Goal: Task Accomplishment & Management: Manage account settings

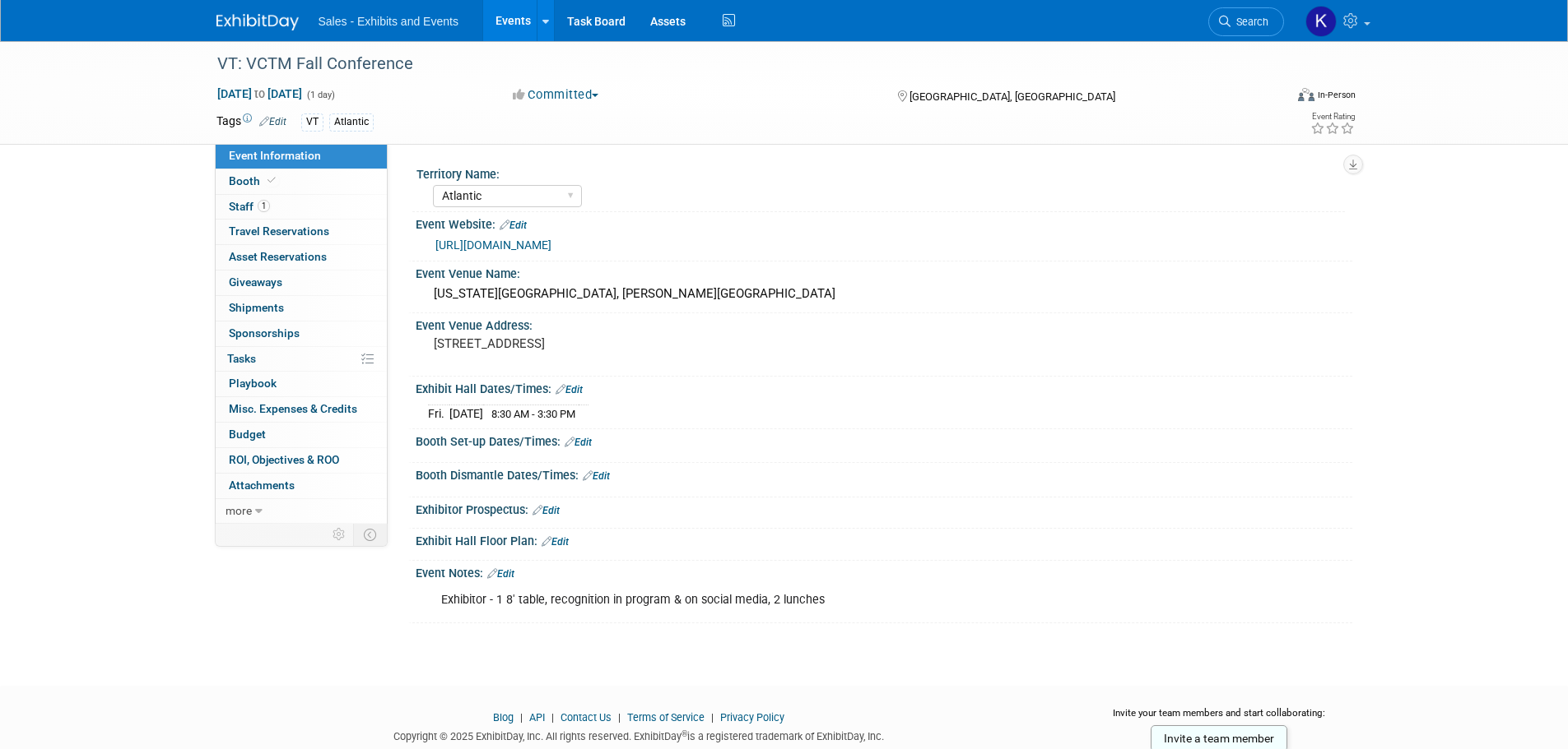
select select "Atlantic"
click at [241, 13] on link at bounding box center [267, 14] width 102 height 13
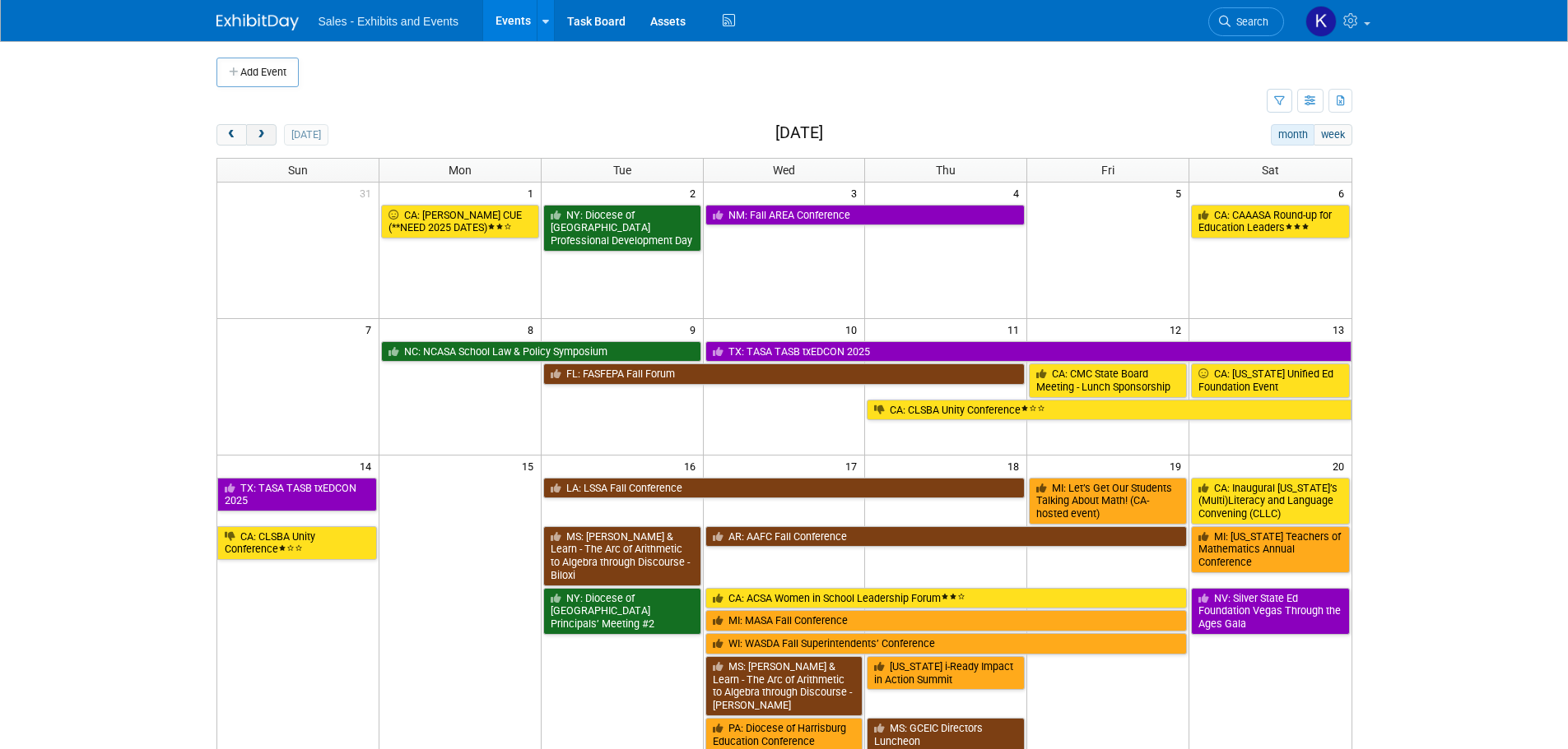
drag, startPoint x: 254, startPoint y: 131, endPoint x: 263, endPoint y: 132, distance: 9.1
click at [255, 132] on span "next" at bounding box center [262, 135] width 13 height 11
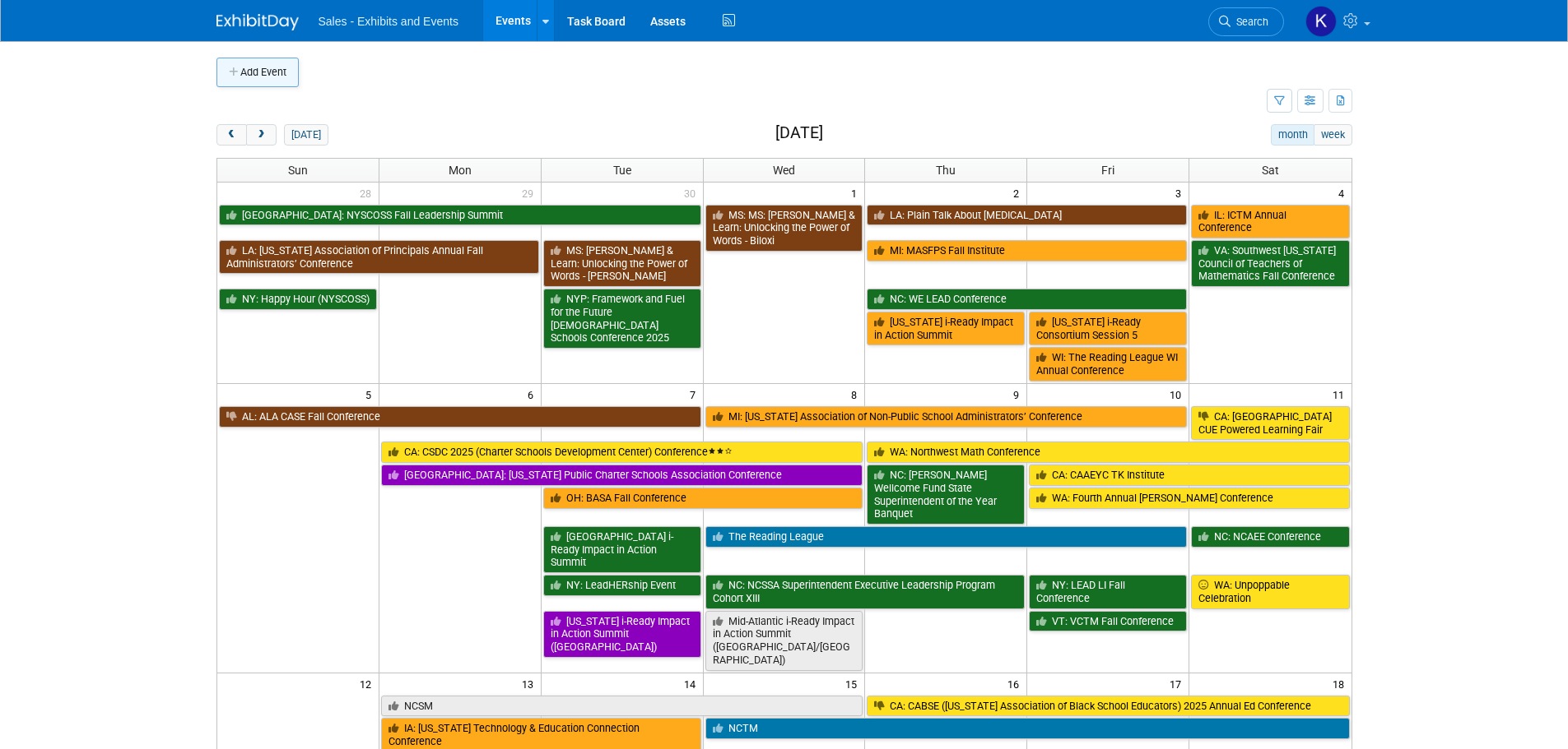
click at [254, 74] on button "Add Event" at bounding box center [257, 72] width 83 height 30
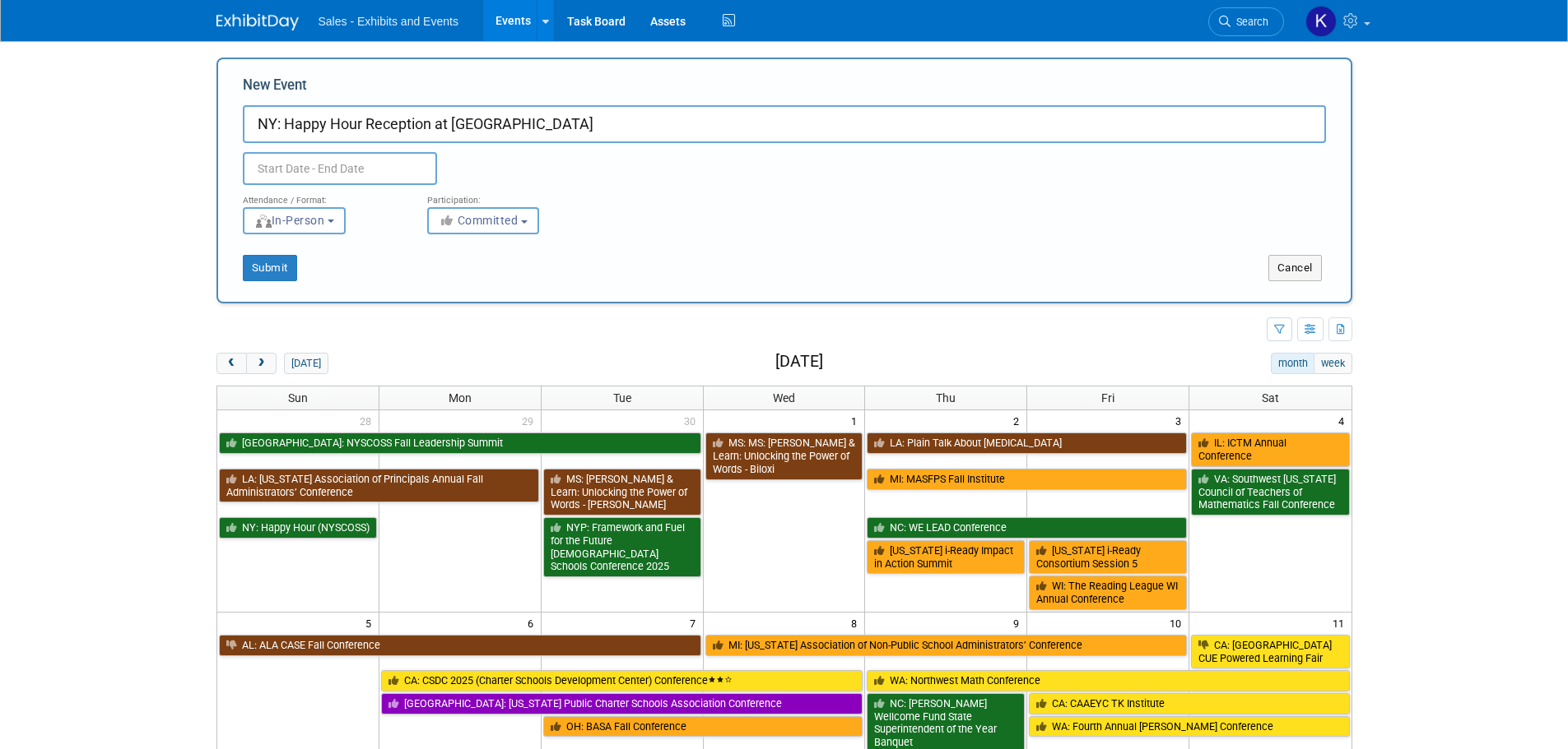
click at [554, 123] on input "NY: Happy Hour Reception at Chautauqua" at bounding box center [784, 124] width 1083 height 38
type input "NY: Happy Hour Reception at [GEOGRAPHIC_DATA]"
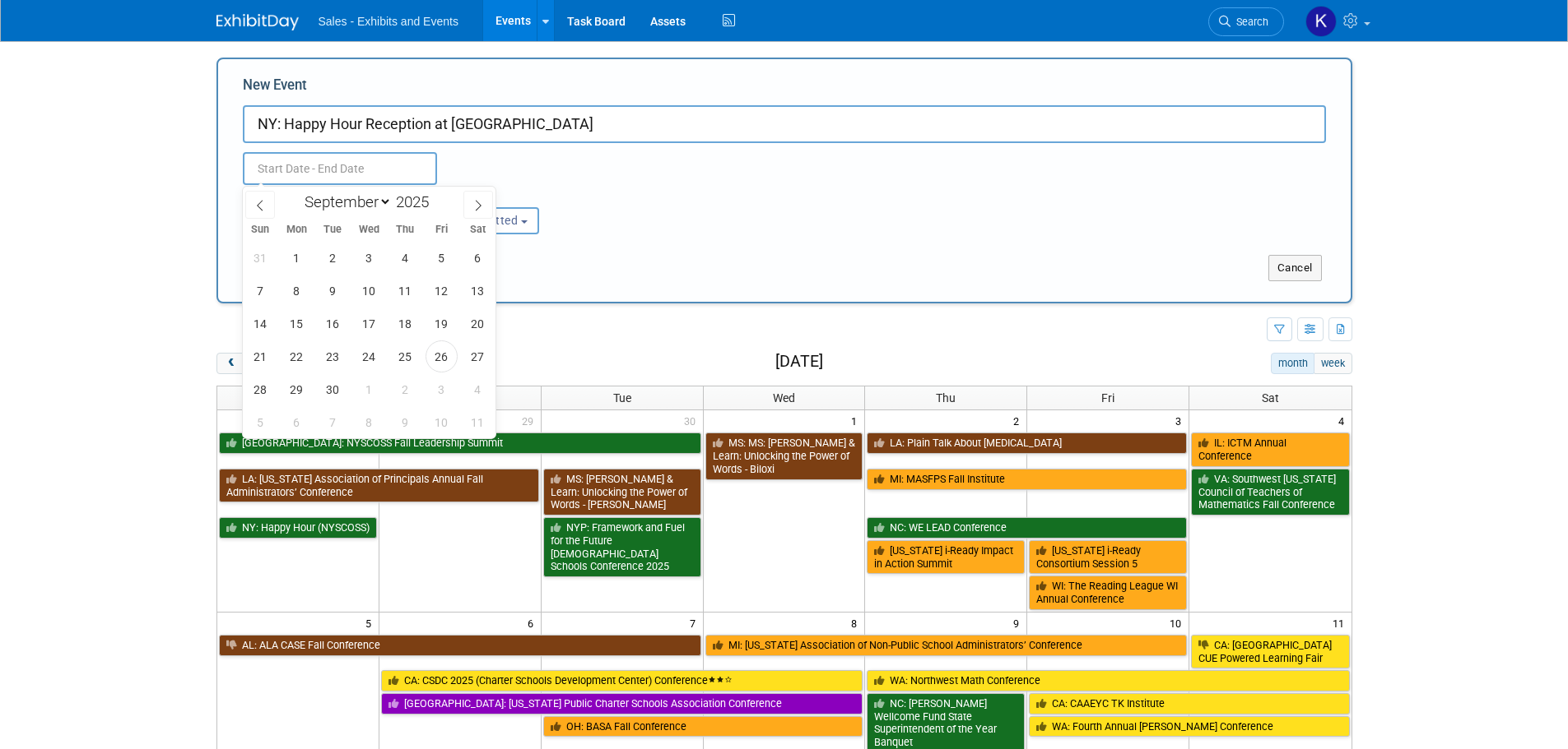
click at [362, 165] on input "text" at bounding box center [340, 169] width 194 height 33
click at [387, 201] on select "January February March April May June July August September October November De…" at bounding box center [344, 202] width 94 height 21
select select "9"
click at [297, 192] on select "January February March April May June July August September October November De…" at bounding box center [344, 202] width 94 height 21
click at [438, 330] on span "17" at bounding box center [441, 323] width 32 height 32
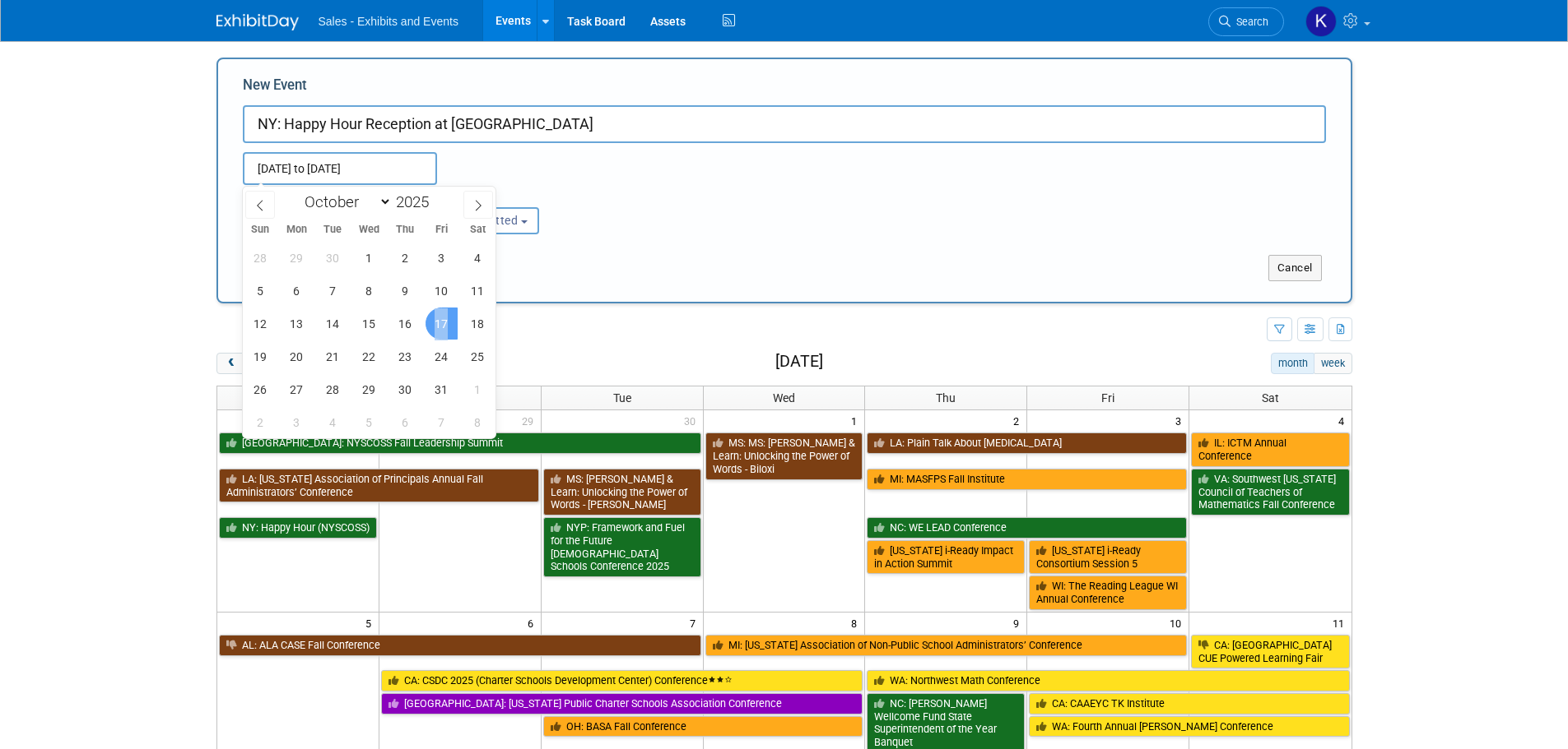
click at [438, 330] on span "17" at bounding box center [441, 323] width 32 height 32
type input "Oct 17, 2025 to Oct 17, 2025"
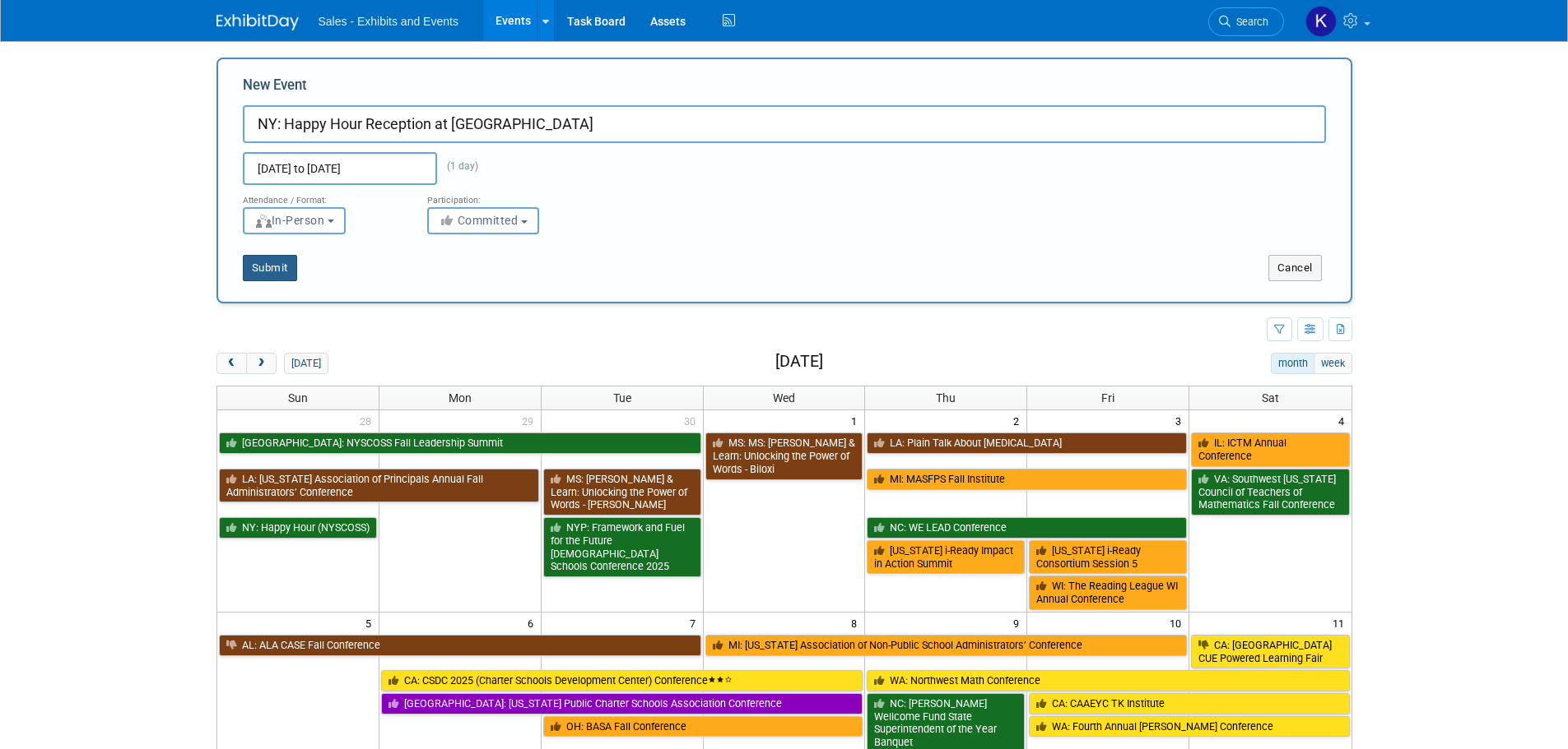
click at [279, 268] on button "Submit" at bounding box center [270, 268] width 55 height 26
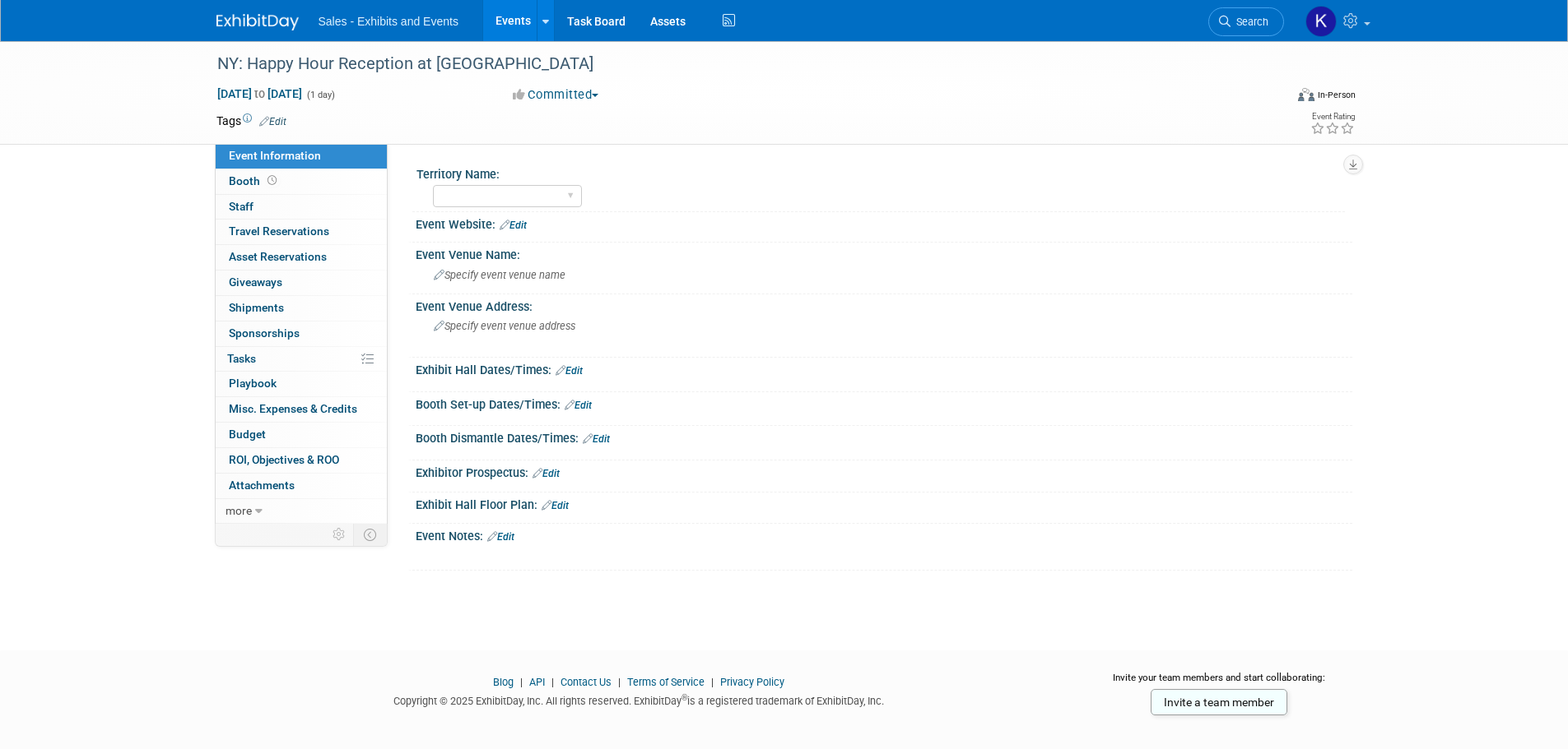
click at [271, 109] on div "Oct 17, 2025 to Oct 17, 2025 (1 day) Oct 17, 2025 to Oct 17, 2025 Committed Com…" at bounding box center [787, 97] width 1165 height 25
click at [277, 120] on link "Edit" at bounding box center [273, 122] width 27 height 12
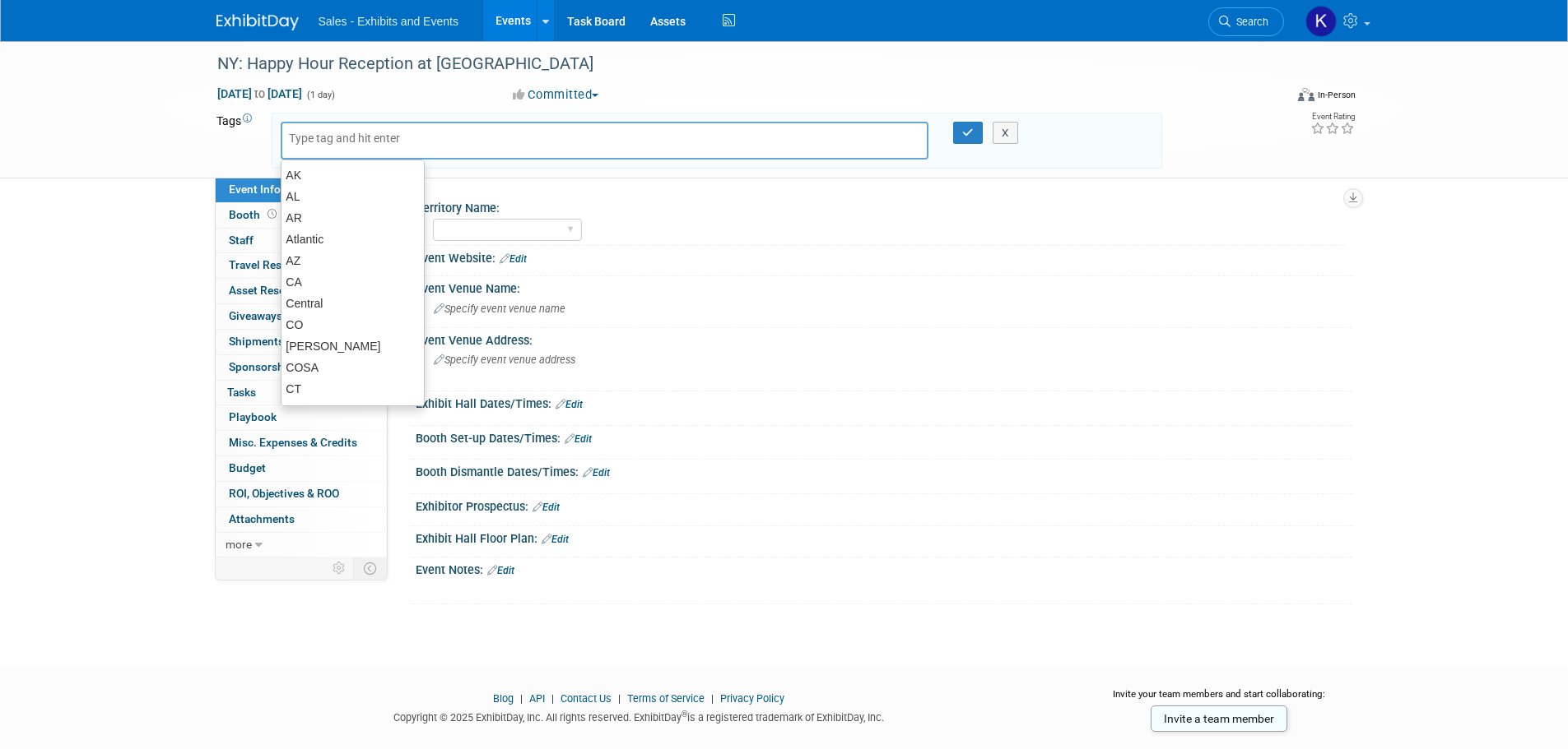
click at [310, 144] on input "text" at bounding box center [354, 138] width 132 height 16
type input "NY"
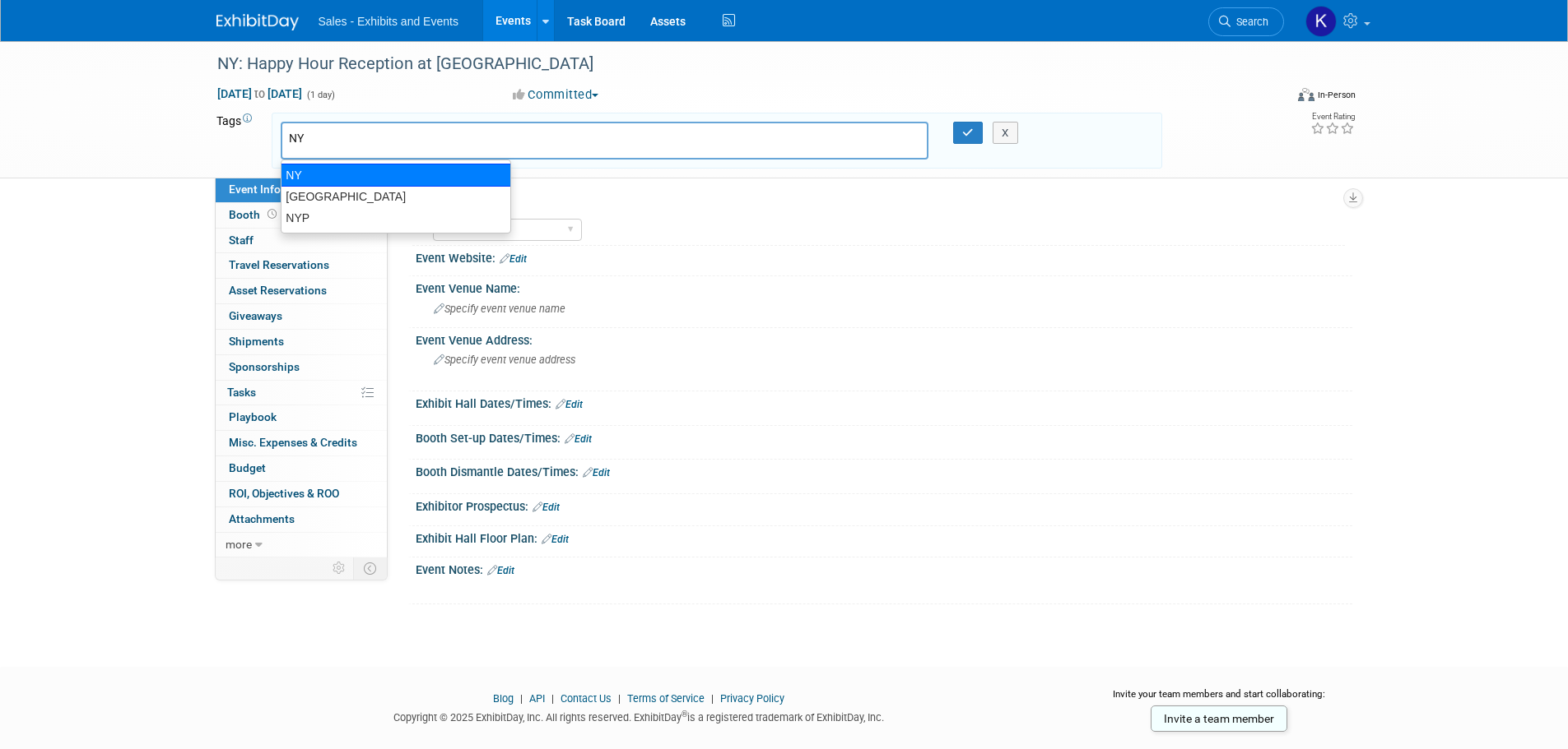
click at [308, 176] on div "NY" at bounding box center [396, 174] width 231 height 23
type input "NY"
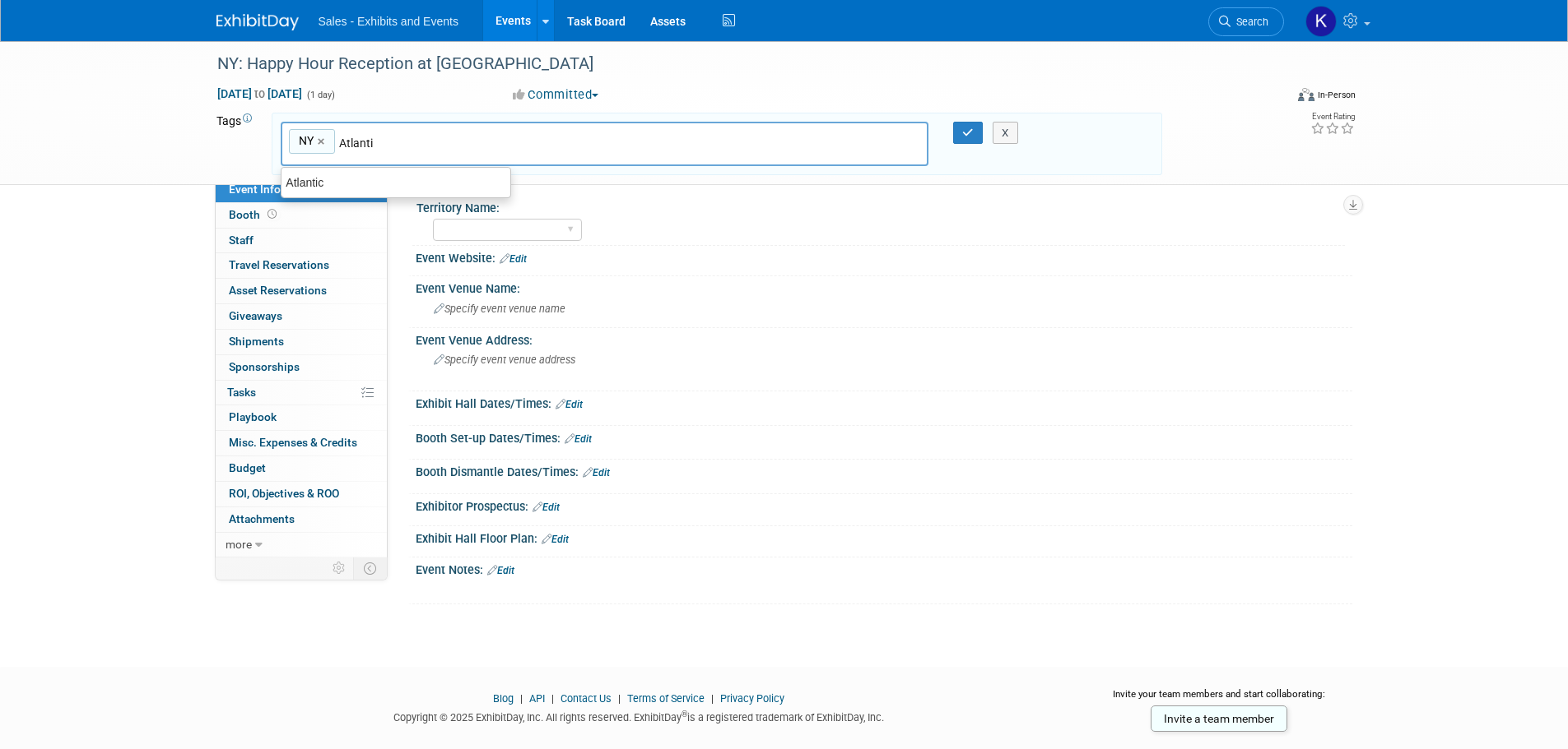
type input "Atlantic"
click at [311, 174] on div "Atlantic" at bounding box center [396, 182] width 231 height 23
type input "NY, Atlantic"
click at [964, 131] on icon "button" at bounding box center [968, 133] width 12 height 11
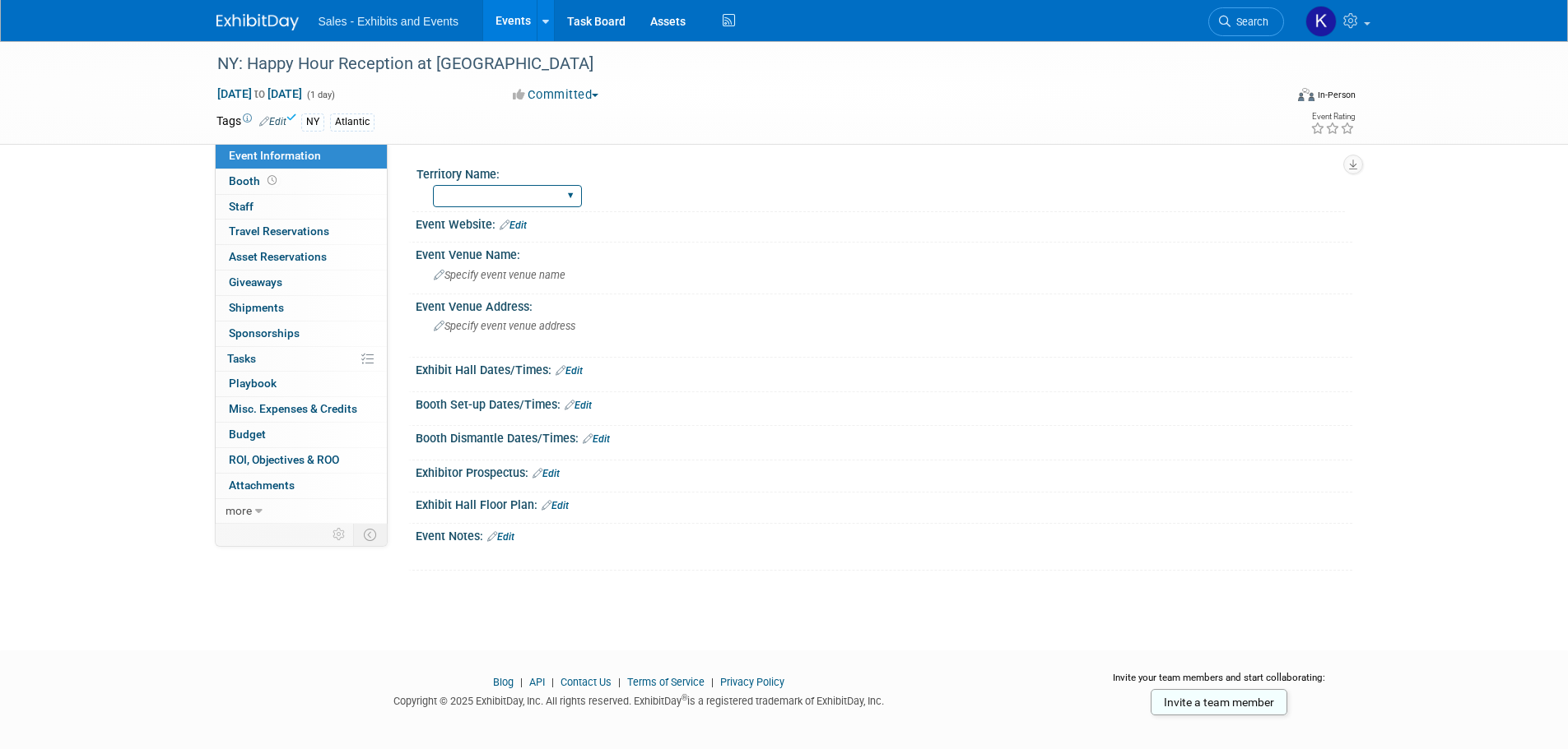
click at [570, 195] on select "Atlantic Southeast Central Southwest Pacific Mountain National Strategic Partne…" at bounding box center [507, 196] width 149 height 22
select select "Atlantic"
click at [432, 185] on select "Atlantic Southeast Central Southwest Pacific Mountain National Strategic Partne…" at bounding box center [507, 196] width 149 height 22
click at [563, 275] on span "Specify event venue name" at bounding box center [499, 275] width 132 height 13
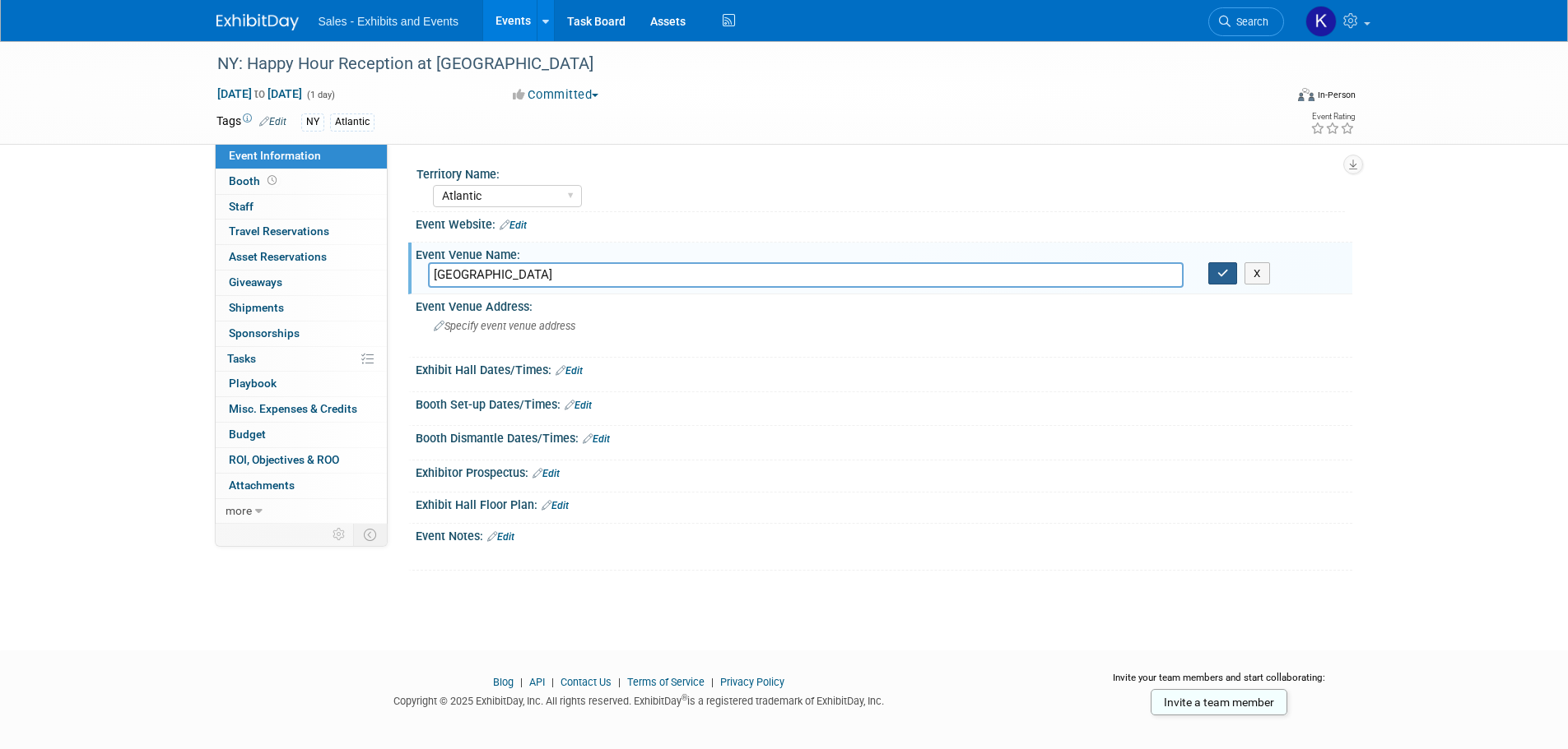
type input "Chautauqua Harbor Hotel"
drag, startPoint x: 1232, startPoint y: 271, endPoint x: 804, endPoint y: 330, distance: 432.0
click at [1230, 271] on button "button" at bounding box center [1223, 273] width 30 height 23
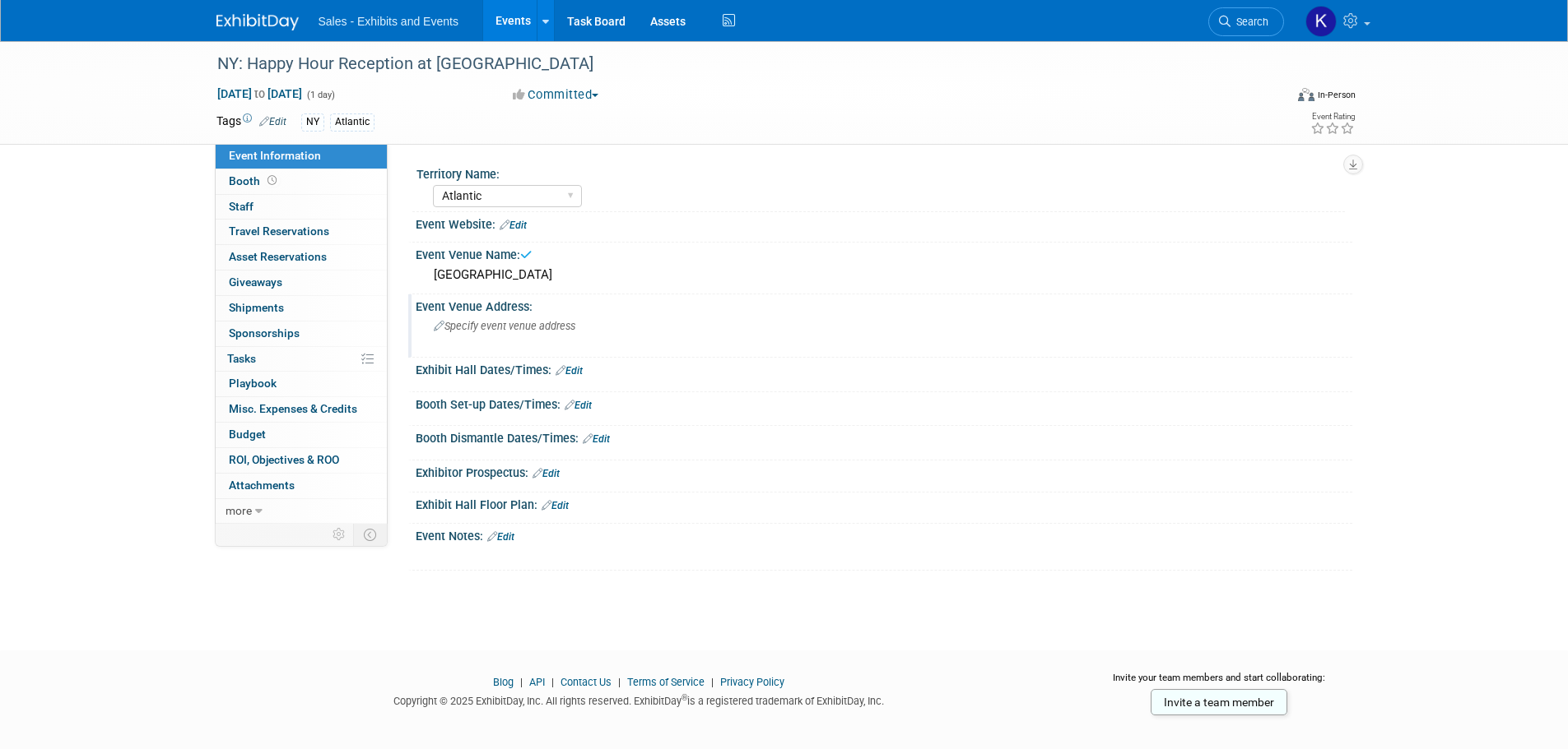
click at [525, 336] on div "Specify event venue address" at bounding box center [610, 332] width 365 height 38
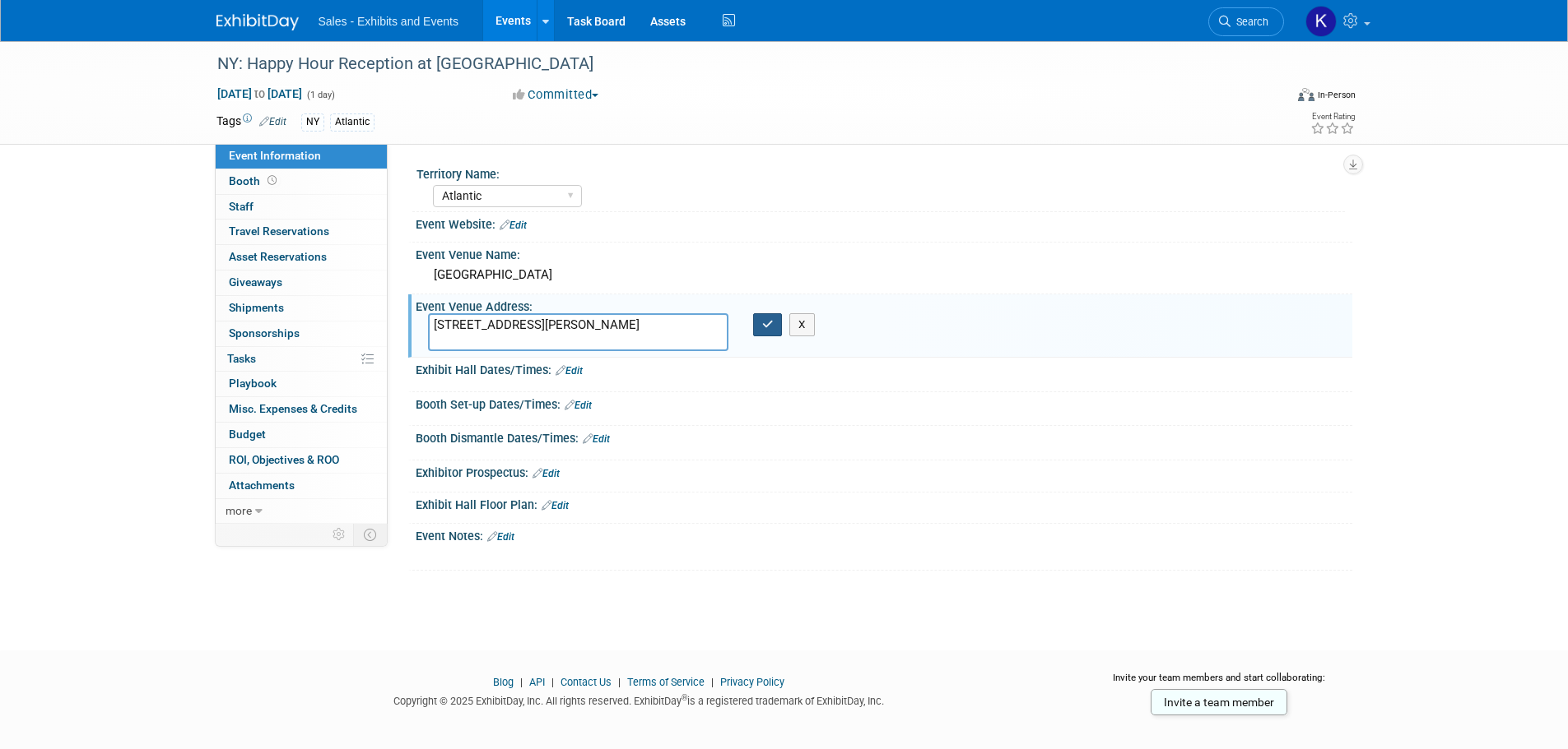
type textarea "10 Dunham Ave., Celoron, NY 14720"
click at [770, 326] on icon "button" at bounding box center [768, 324] width 12 height 11
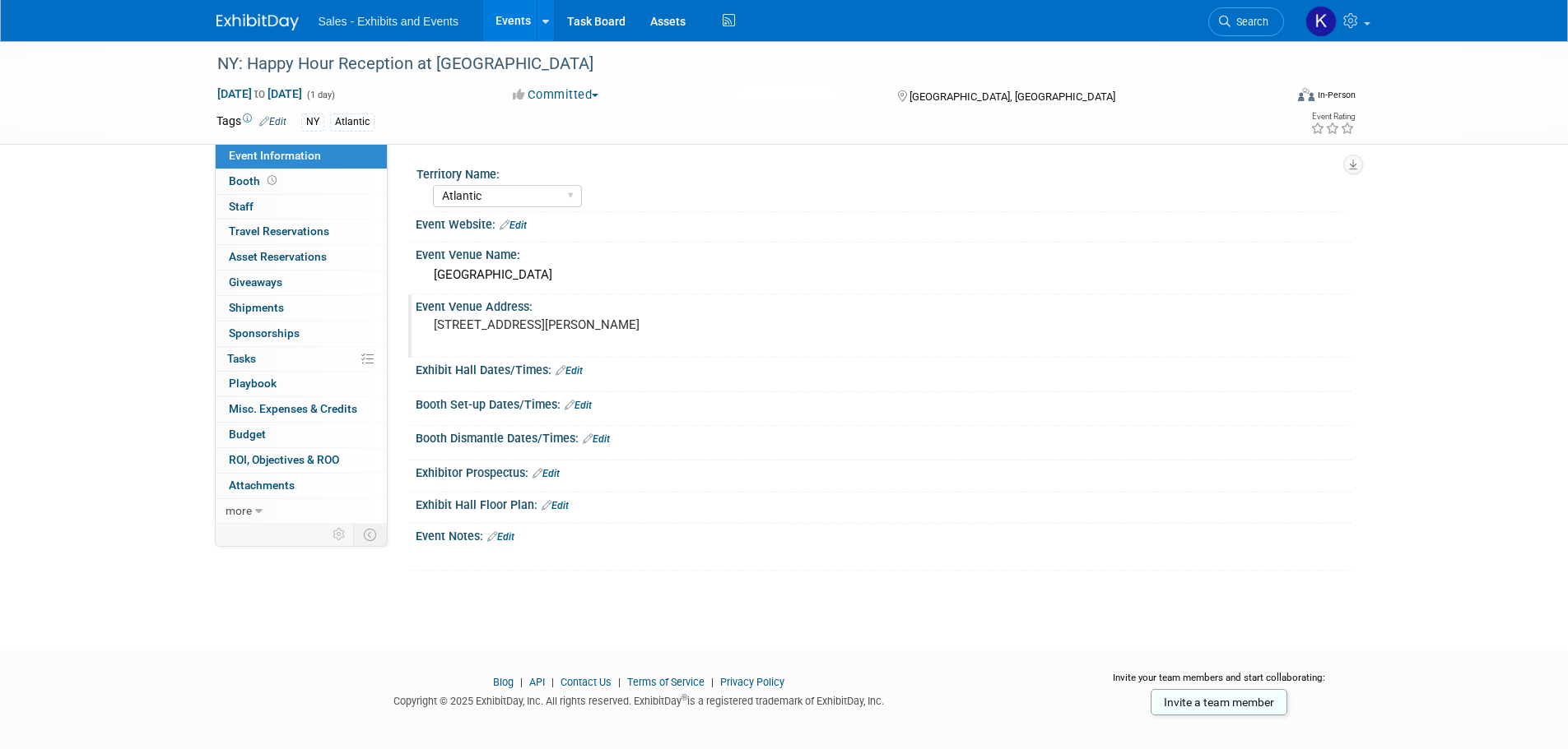
click at [580, 375] on link "Edit" at bounding box center [569, 370] width 27 height 12
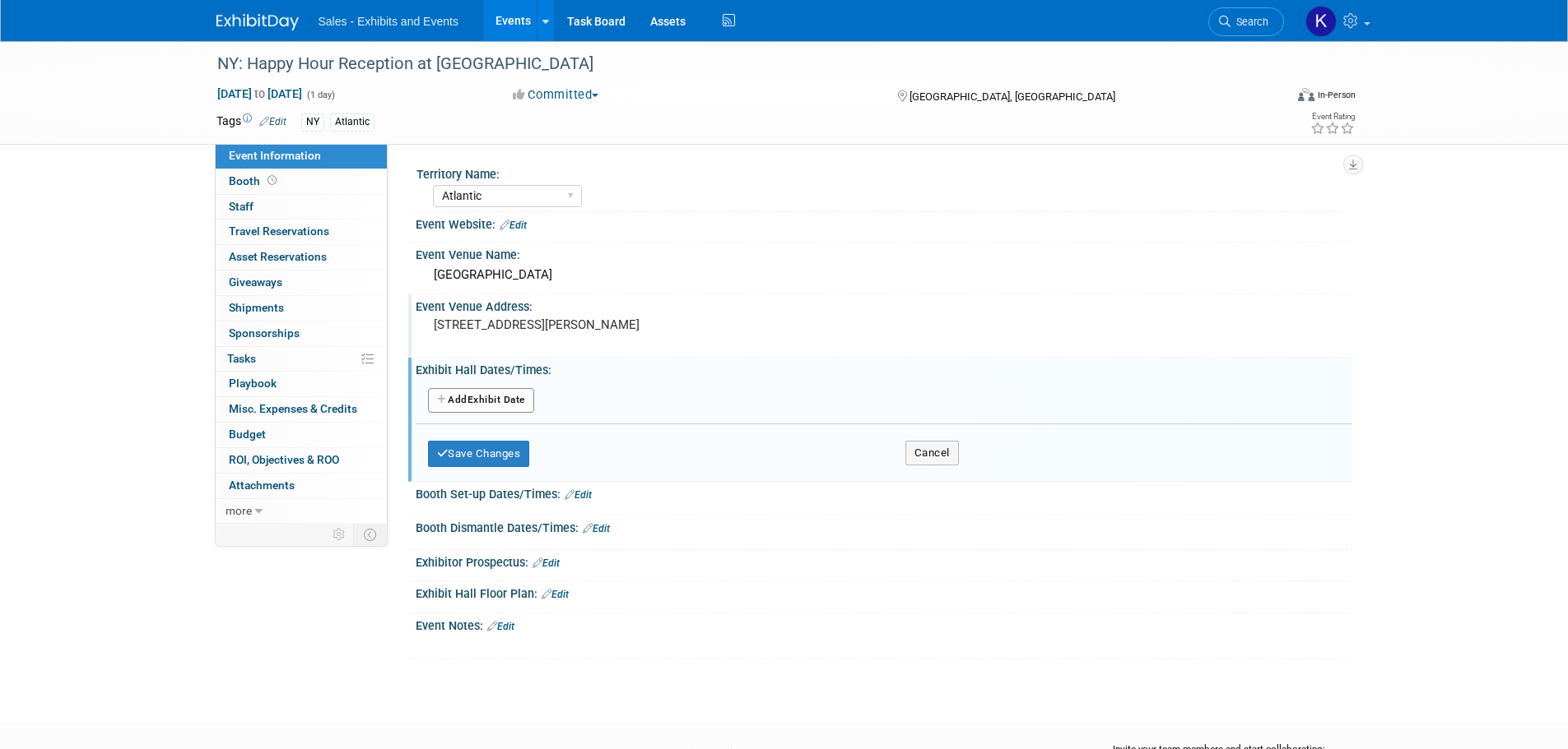
click at [515, 406] on button "Add Another Exhibit Date" at bounding box center [481, 400] width 106 height 25
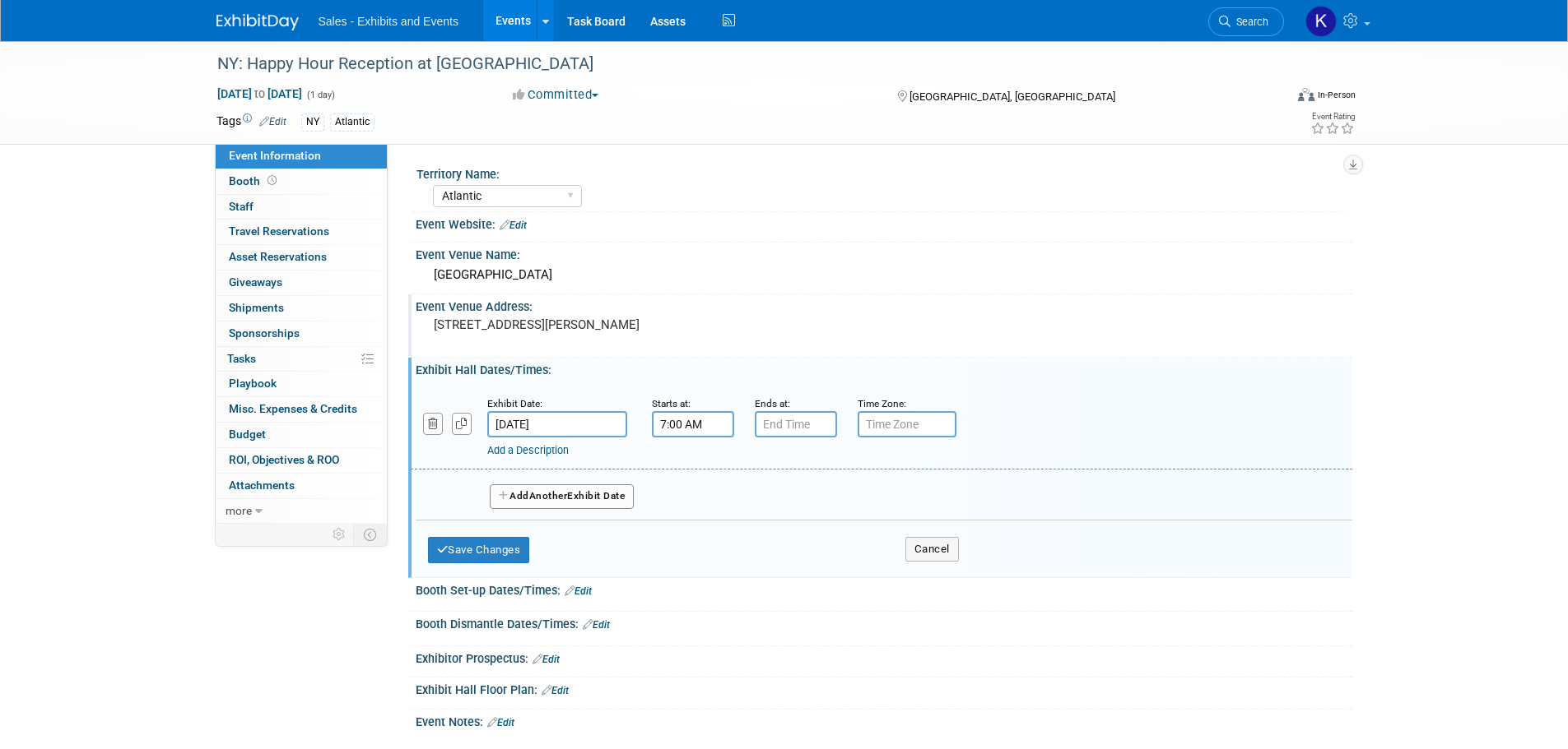
click at [677, 423] on input "7:00 AM" at bounding box center [692, 424] width 83 height 26
drag, startPoint x: 694, startPoint y: 554, endPoint x: 686, endPoint y: 533, distance: 22.5
click at [690, 546] on link at bounding box center [690, 536] width 31 height 42
click at [686, 534] on span at bounding box center [690, 537] width 29 height 29
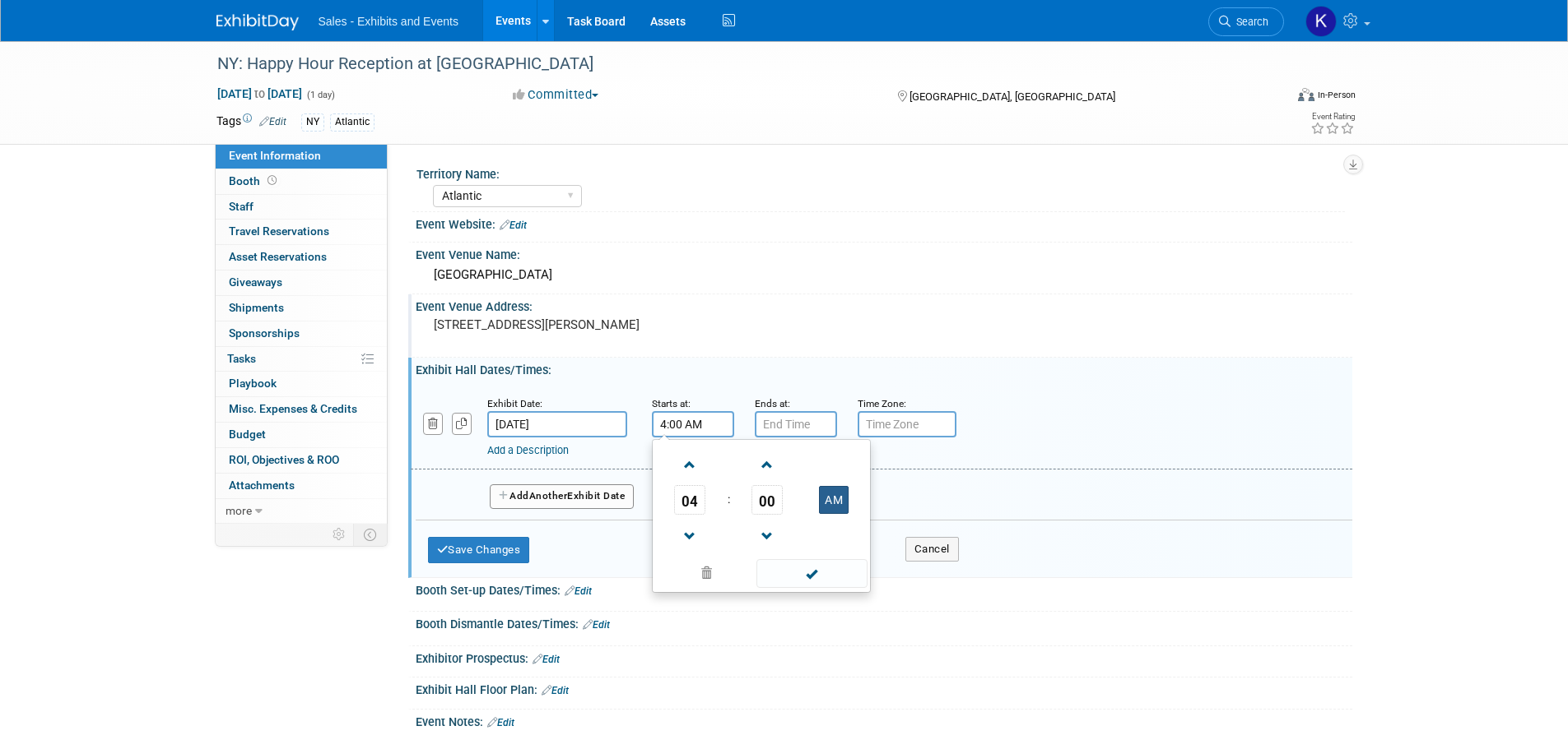
click at [832, 498] on button "AM" at bounding box center [833, 499] width 30 height 28
type input "4:00 PM"
click at [825, 574] on span at bounding box center [811, 574] width 111 height 29
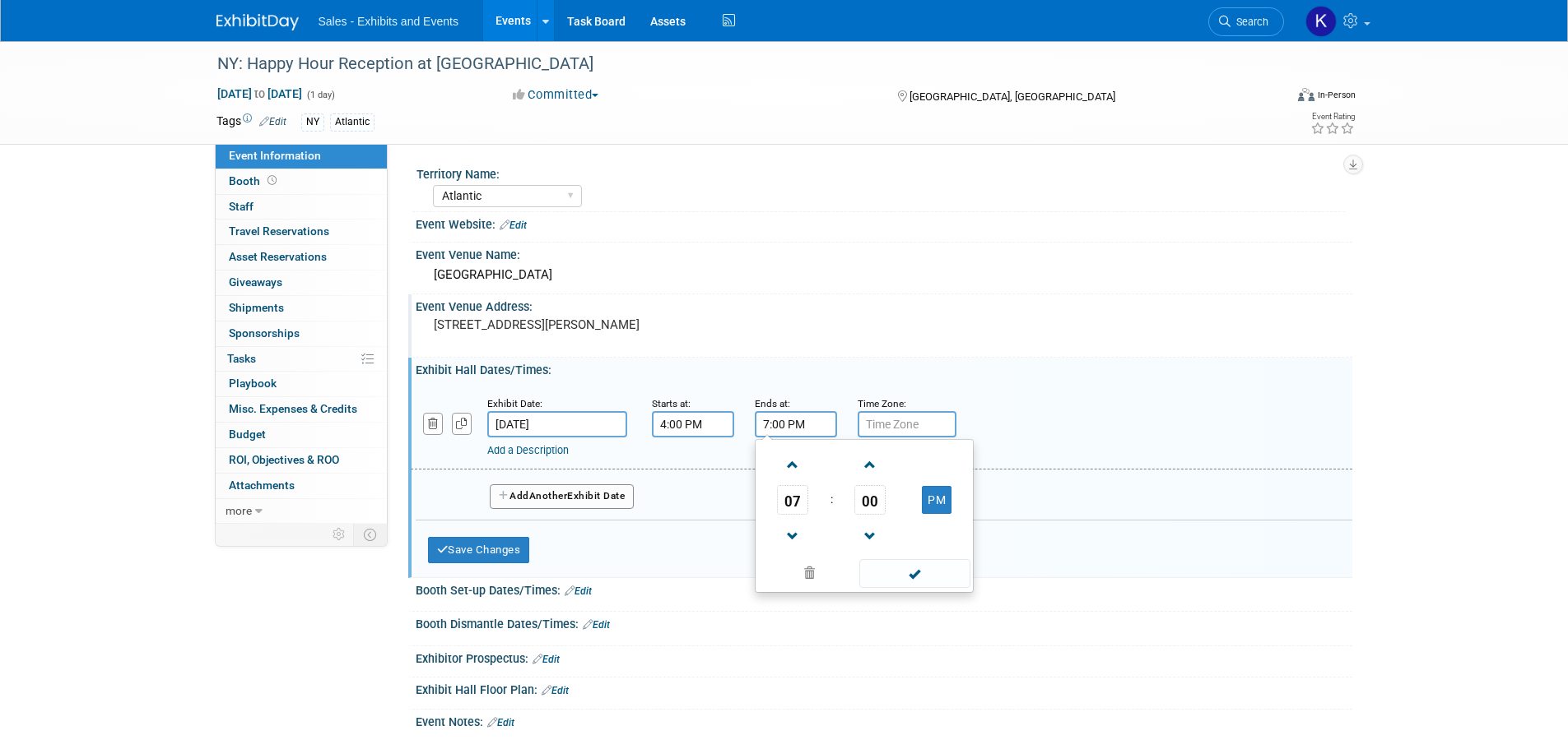
click at [799, 435] on input "7:00 PM" at bounding box center [796, 424] width 83 height 26
click at [793, 475] on span at bounding box center [793, 465] width 29 height 29
click at [796, 538] on span at bounding box center [793, 537] width 29 height 29
drag, startPoint x: 789, startPoint y: 543, endPoint x: 799, endPoint y: 545, distance: 10.2
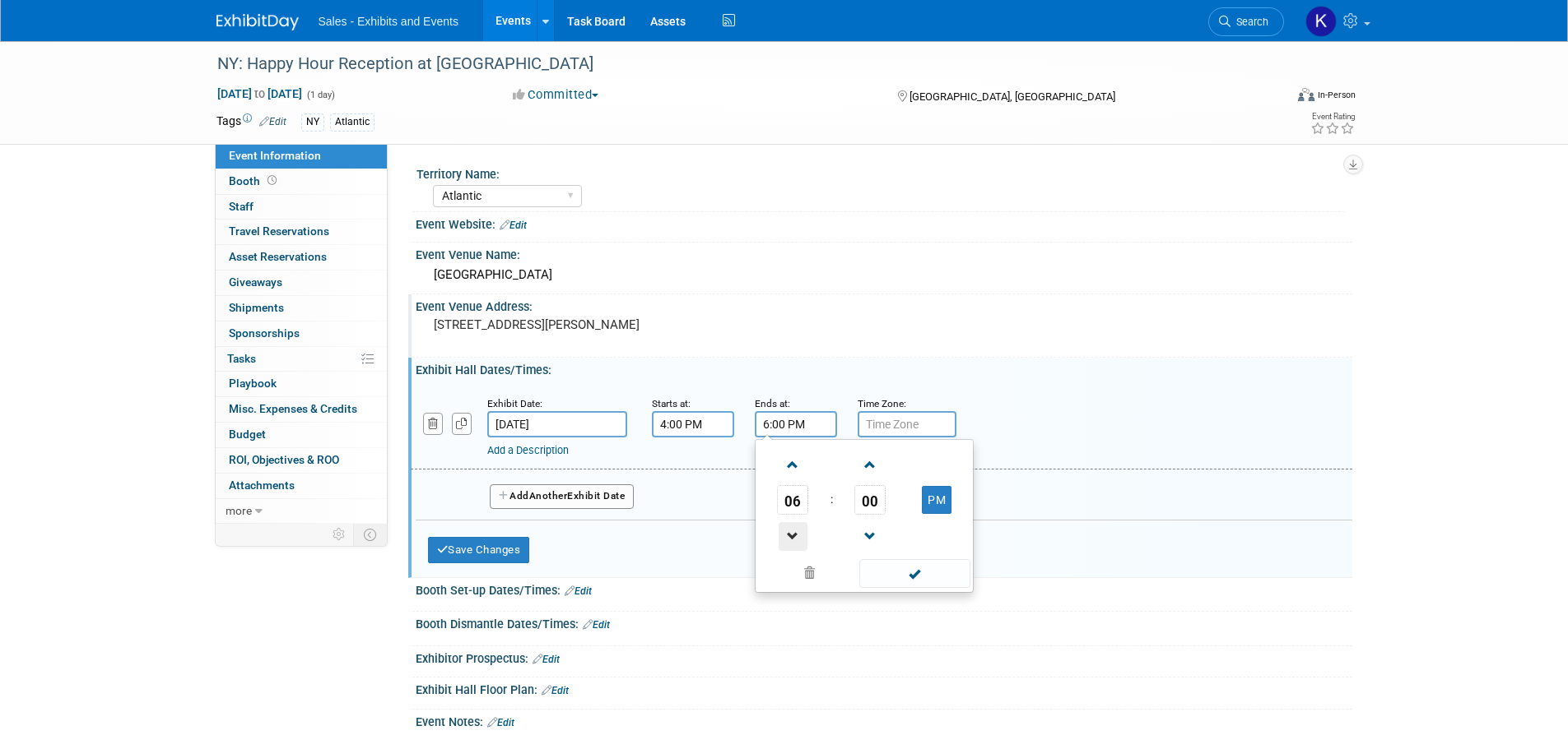
click at [789, 544] on span at bounding box center [793, 537] width 29 height 29
type input "5:00 PM"
click at [919, 576] on span at bounding box center [915, 574] width 111 height 29
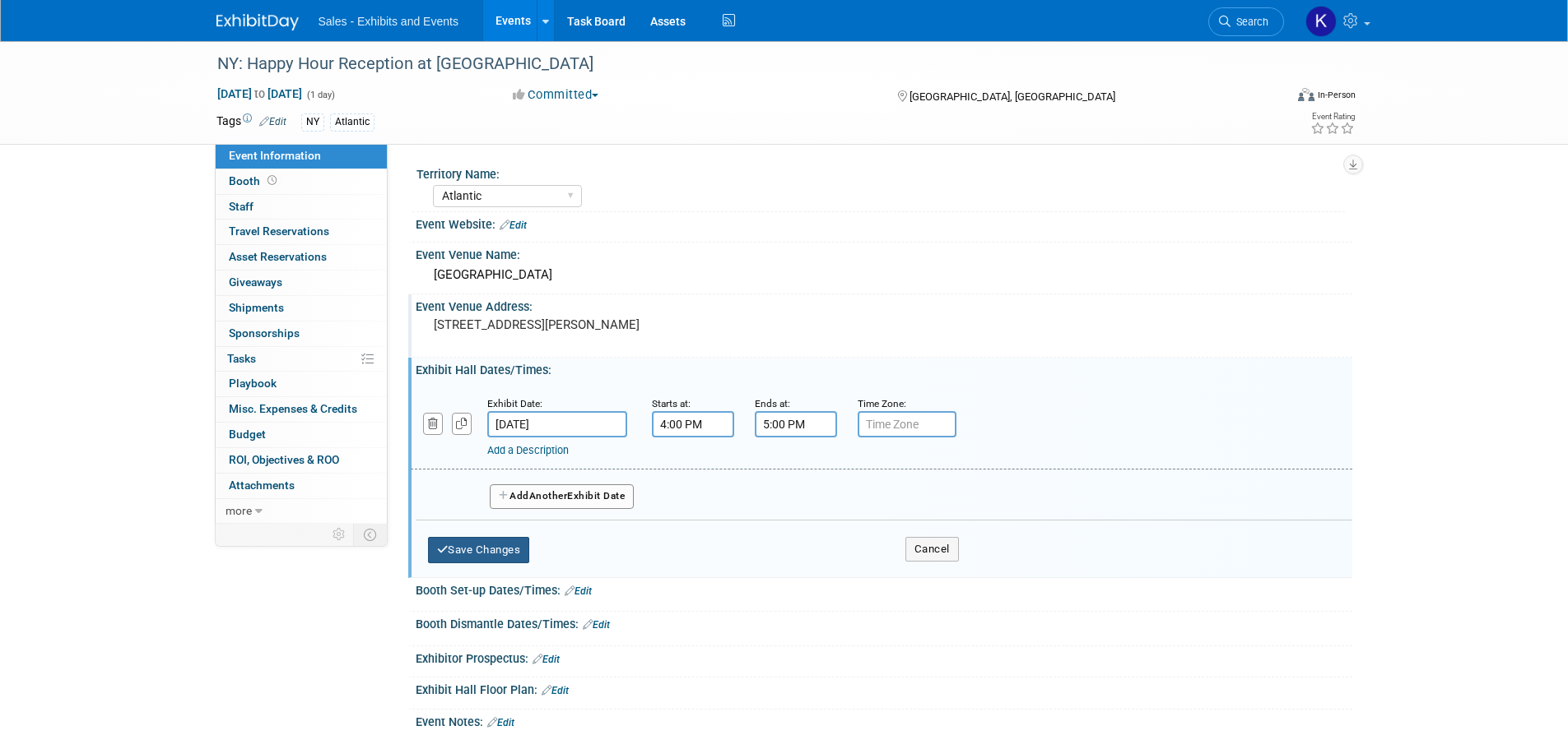
drag, startPoint x: 514, startPoint y: 555, endPoint x: 599, endPoint y: 556, distance: 85.0
click at [515, 555] on button "Save Changes" at bounding box center [479, 549] width 102 height 26
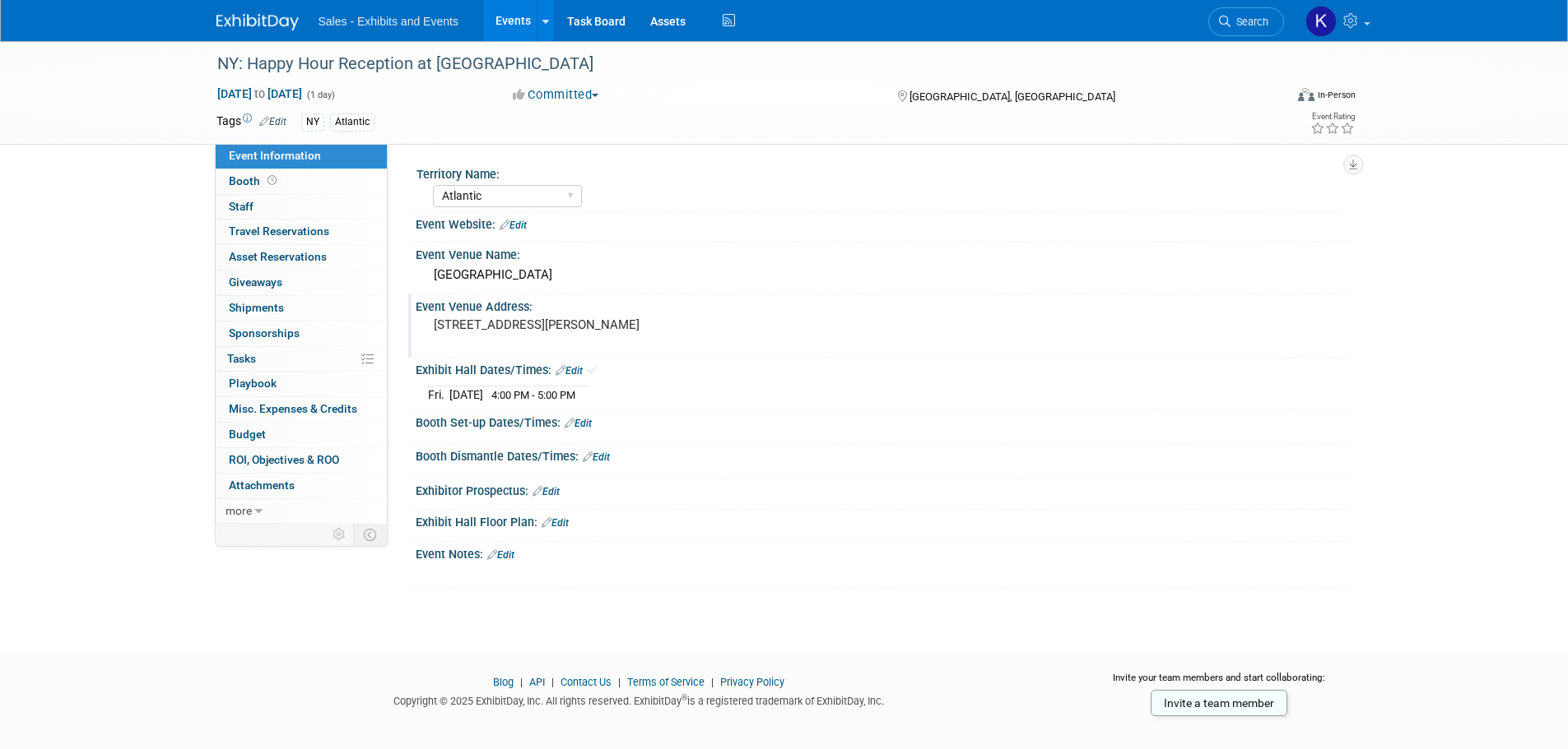
click at [497, 556] on icon at bounding box center [491, 555] width 10 height 11
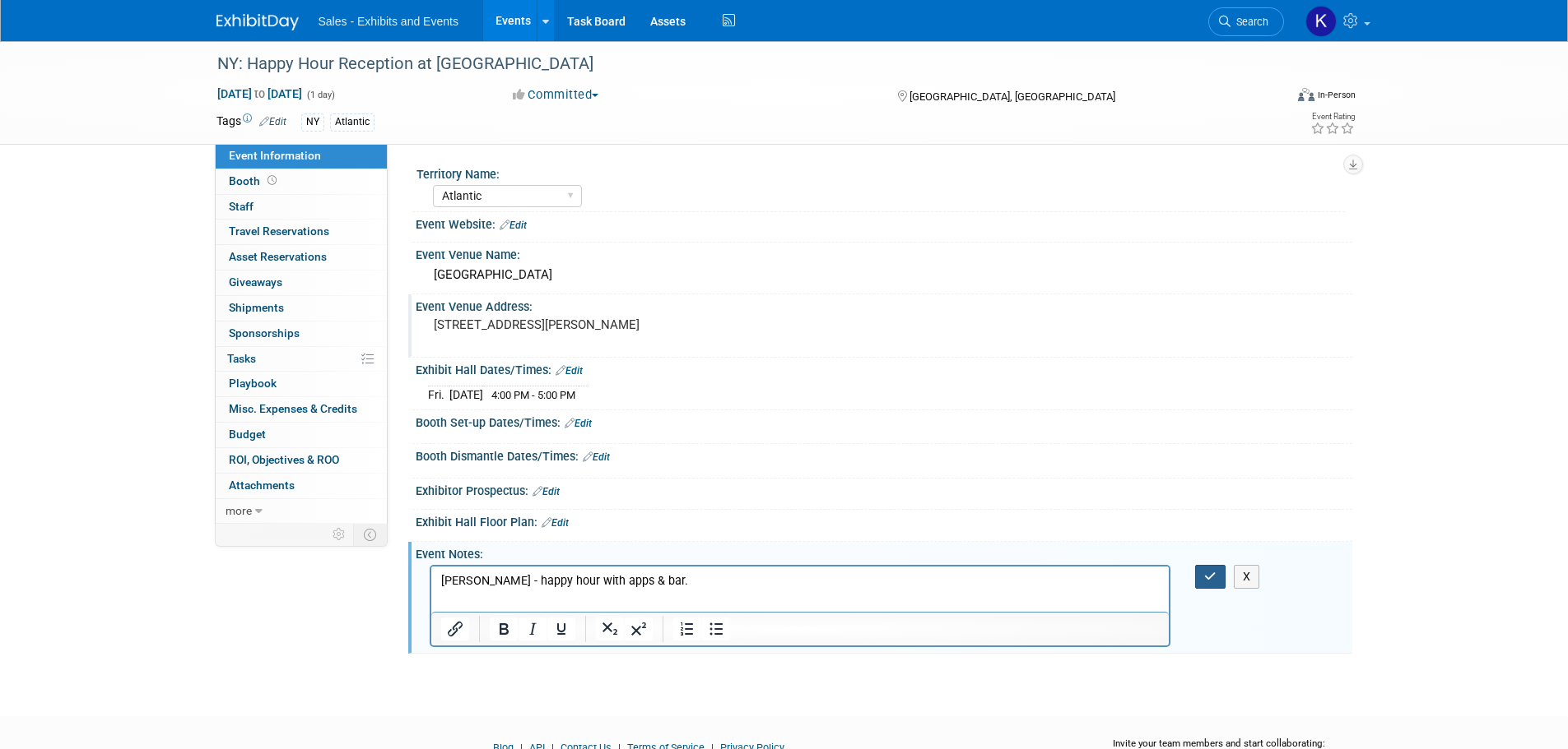
click at [1211, 580] on icon "button" at bounding box center [1210, 577] width 13 height 12
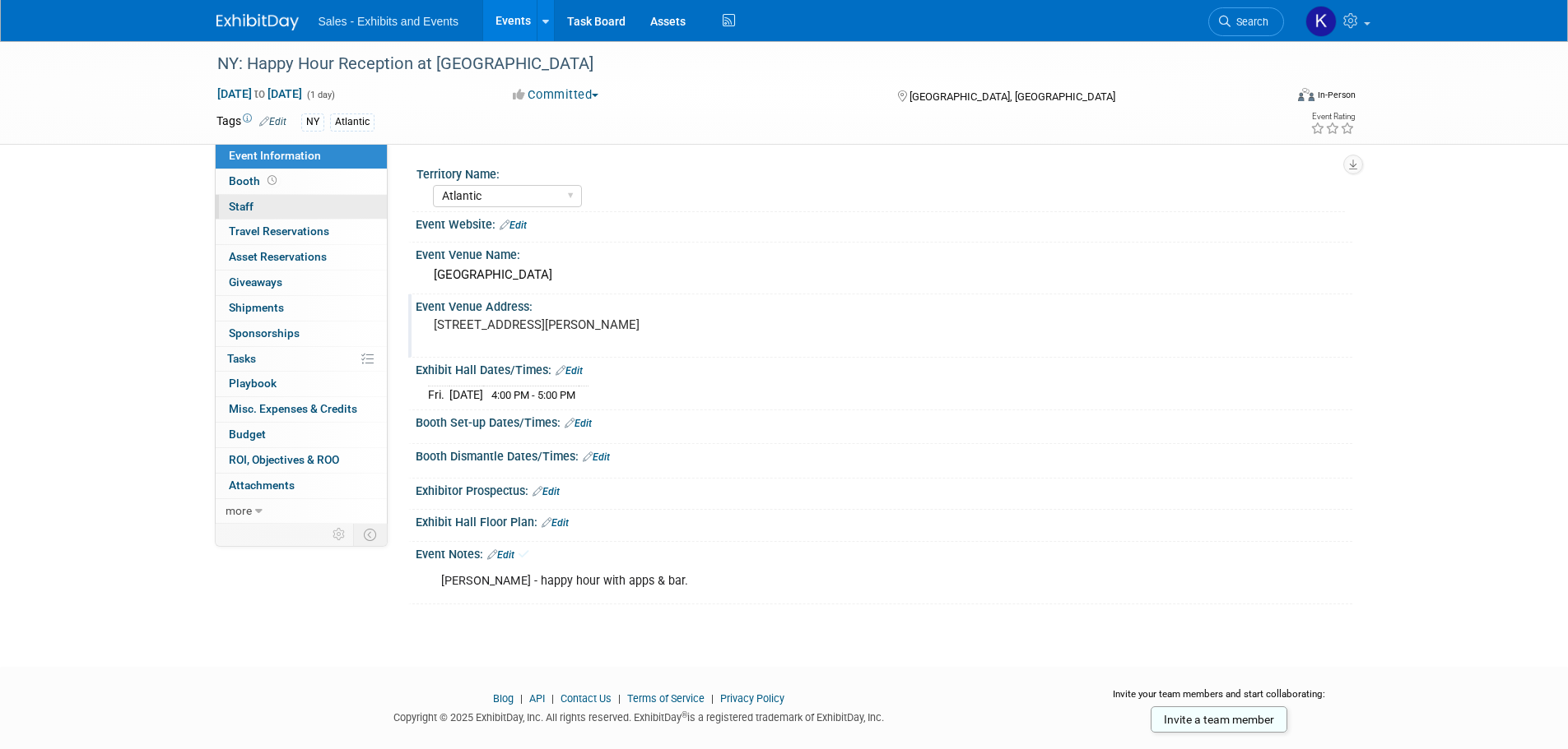
click at [243, 205] on span "Staff 0" at bounding box center [241, 206] width 25 height 13
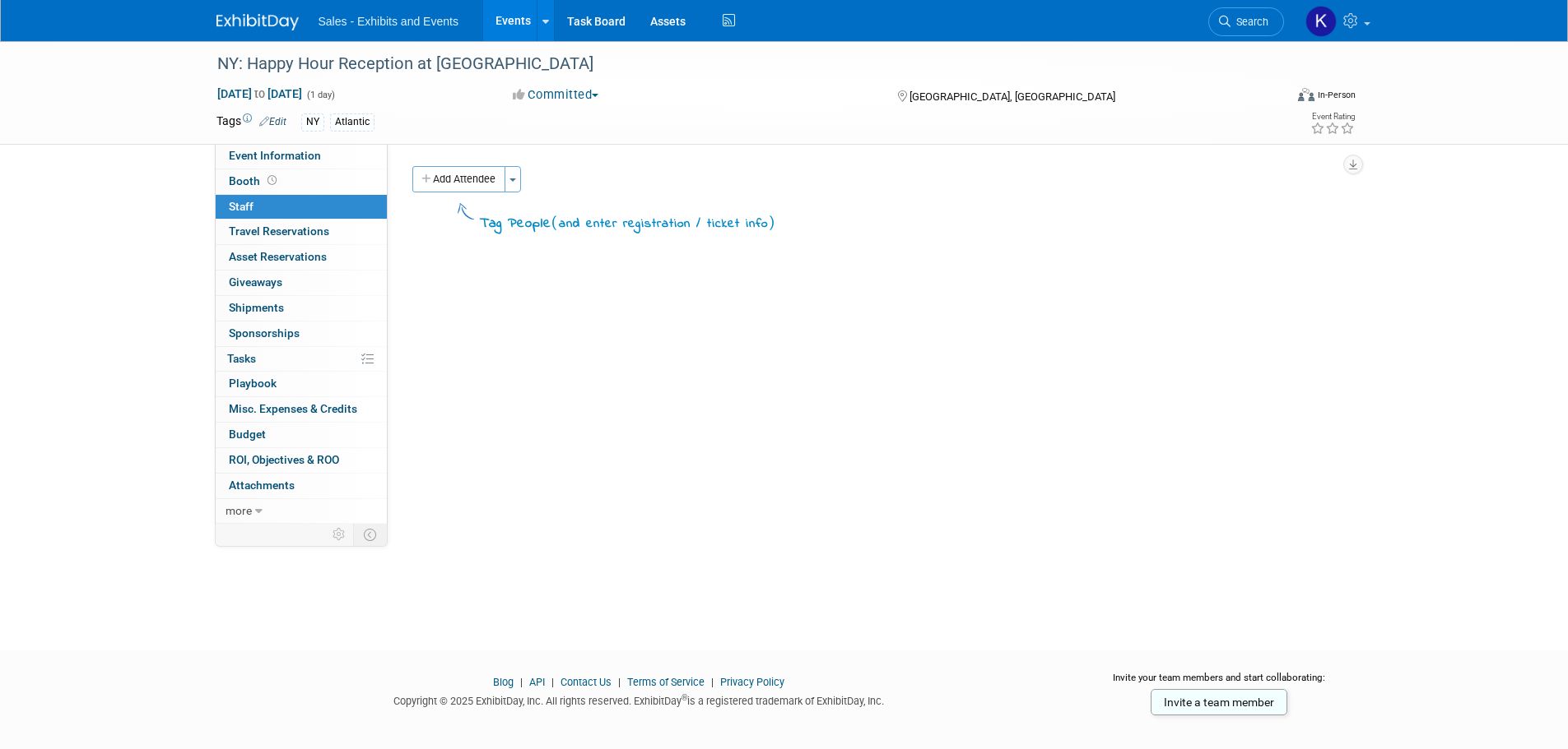
click at [467, 183] on button "Add Attendee" at bounding box center [459, 179] width 93 height 26
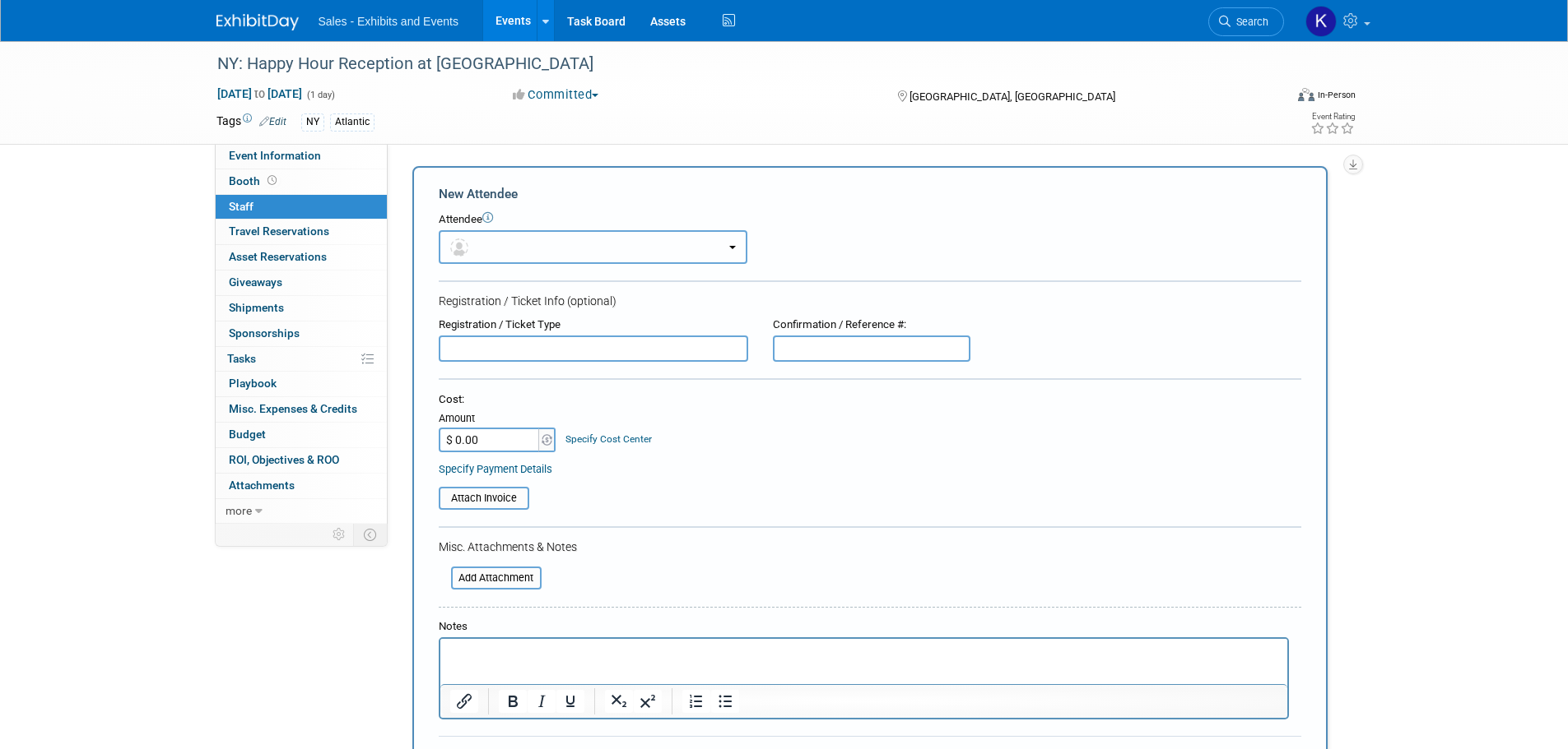
drag, startPoint x: 522, startPoint y: 240, endPoint x: 535, endPoint y: 247, distance: 14.8
click at [522, 241] on button "button" at bounding box center [593, 247] width 309 height 34
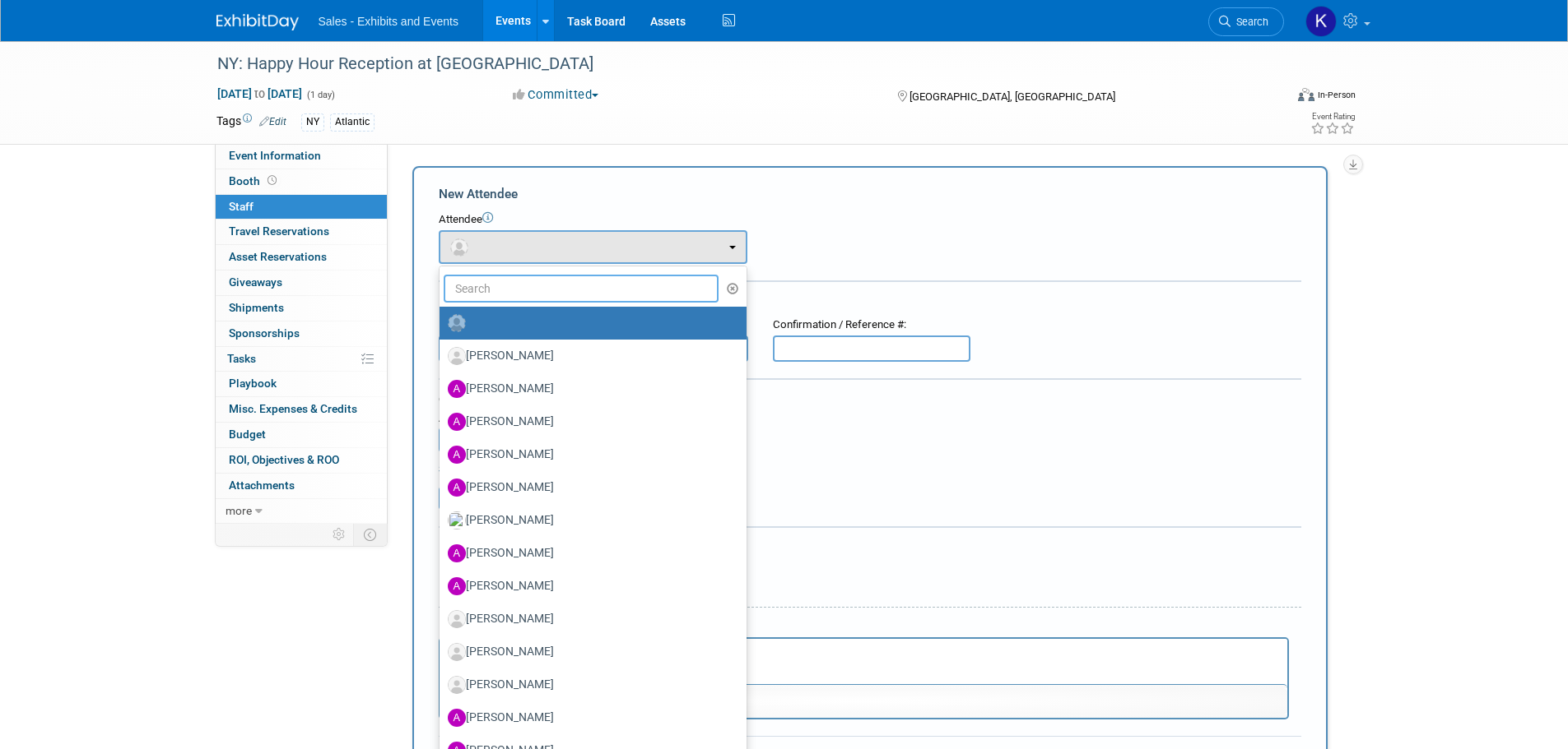
click at [532, 284] on input "text" at bounding box center [581, 289] width 275 height 28
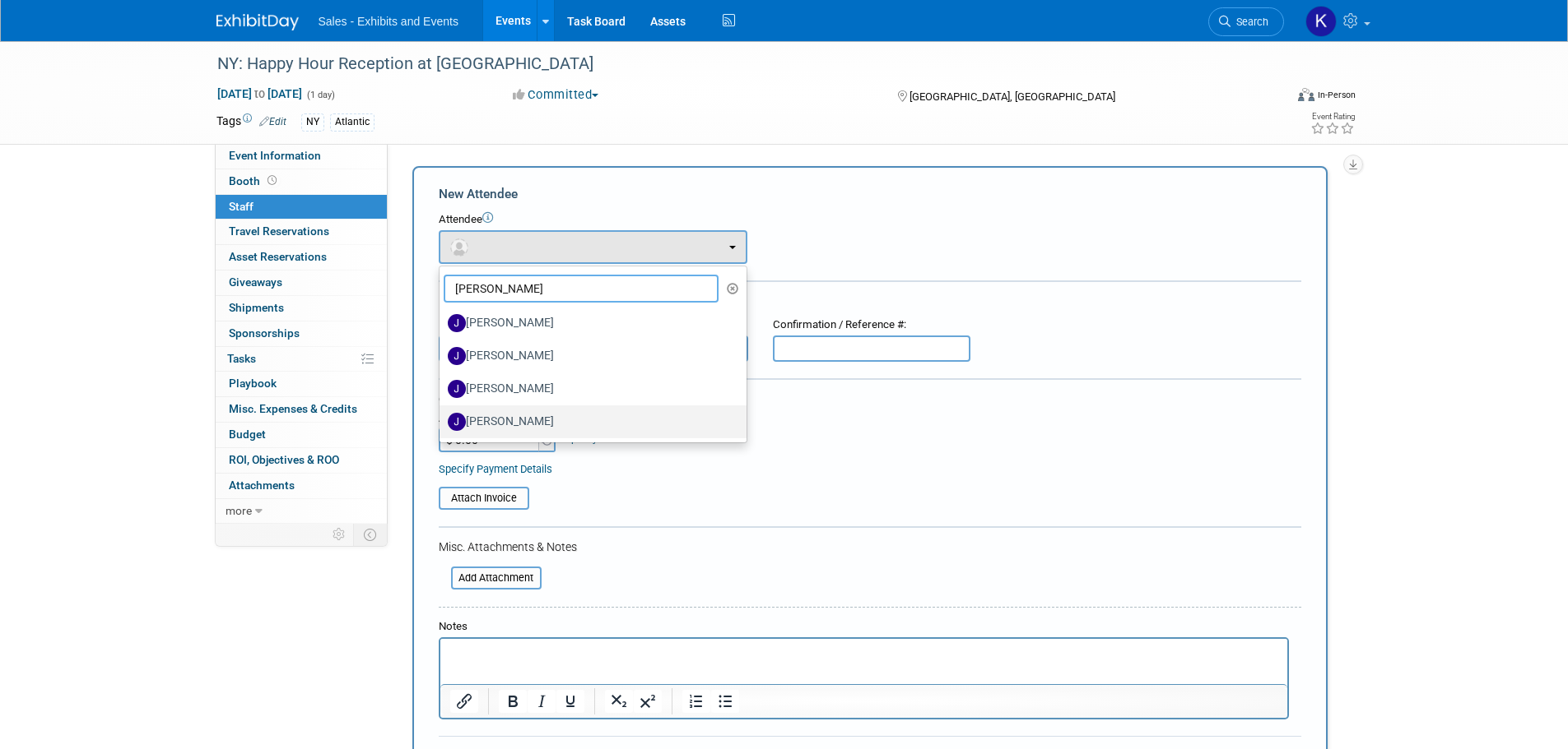
type input "Jeff"
drag, startPoint x: 528, startPoint y: 427, endPoint x: 541, endPoint y: 376, distance: 52.6
click at [528, 428] on label "[PERSON_NAME]" at bounding box center [589, 421] width 283 height 26
click at [442, 425] on input "[PERSON_NAME]" at bounding box center [437, 420] width 11 height 11
select select "a2556055-7488-4c55-910e-3b3ee26b0a37"
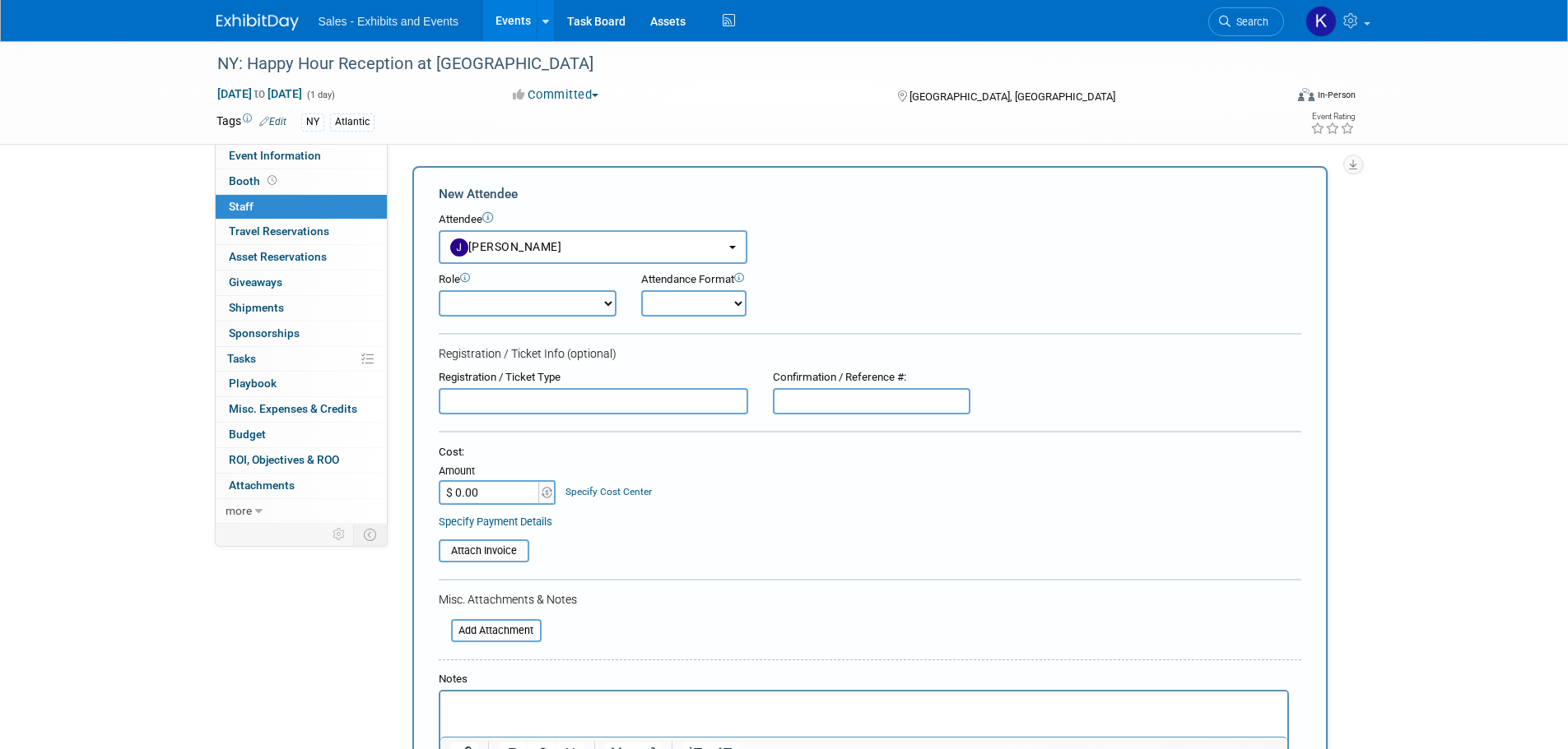
click at [551, 301] on select "Author Demonstrator Host Planner Presenter Product Rep Sales Representative" at bounding box center [528, 303] width 178 height 26
select select "4"
click at [439, 291] on select "Author Demonstrator Host Planner Presenter Product Rep Sales Representative" at bounding box center [528, 303] width 178 height 26
click at [718, 283] on div "Attendance Format" at bounding box center [739, 280] width 197 height 15
click at [716, 309] on select "Onsite Remote" at bounding box center [694, 303] width 105 height 26
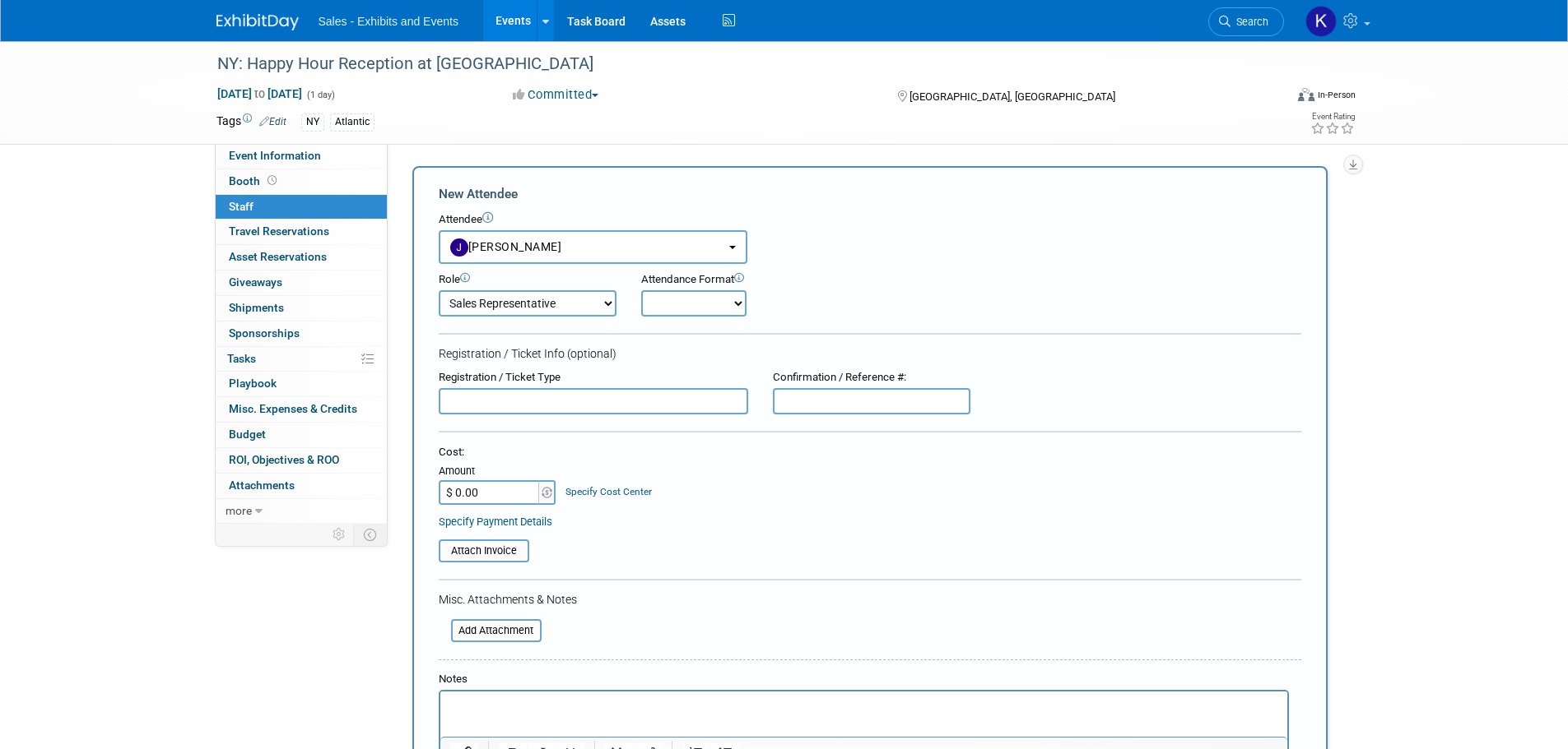
select select "1"
click at [641, 291] on select "Onsite Remote" at bounding box center [694, 303] width 105 height 26
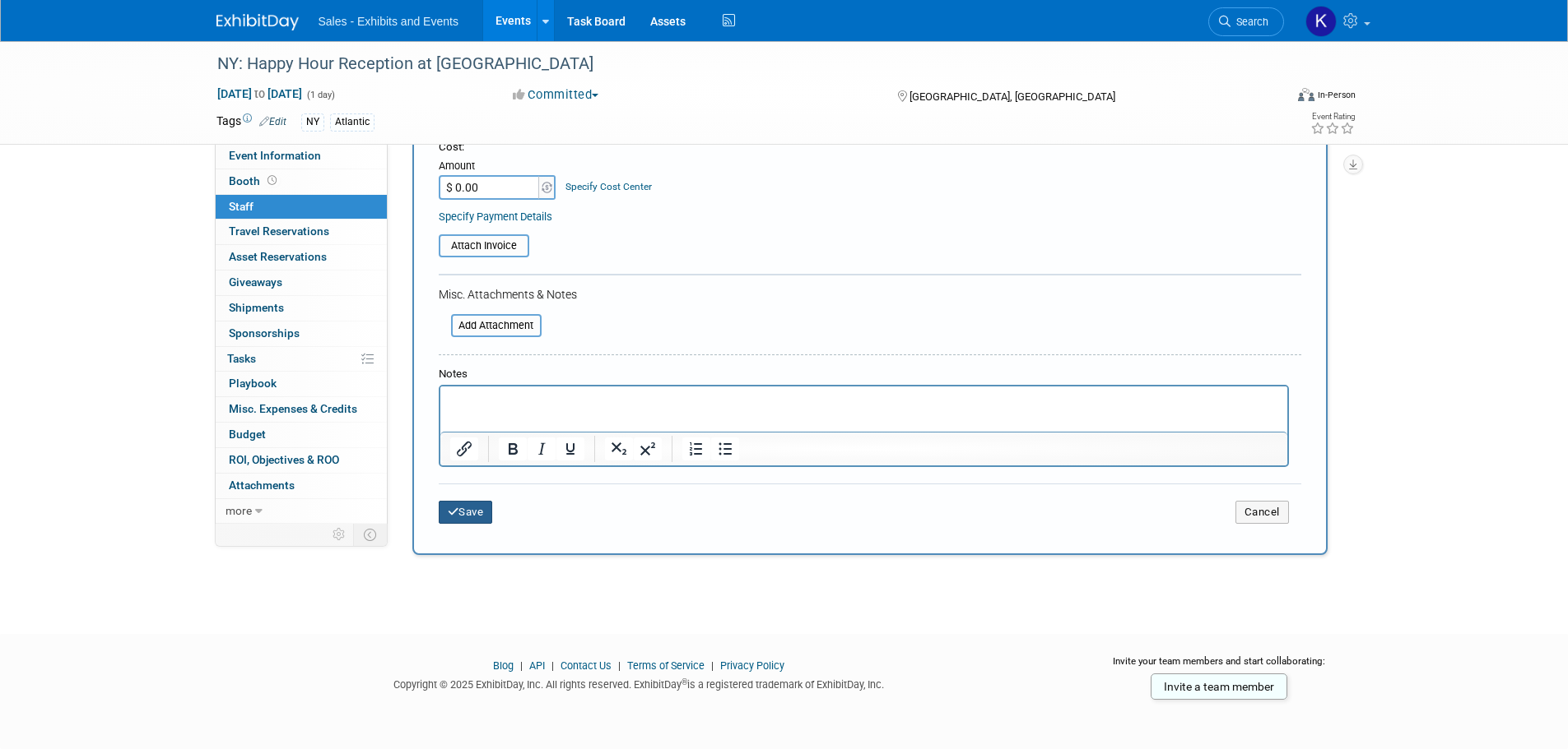
click at [473, 519] on button "Save" at bounding box center [466, 512] width 55 height 23
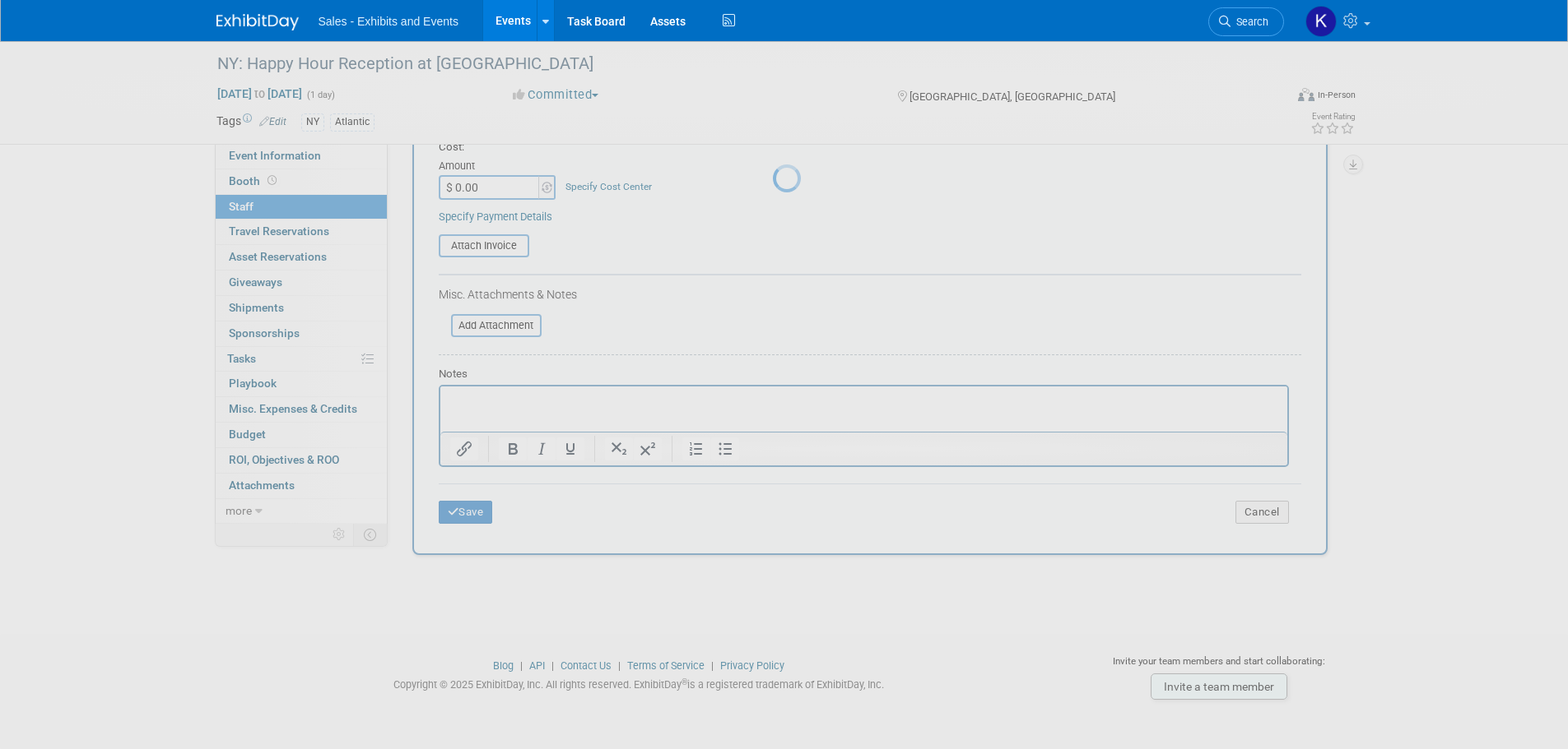
scroll to position [16, 0]
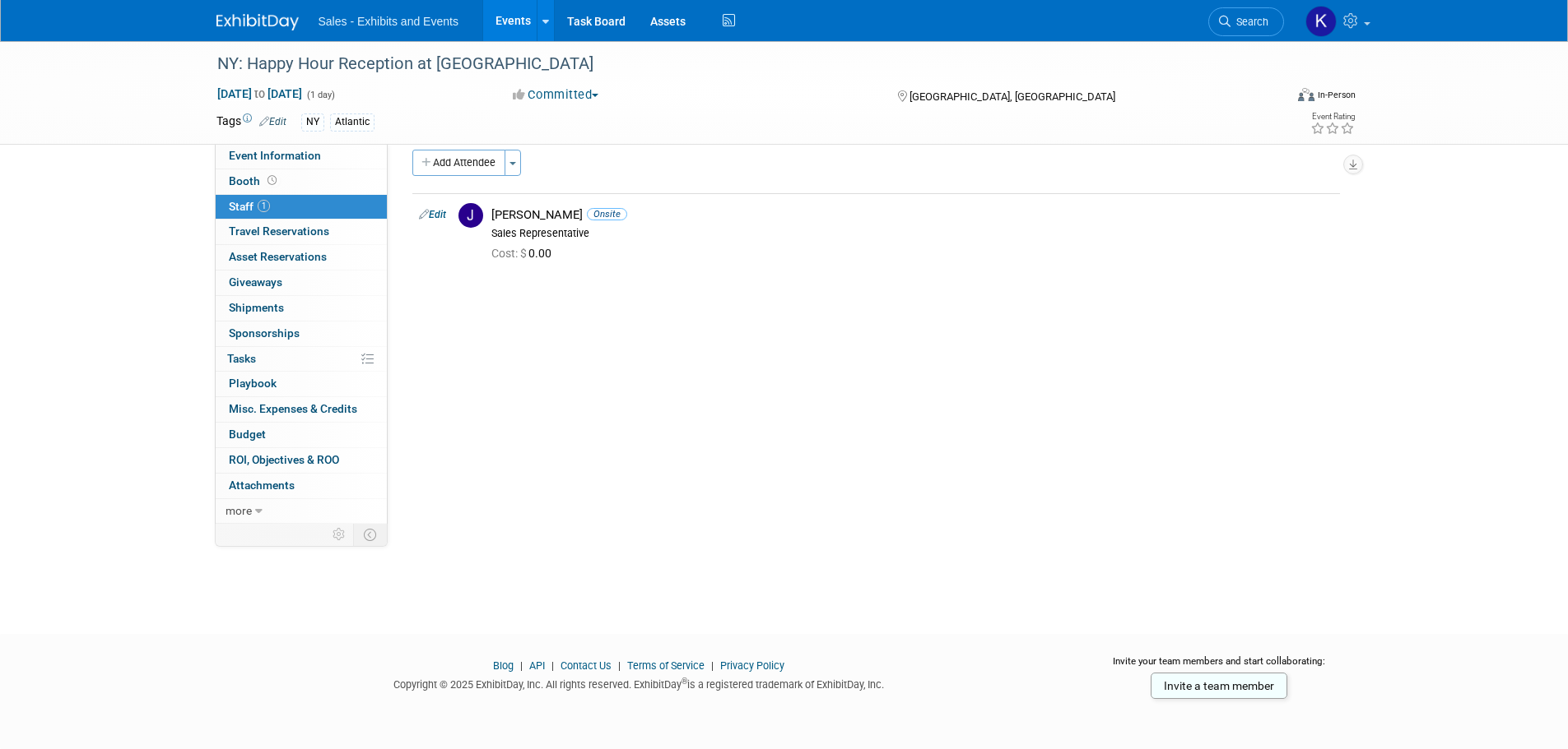
click at [270, 24] on img at bounding box center [257, 22] width 83 height 16
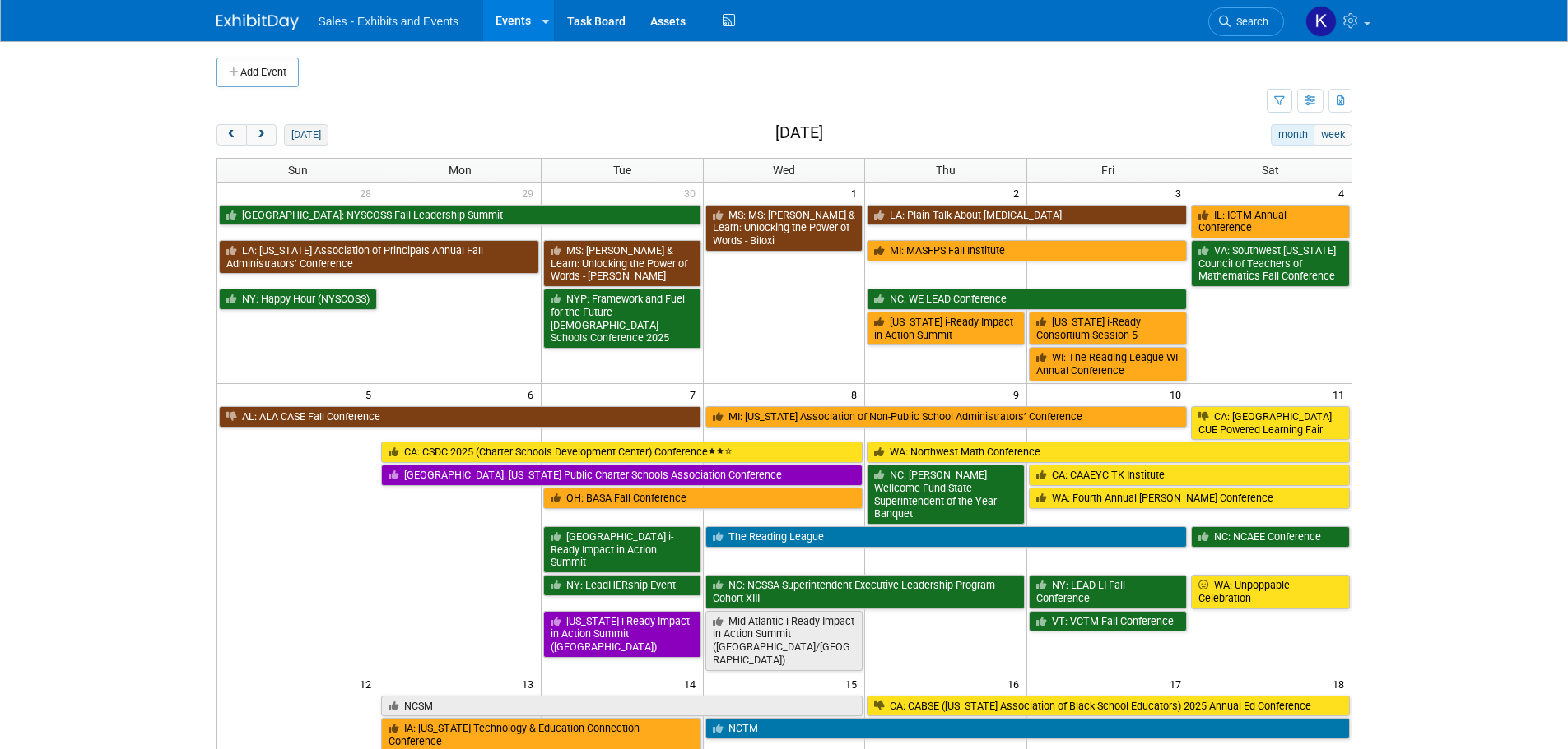
click at [286, 133] on button "today" at bounding box center [305, 135] width 44 height 22
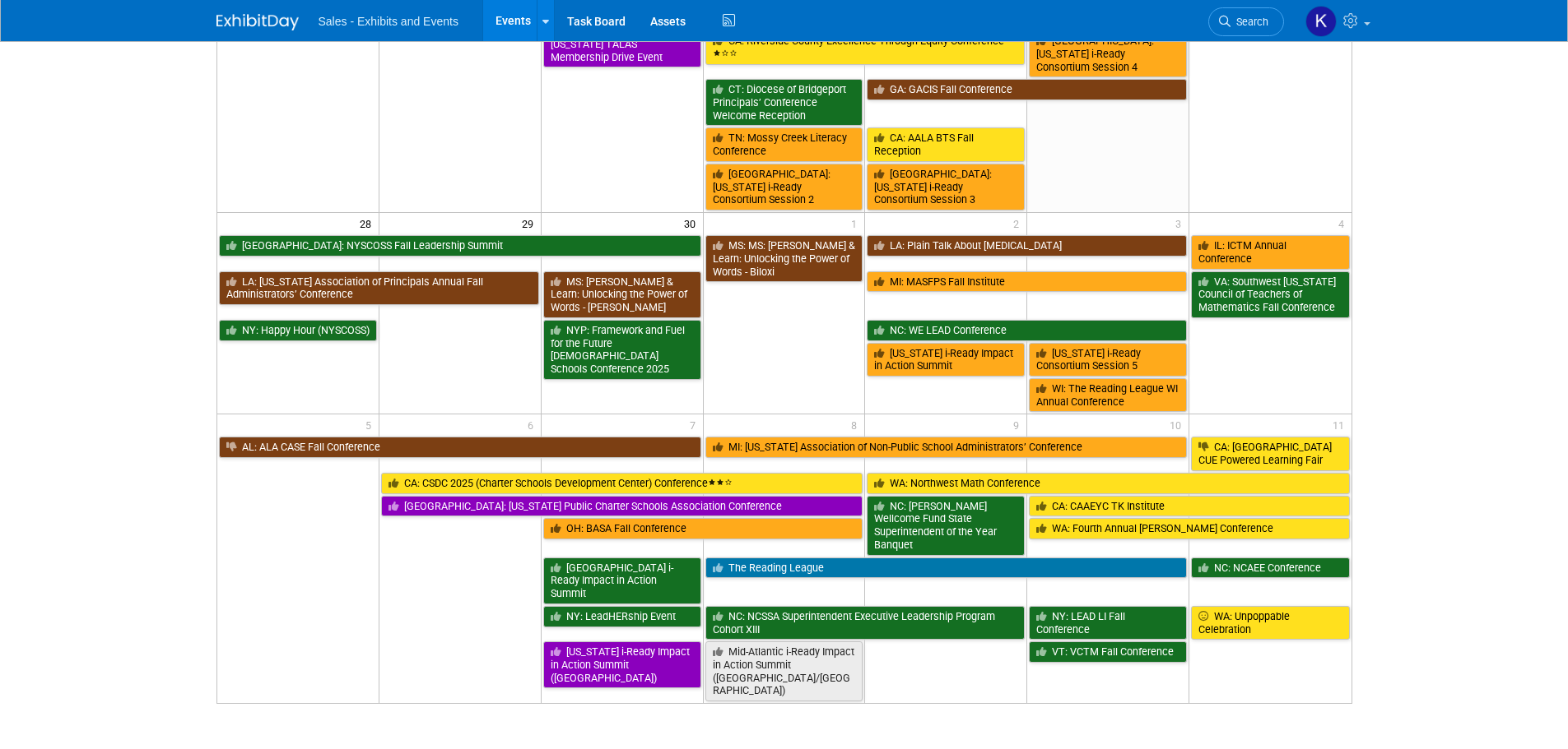
scroll to position [964, 0]
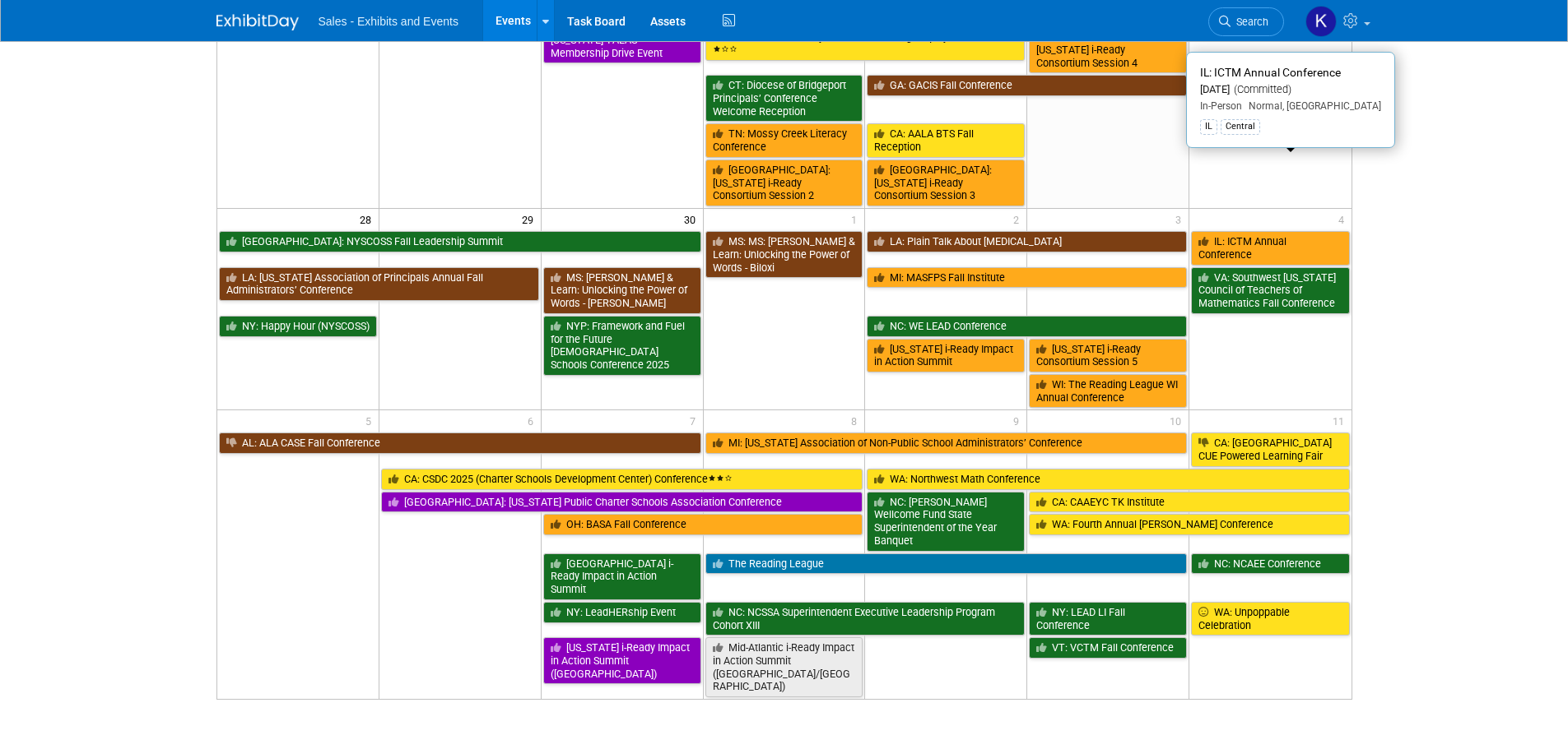
drag, startPoint x: 1206, startPoint y: 165, endPoint x: 1208, endPoint y: 175, distance: 10.2
click at [1206, 237] on icon at bounding box center [1206, 242] width 15 height 11
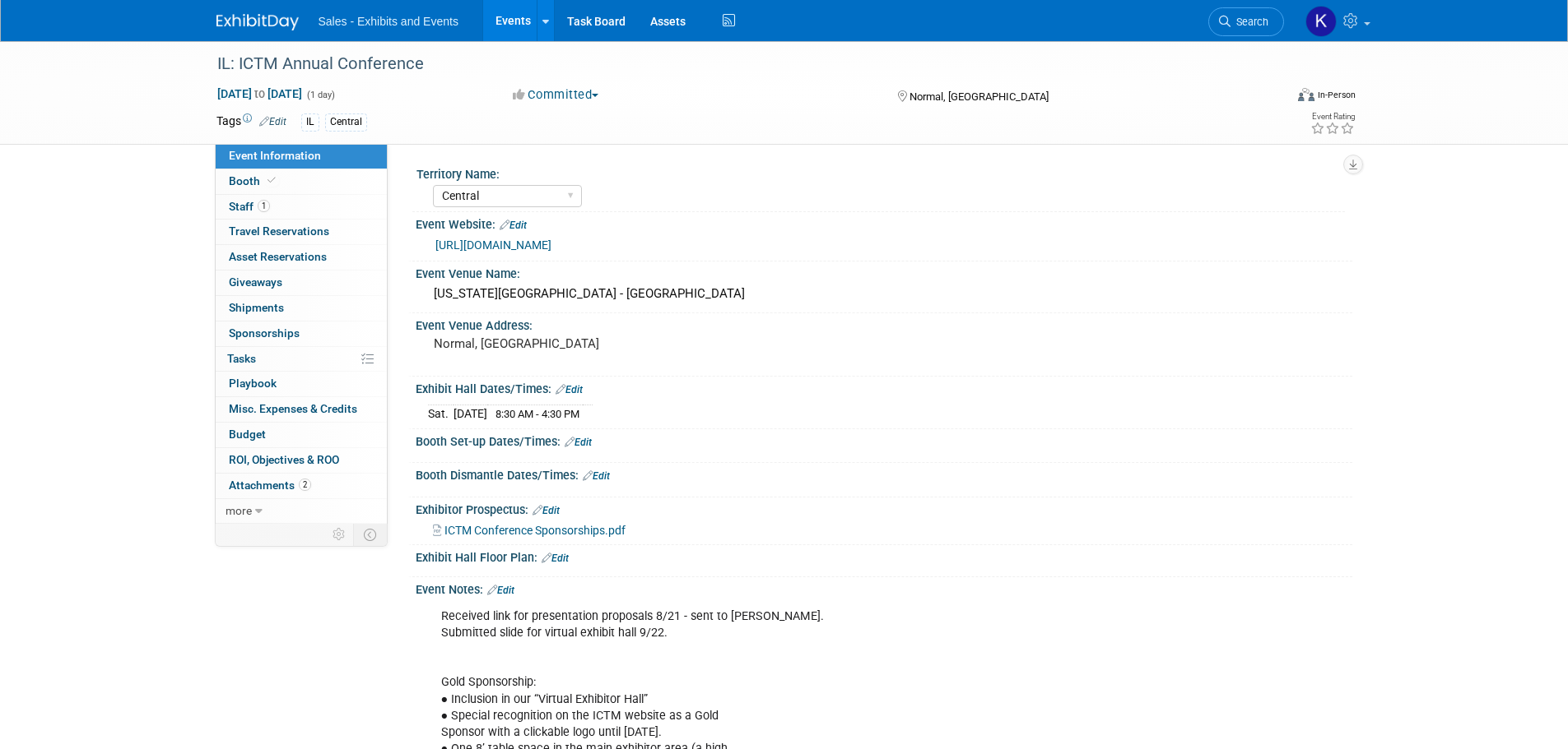
select select "Central"
click at [244, 173] on link "Booth" at bounding box center [301, 182] width 171 height 25
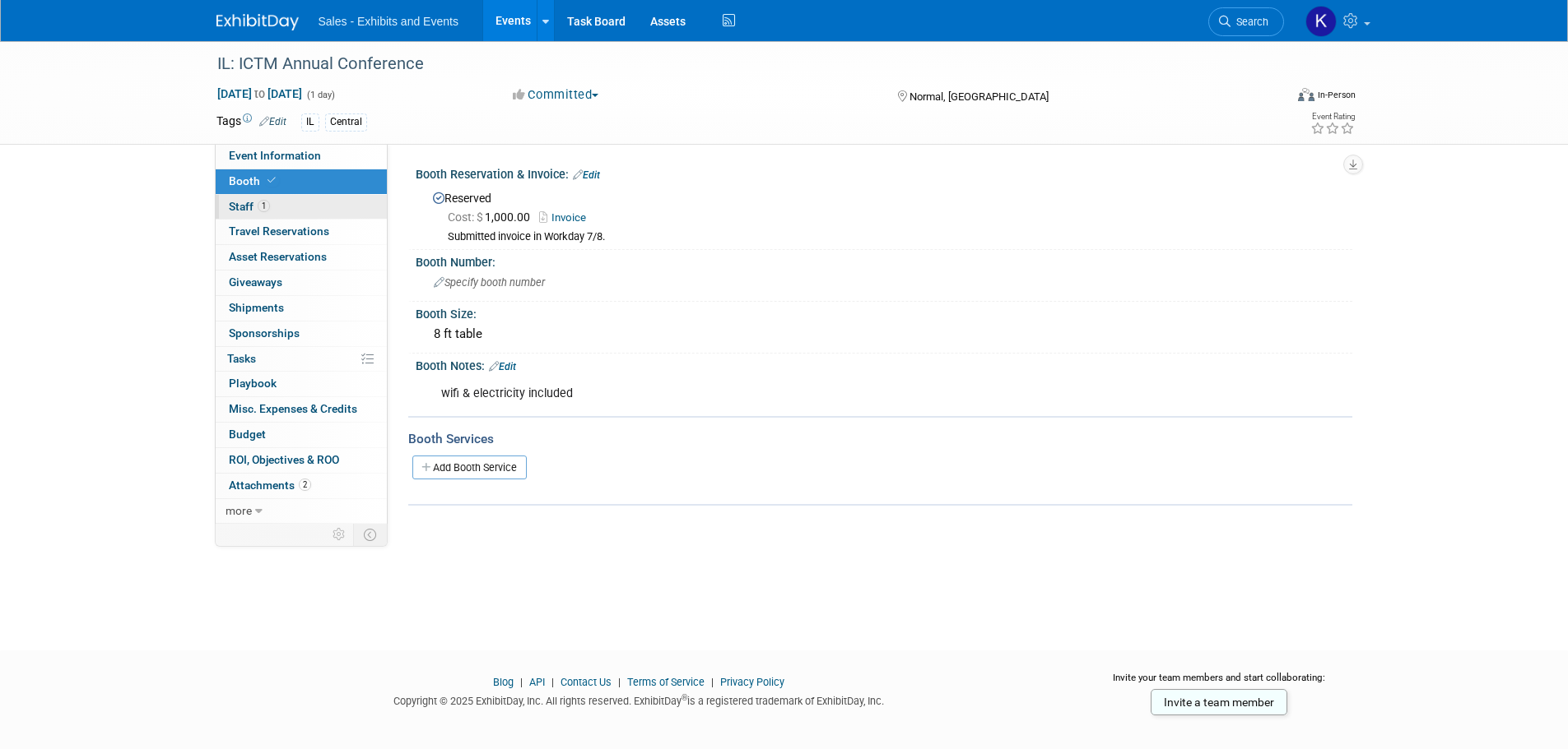
click at [239, 200] on span "Staff 1" at bounding box center [249, 206] width 41 height 13
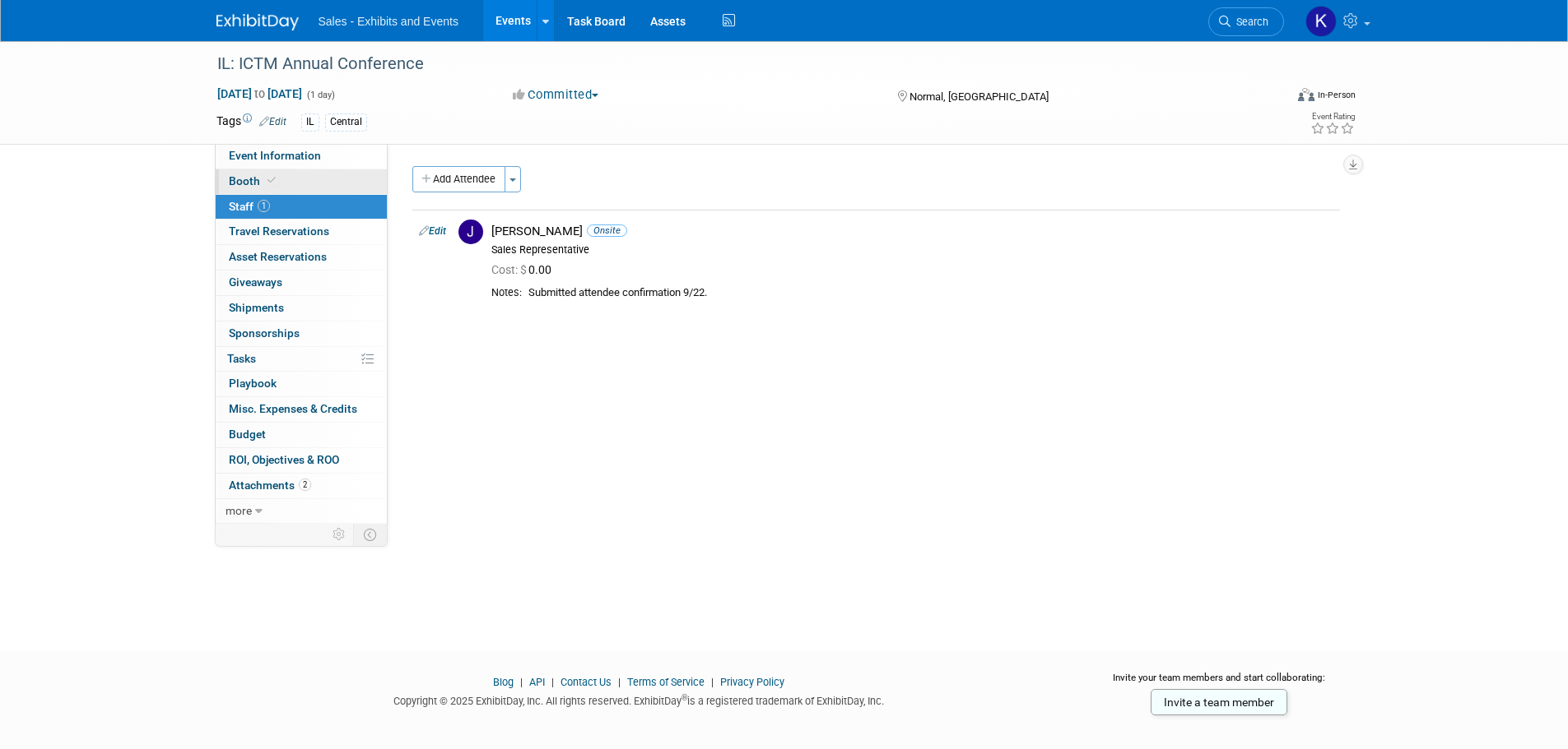
click at [234, 177] on span "Booth" at bounding box center [253, 181] width 50 height 13
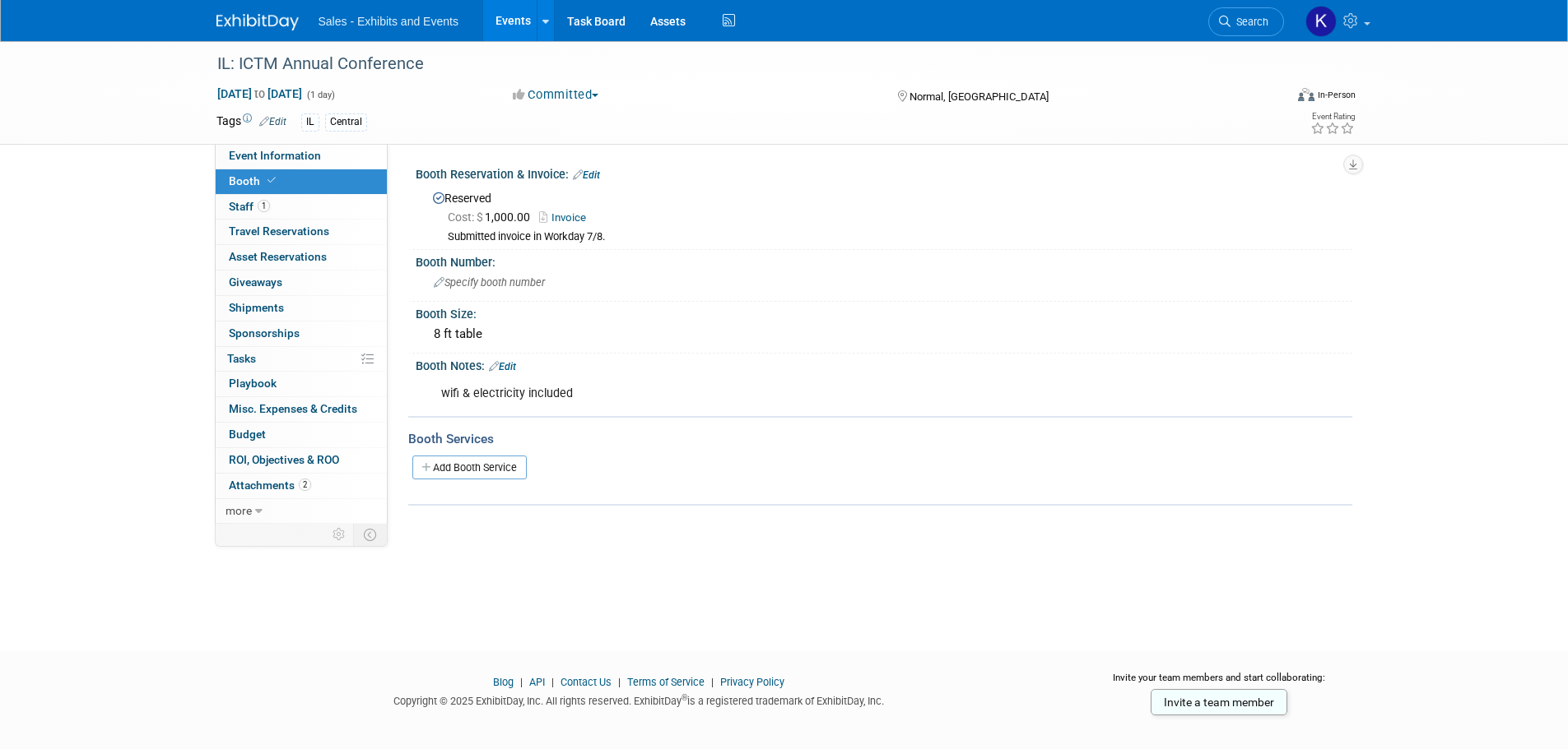
click at [261, 19] on img at bounding box center [257, 22] width 83 height 16
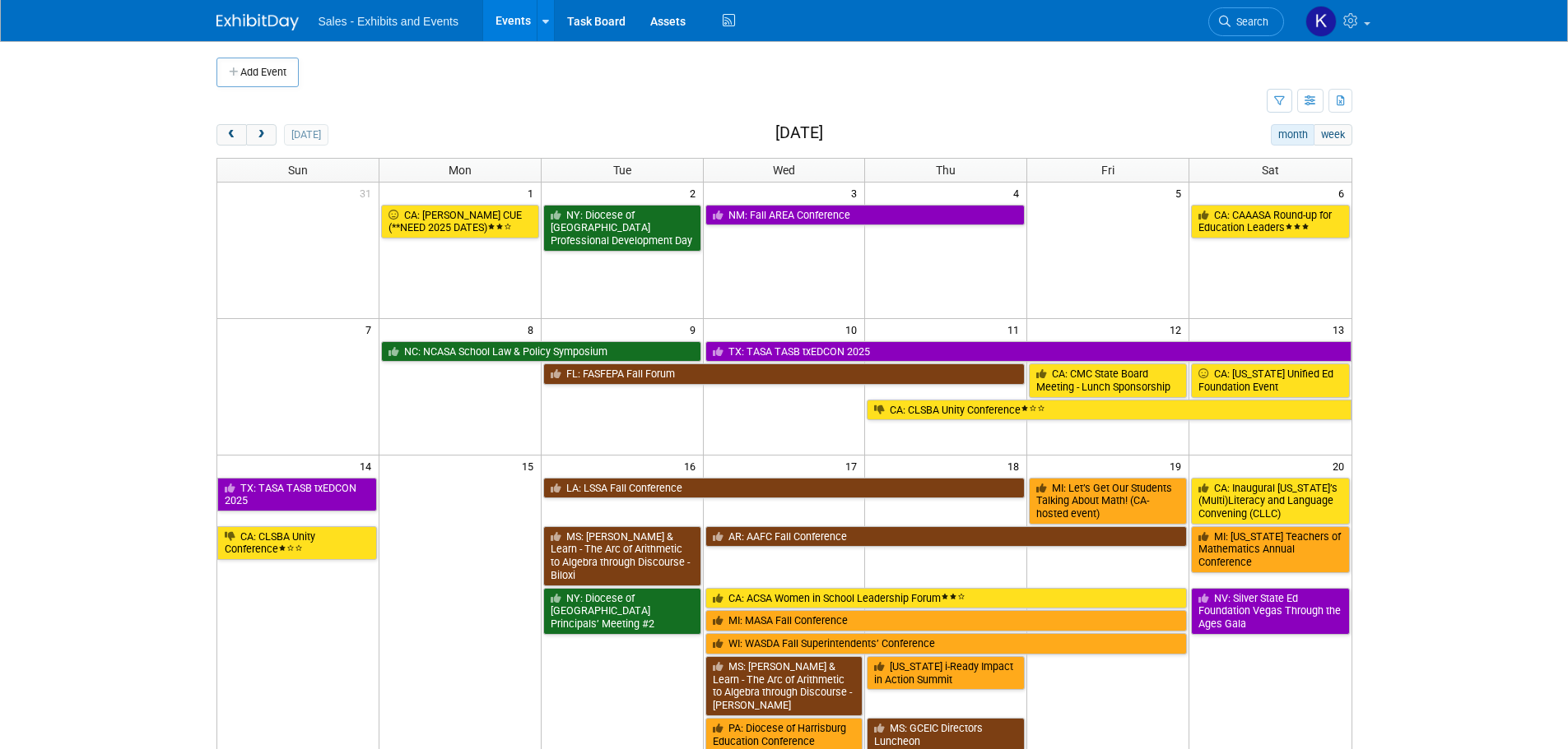
click at [254, 64] on button "Add Event" at bounding box center [257, 72] width 83 height 30
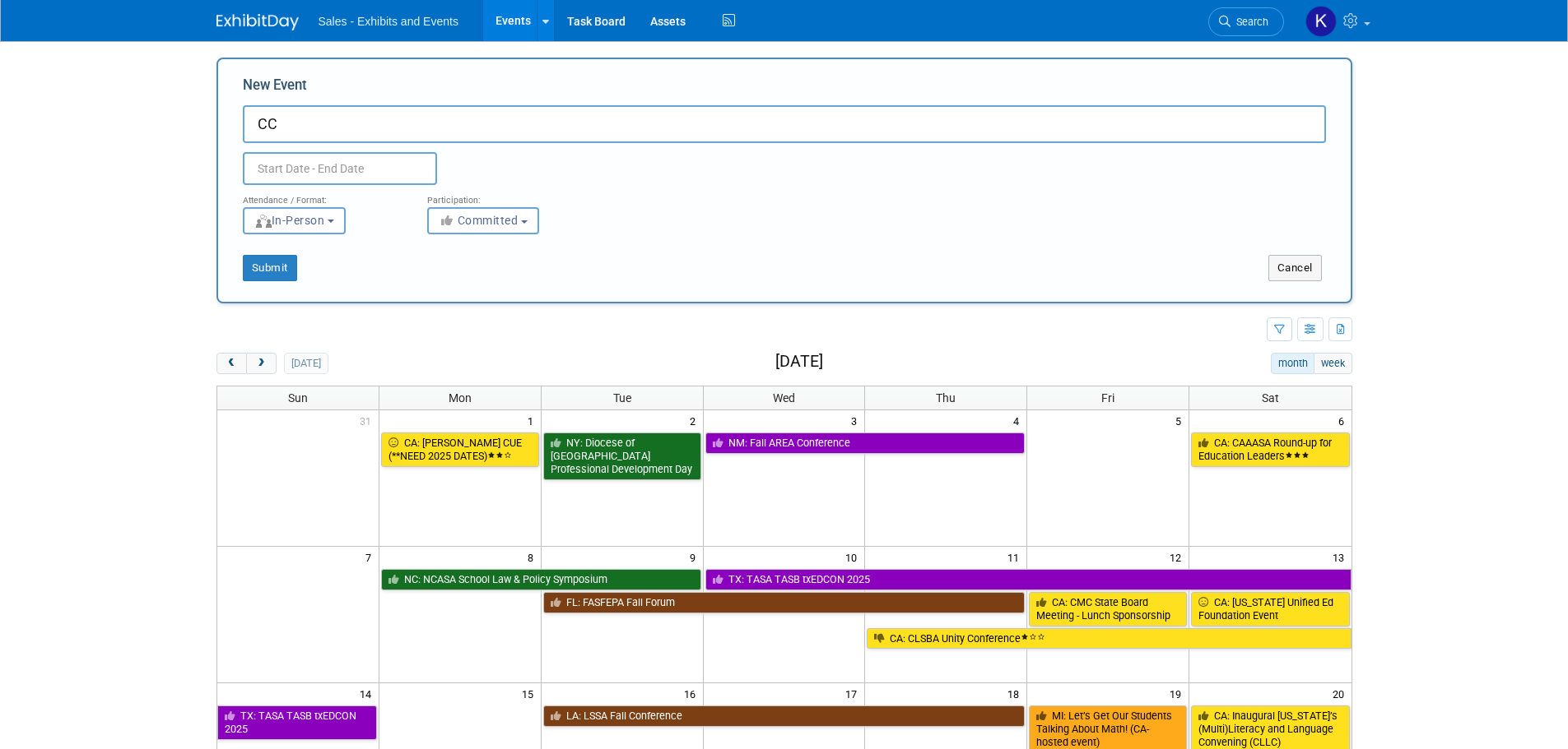
type input "C"
drag, startPoint x: 357, startPoint y: 131, endPoint x: 418, endPoint y: 160, distance: 67.5
click at [358, 131] on input "VT:" at bounding box center [784, 124] width 1083 height 38
type input "VT: VSA/VSBA Annual Fall Conference"
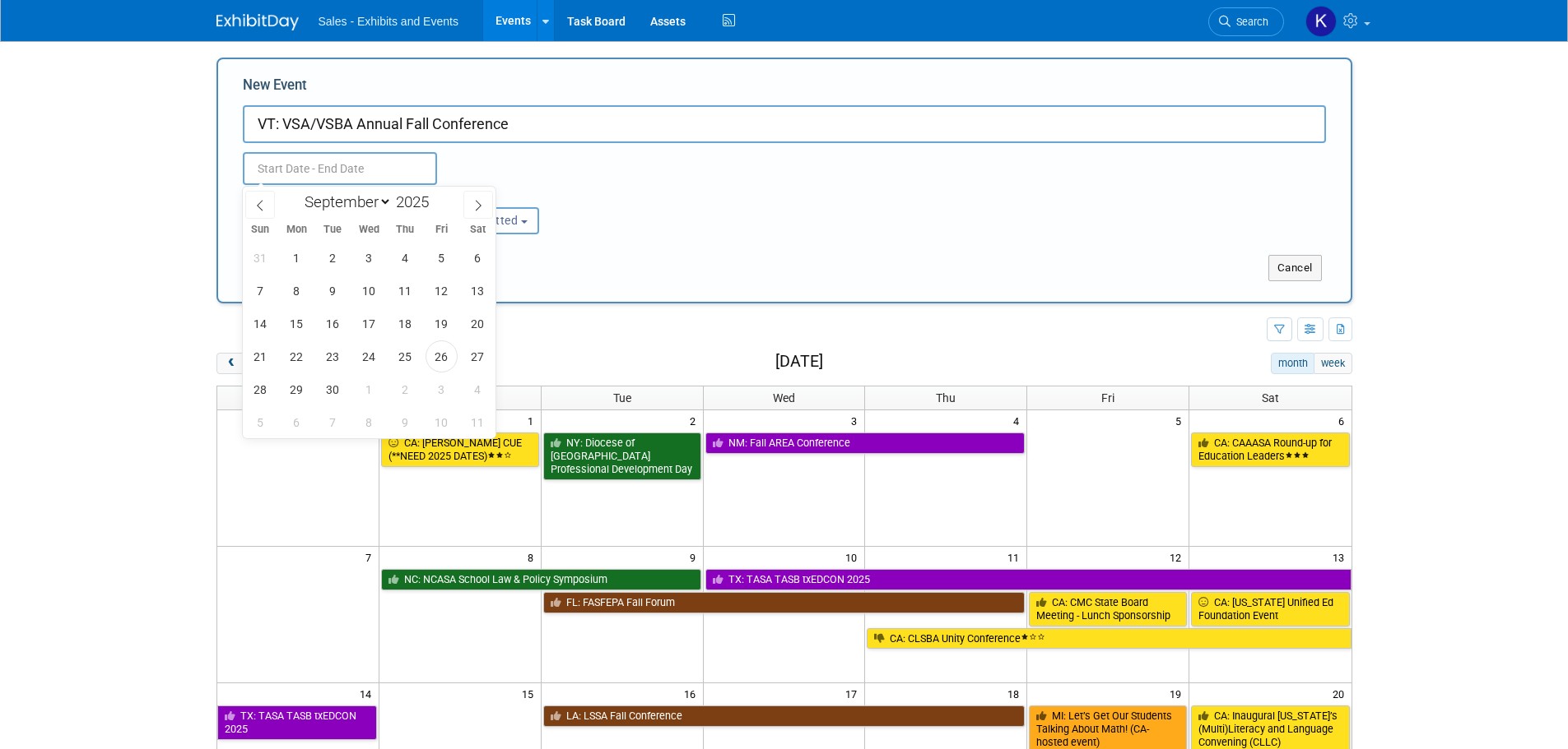
click at [324, 173] on input "text" at bounding box center [340, 169] width 194 height 33
drag, startPoint x: 390, startPoint y: 204, endPoint x: 393, endPoint y: 216, distance: 12.4
click at [390, 204] on select "January February March April May June July August September October November De…" at bounding box center [344, 202] width 94 height 21
select select "9"
click at [297, 192] on select "January February March April May June July August September October November De…" at bounding box center [344, 202] width 94 height 21
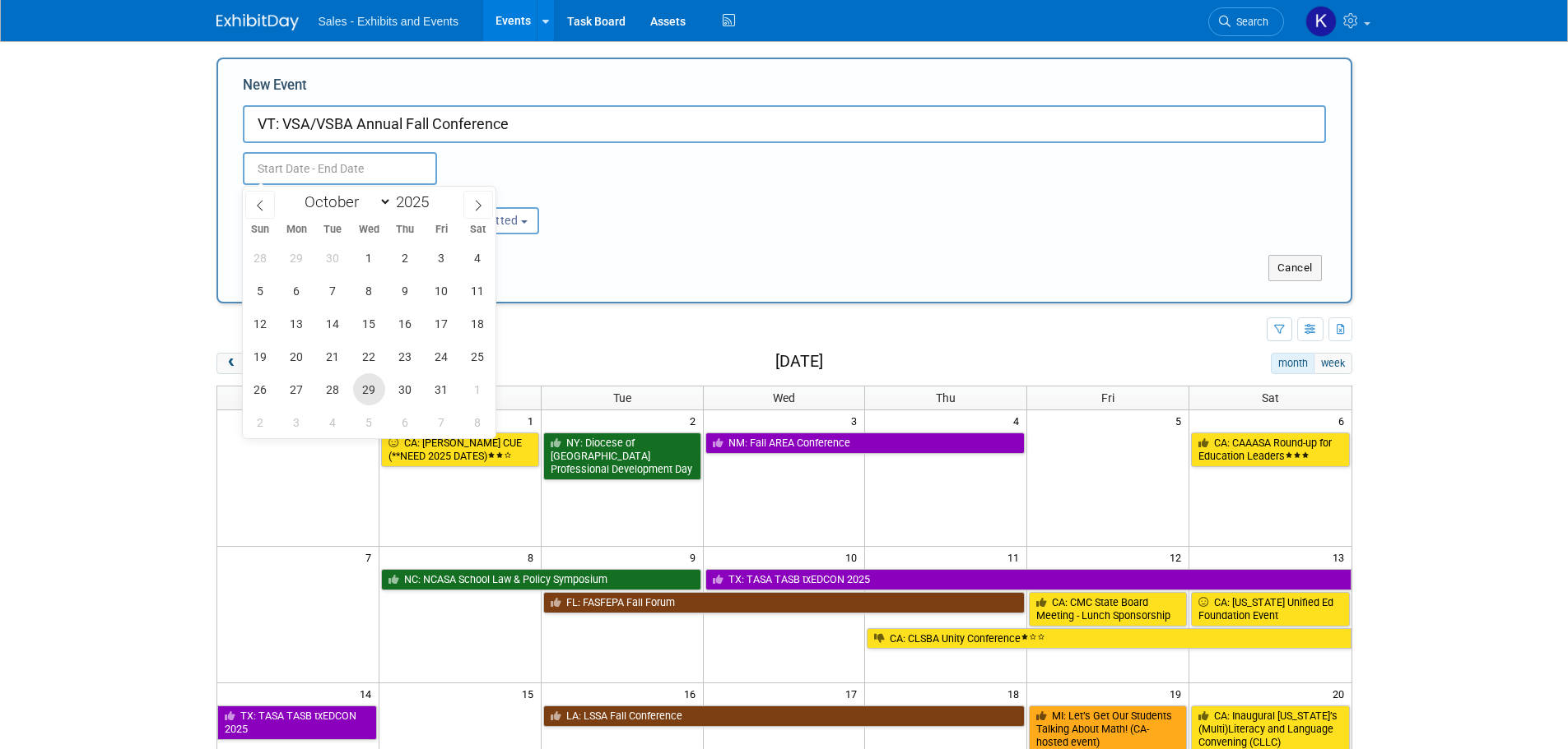
click at [372, 393] on span "29" at bounding box center [369, 389] width 32 height 32
click at [406, 389] on span "30" at bounding box center [404, 389] width 32 height 32
type input "Oct 29, 2025 to Oct 30, 2025"
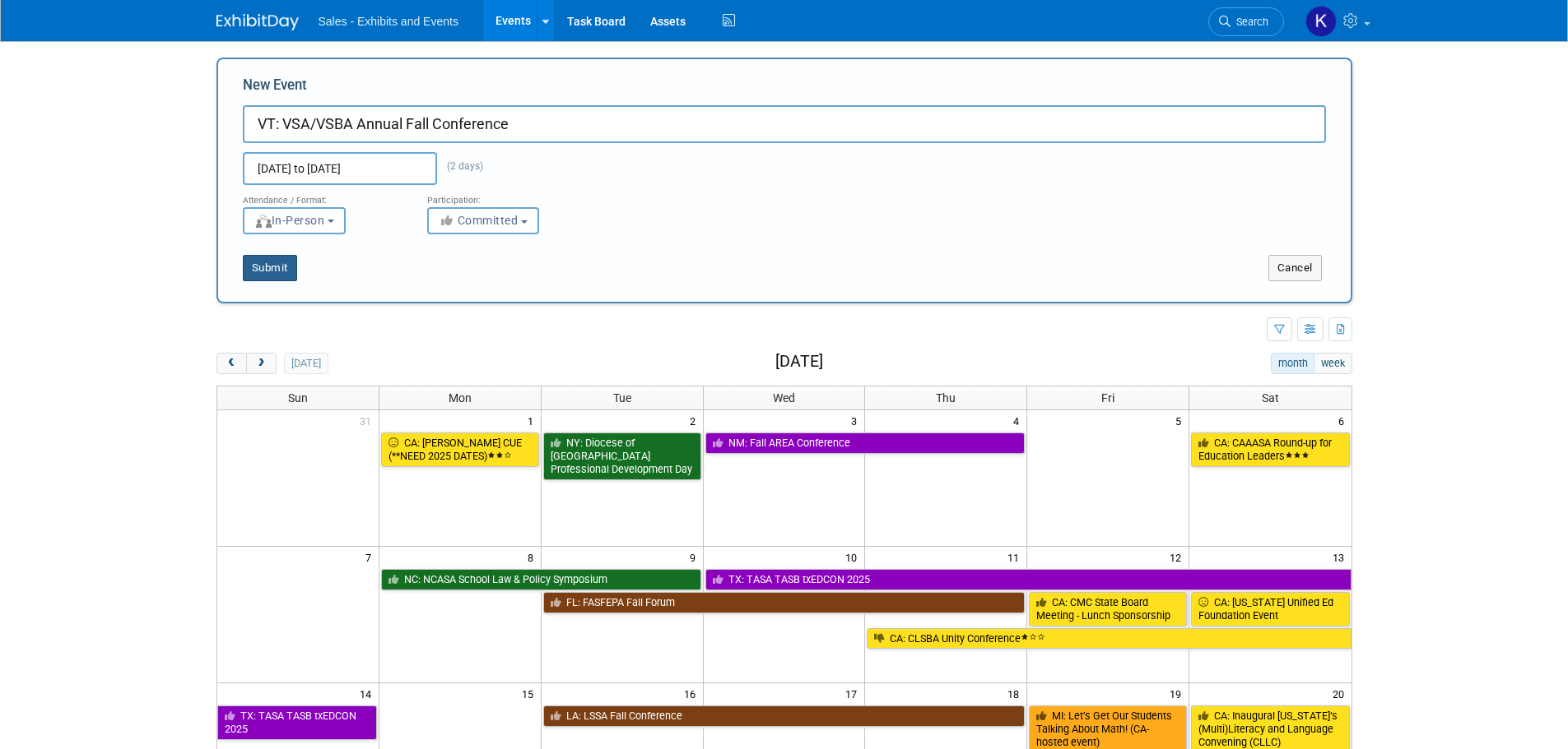
click at [274, 265] on button "Submit" at bounding box center [270, 268] width 55 height 26
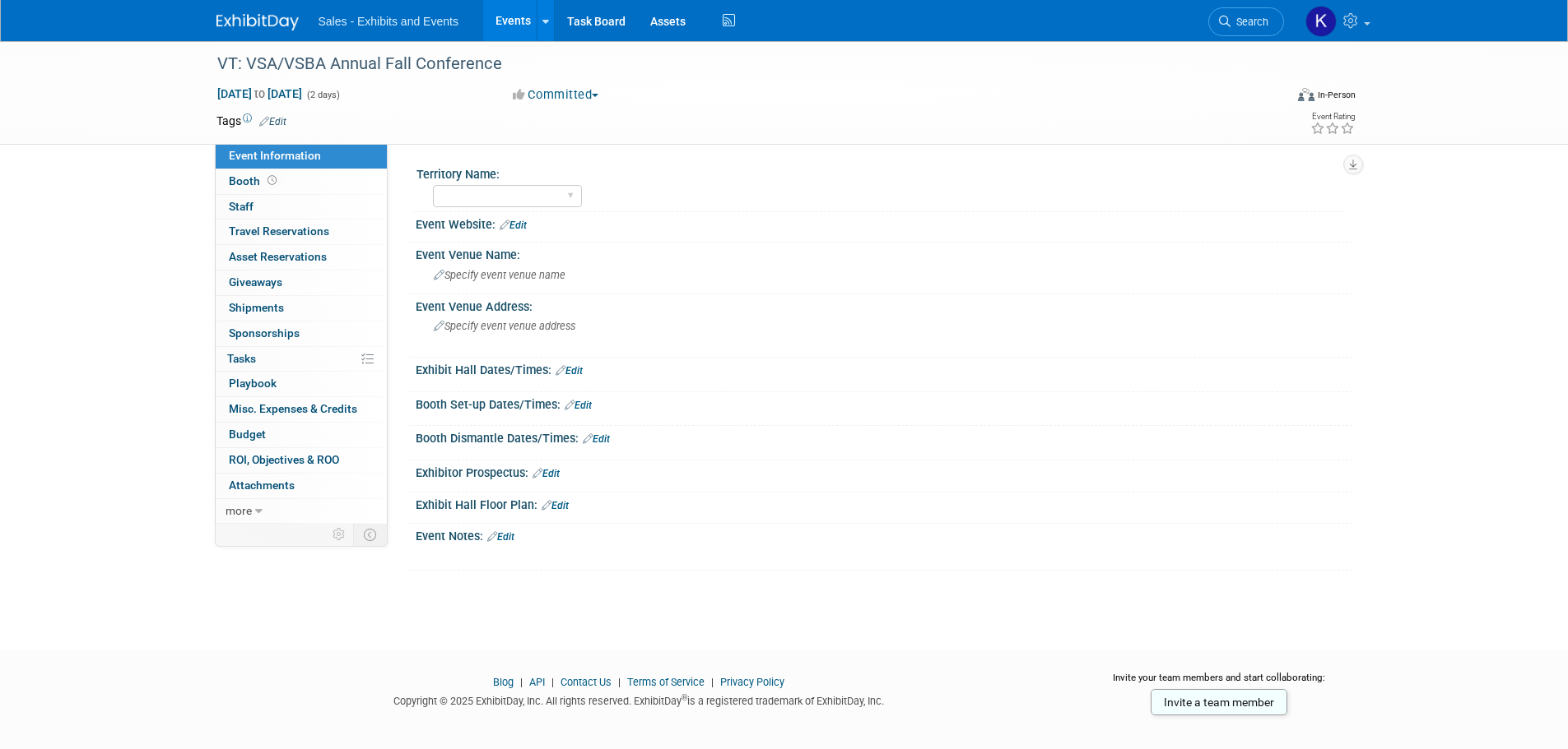
click at [279, 119] on link "Edit" at bounding box center [273, 122] width 27 height 12
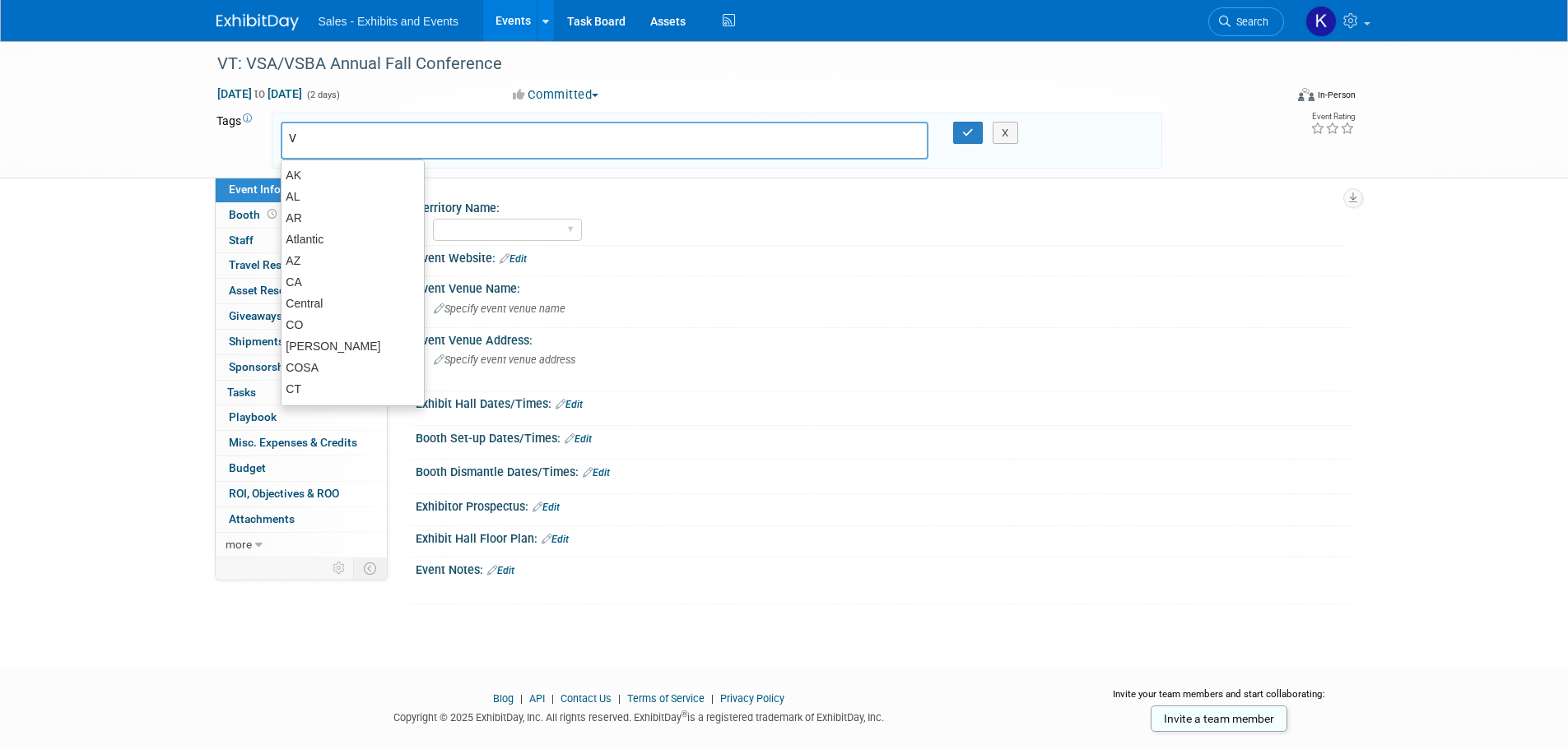
type input "VT"
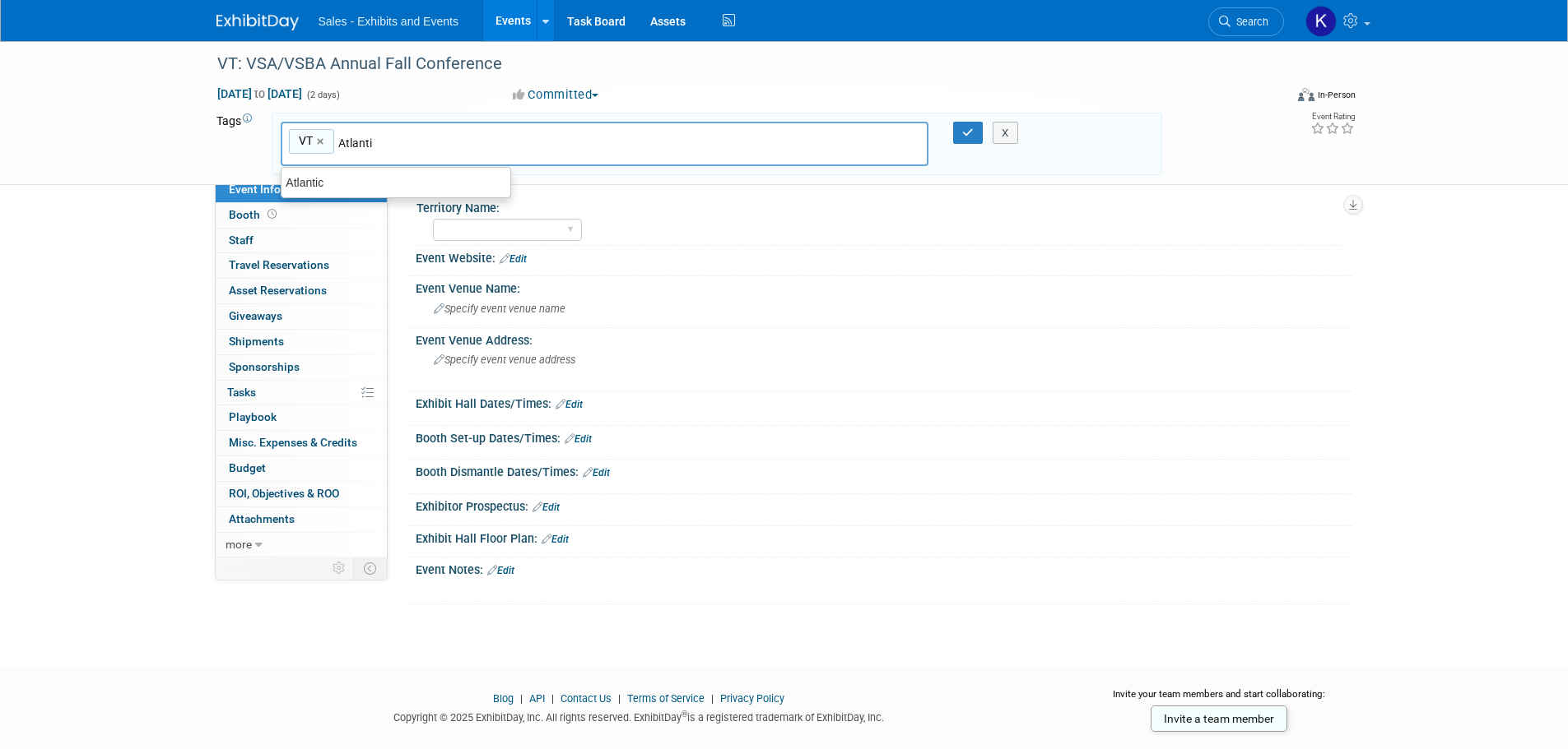
type input "Atlantic"
type input "VT, Atlantic"
click at [958, 133] on button "button" at bounding box center [968, 133] width 30 height 23
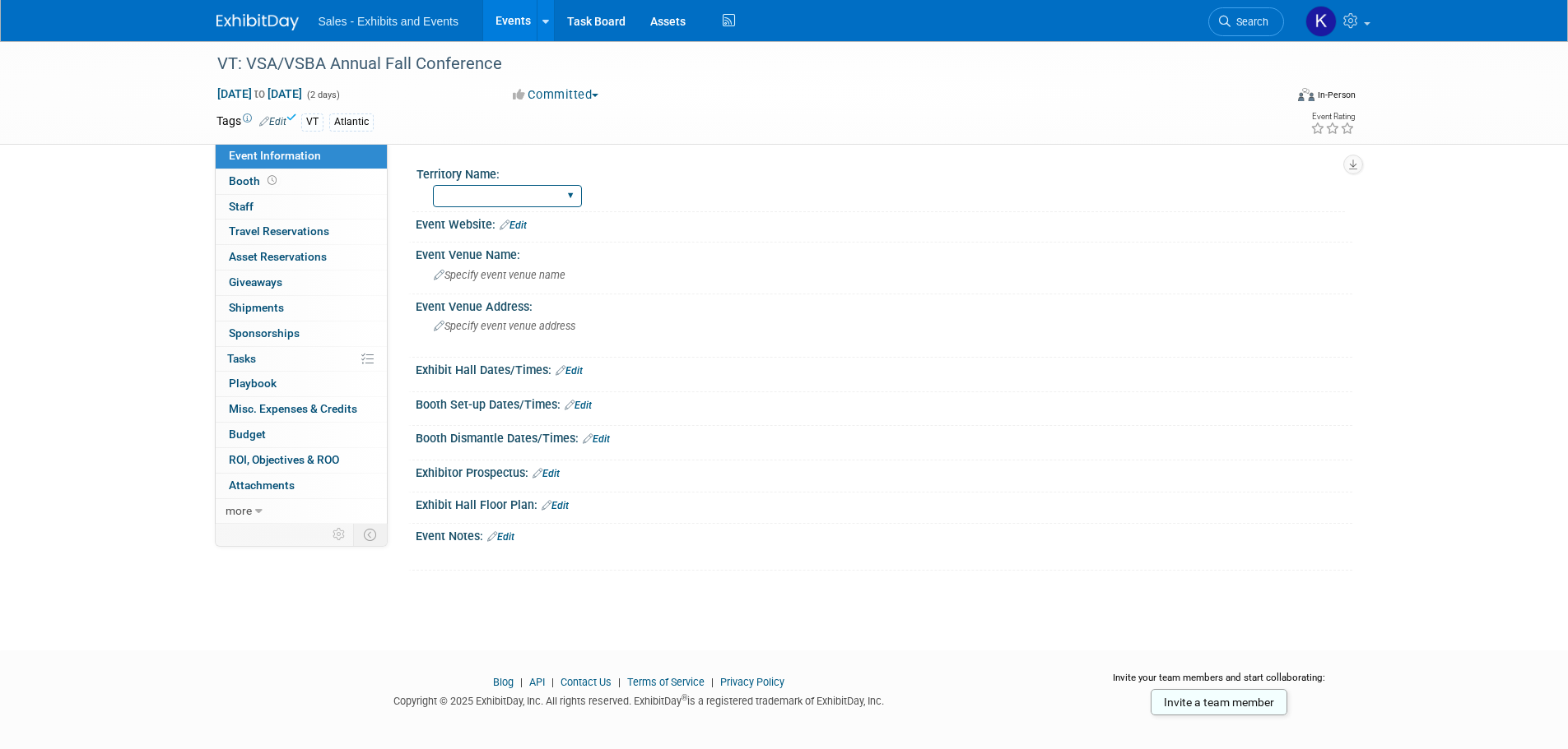
drag, startPoint x: 556, startPoint y: 194, endPoint x: 557, endPoint y: 206, distance: 12.0
click at [556, 194] on select "Atlantic Southeast Central Southwest Pacific Mountain National Strategic Partne…" at bounding box center [507, 196] width 149 height 22
select select "Atlantic"
click at [432, 185] on select "Atlantic Southeast Central Southwest Pacific Mountain National Strategic Partne…" at bounding box center [507, 196] width 149 height 22
click at [517, 271] on span "Specify event venue name" at bounding box center [499, 275] width 132 height 13
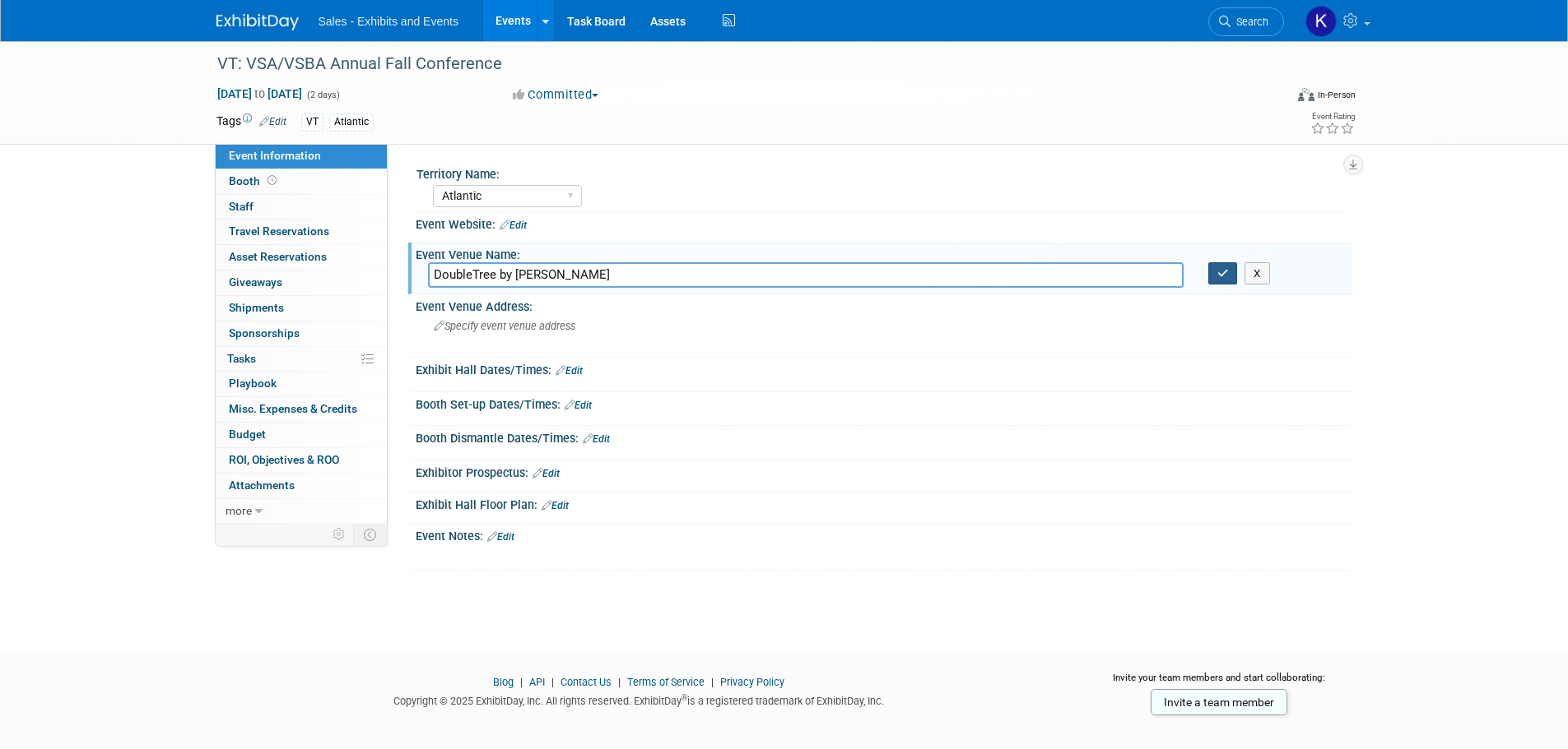
type input "DoubleTree by Hilton"
click at [1228, 275] on button "button" at bounding box center [1223, 273] width 30 height 23
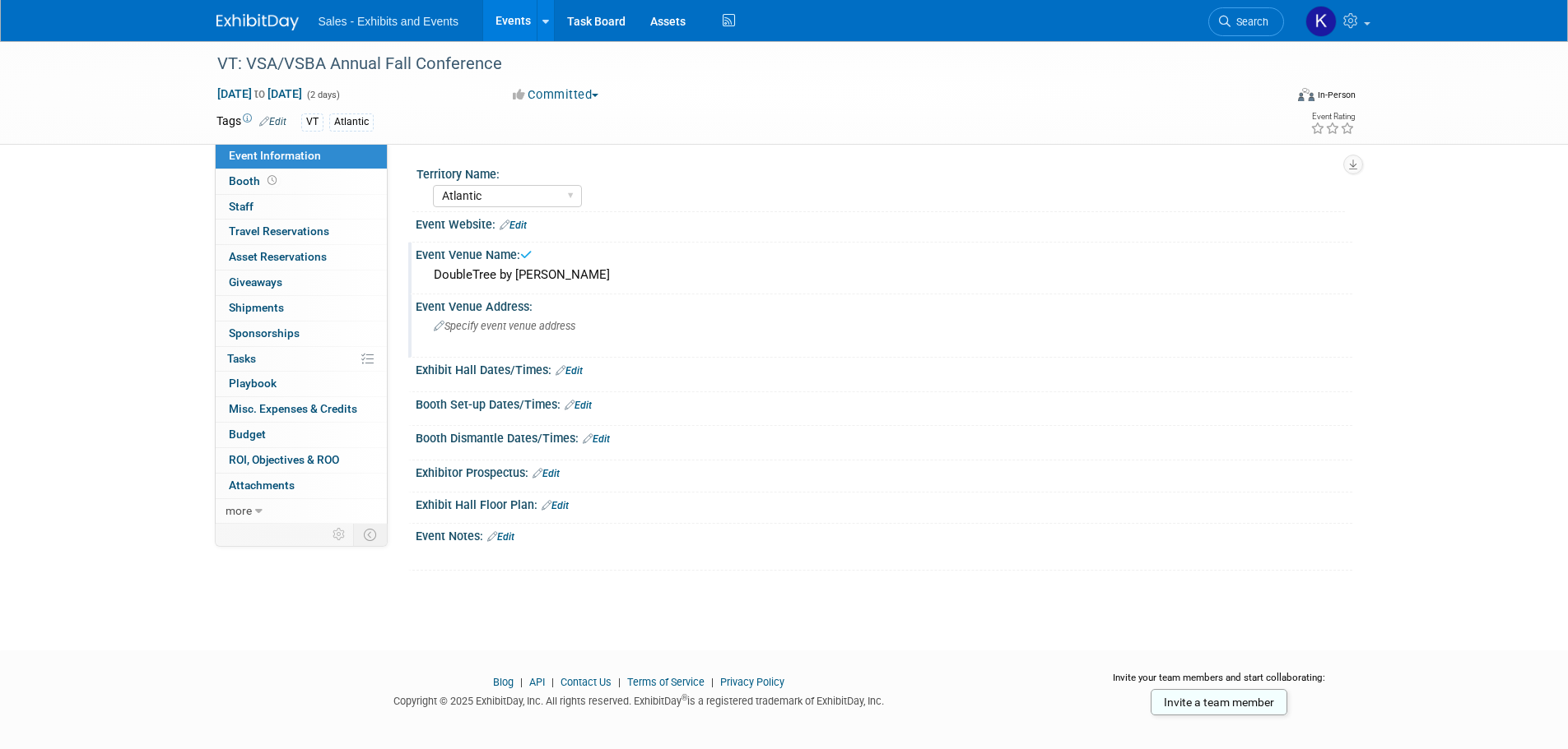
click at [580, 321] on div "Specify event venue address" at bounding box center [610, 332] width 365 height 38
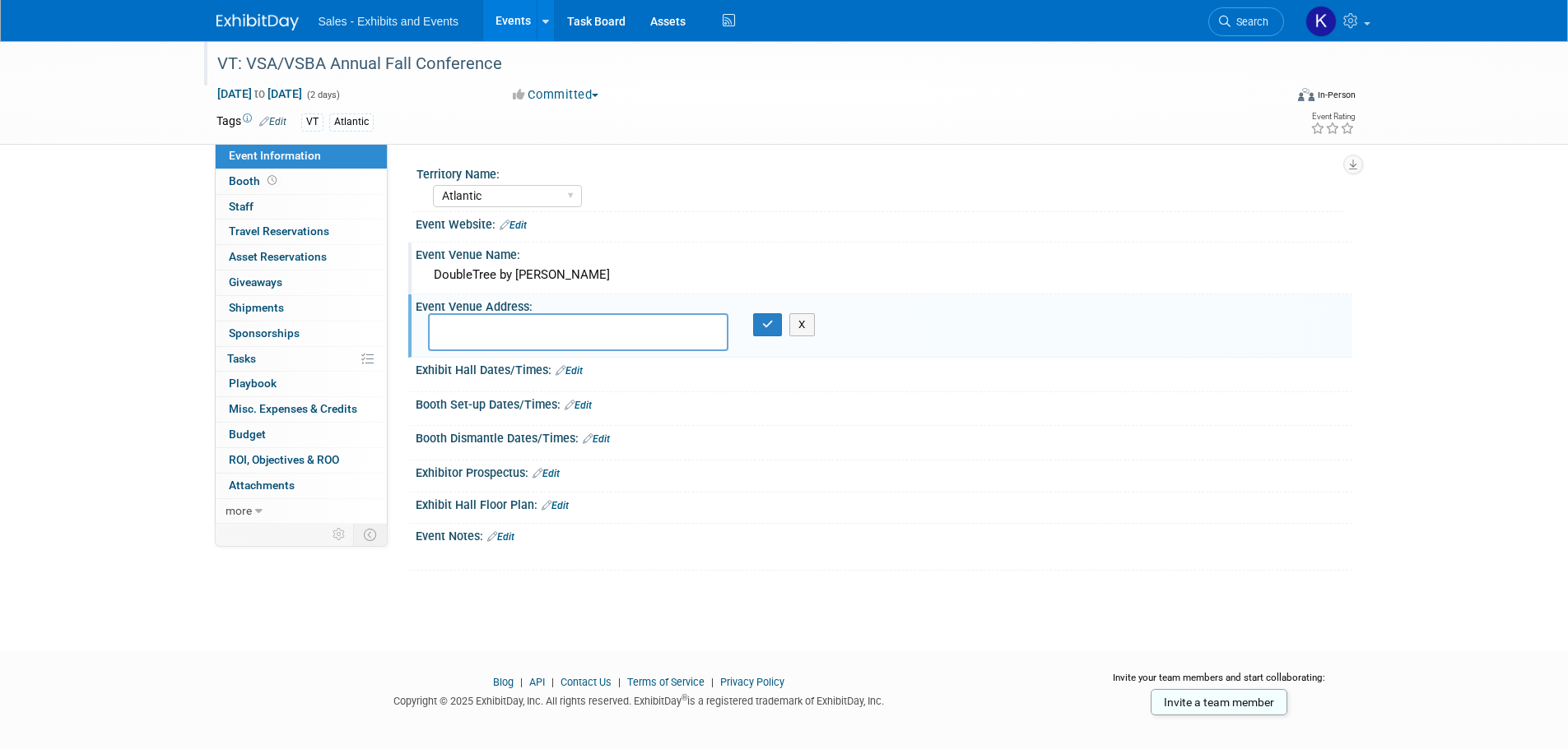
click at [425, 69] on div "VT: VSA/VSBA Annual Fall Conference" at bounding box center [735, 64] width 1047 height 30
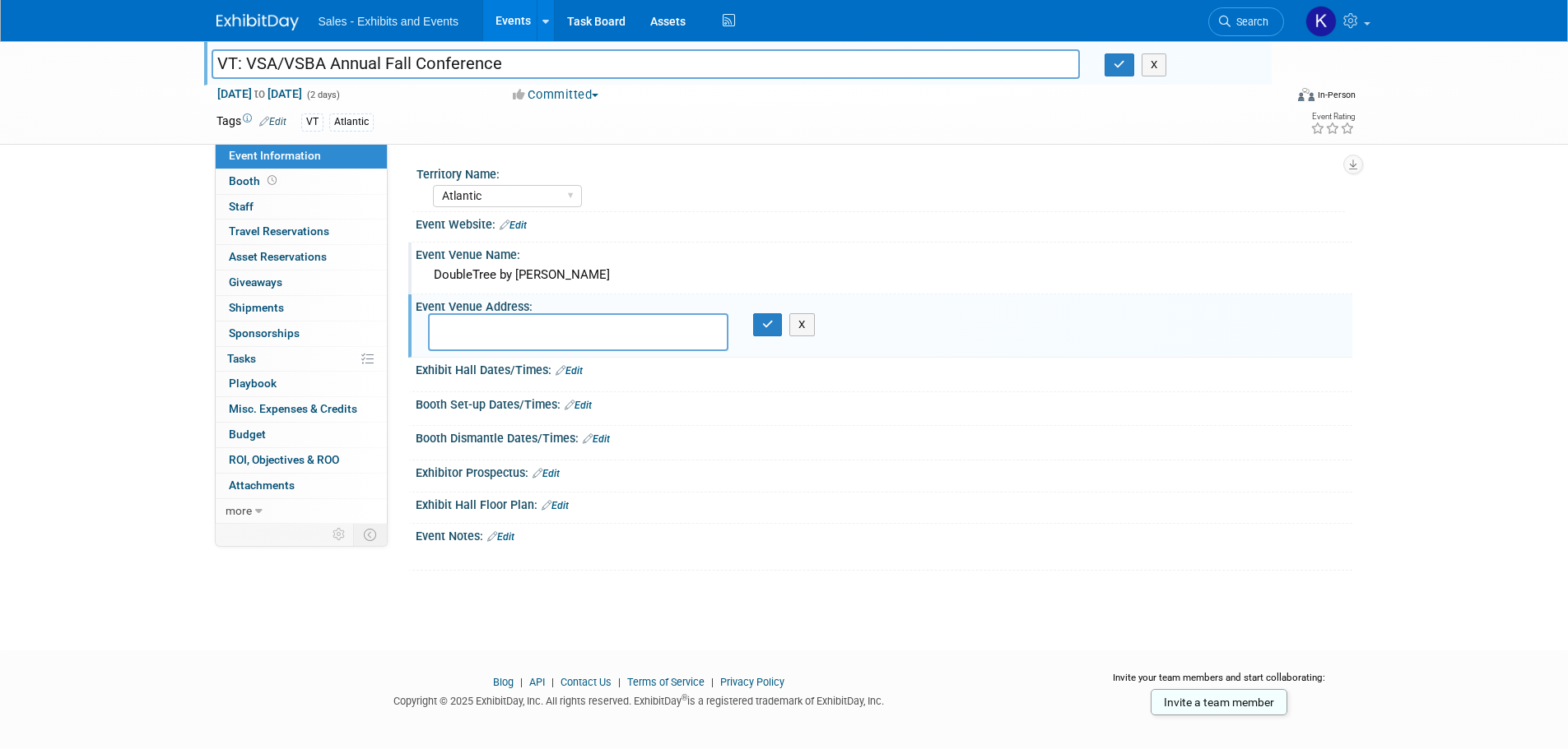
click at [323, 65] on input "VT: VSA/VSBA Annual Fall Conference" at bounding box center [646, 64] width 869 height 29
type input "VT: VSBA/VSA Annual Fall Conference"
click at [1107, 64] on button "button" at bounding box center [1119, 64] width 30 height 23
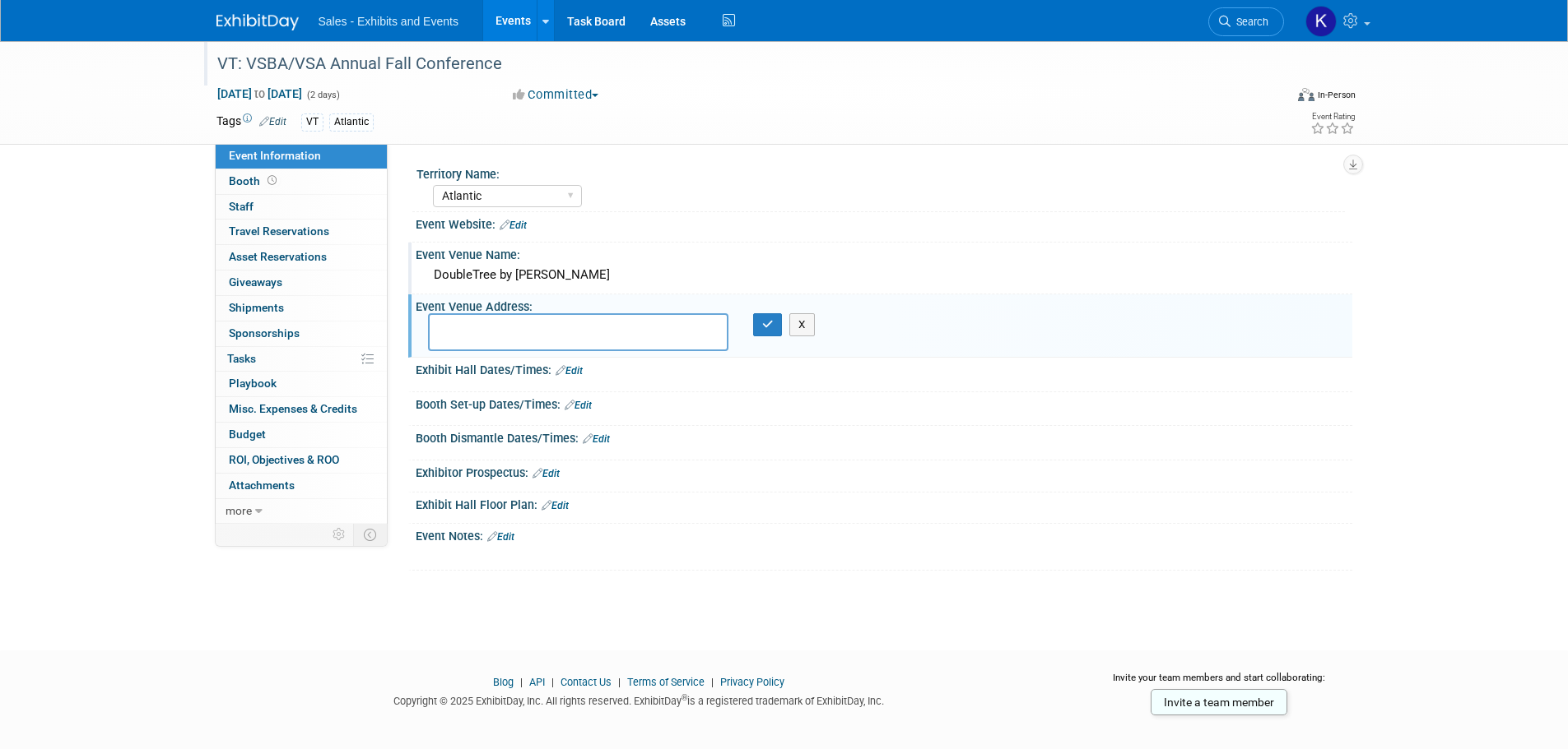
click at [519, 229] on link "Edit" at bounding box center [513, 225] width 27 height 12
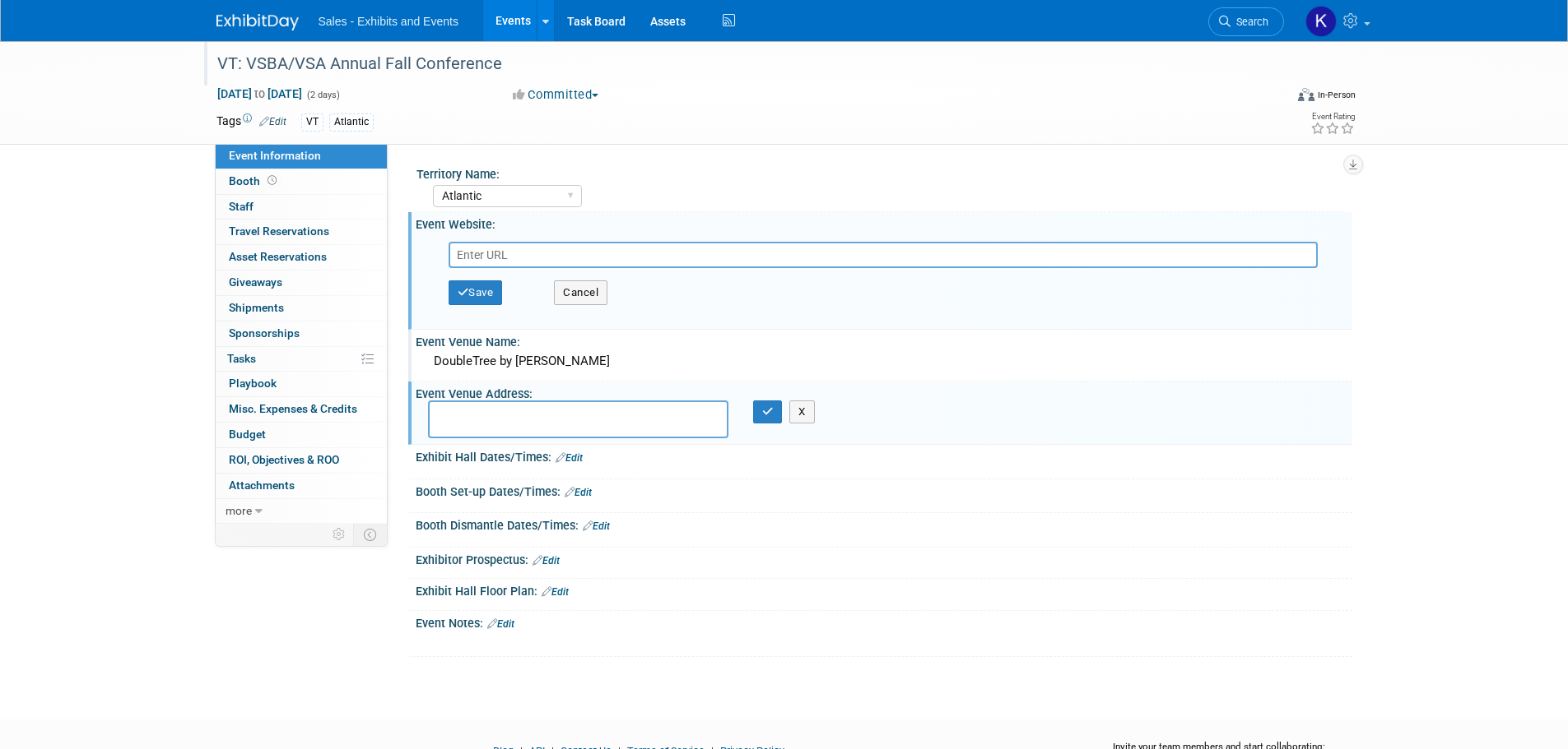
click at [490, 258] on input "text" at bounding box center [883, 254] width 869 height 26
paste input "https://www.vtvsba.org/annual-conference"
type input "https://www.vtvsba.org/annual-conference"
click at [483, 295] on button "Save" at bounding box center [476, 292] width 55 height 25
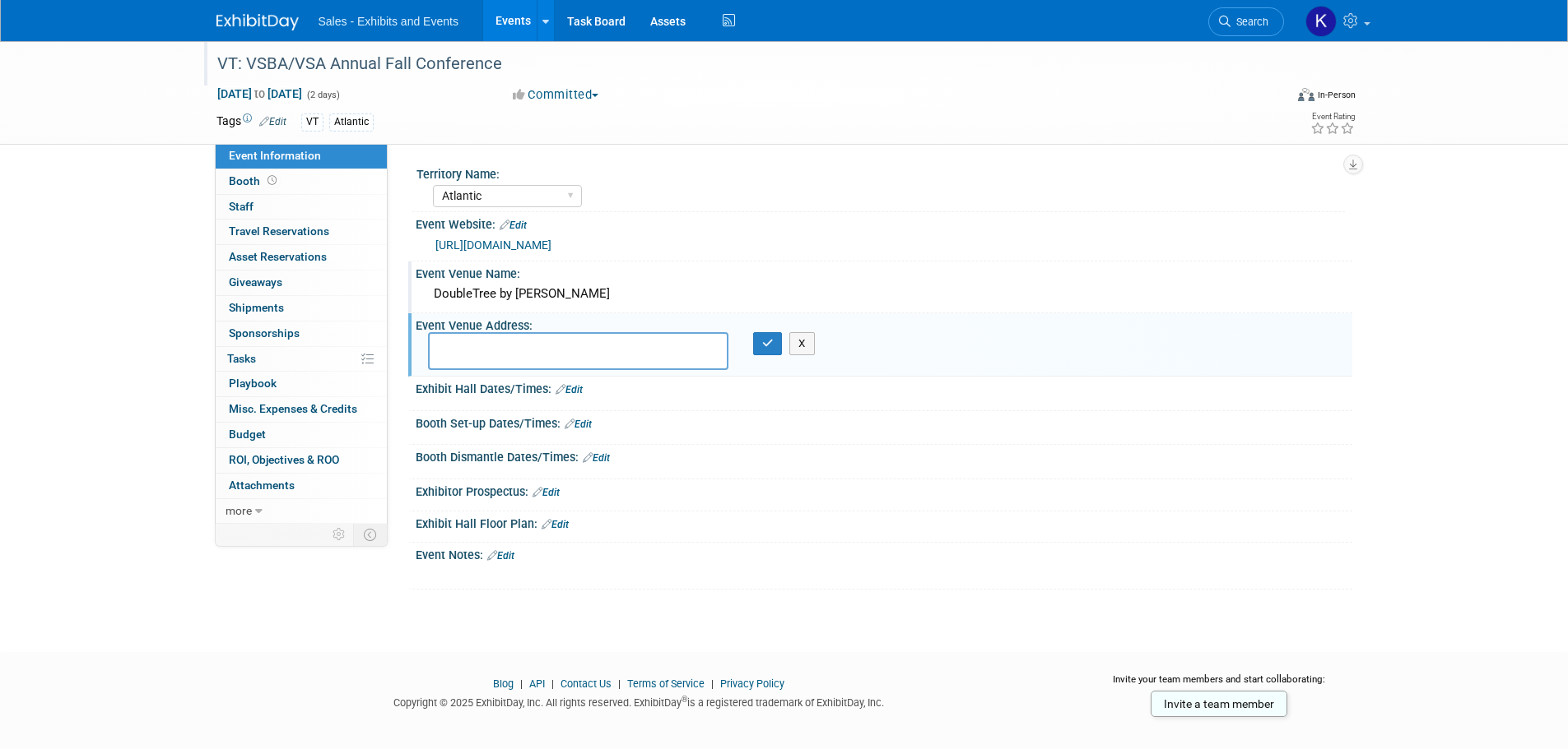
click at [520, 336] on textarea at bounding box center [578, 351] width 301 height 38
type textarea "870 Williston Rd., S Burlington, VT 05403"
click at [761, 342] on button "button" at bounding box center [768, 343] width 30 height 23
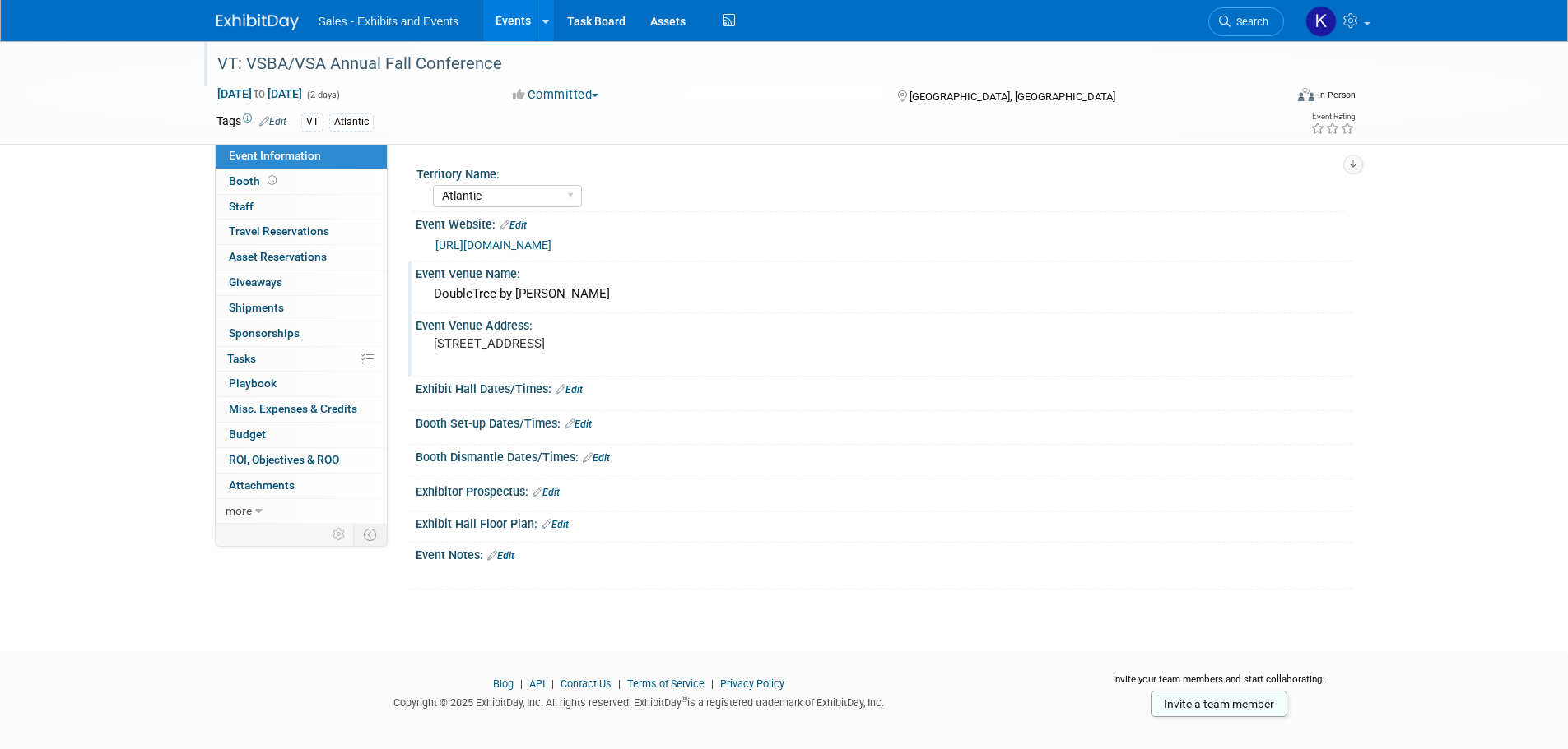
drag, startPoint x: 511, startPoint y: 556, endPoint x: 523, endPoint y: 560, distance: 12.6
click at [511, 556] on link "Edit" at bounding box center [501, 556] width 27 height 12
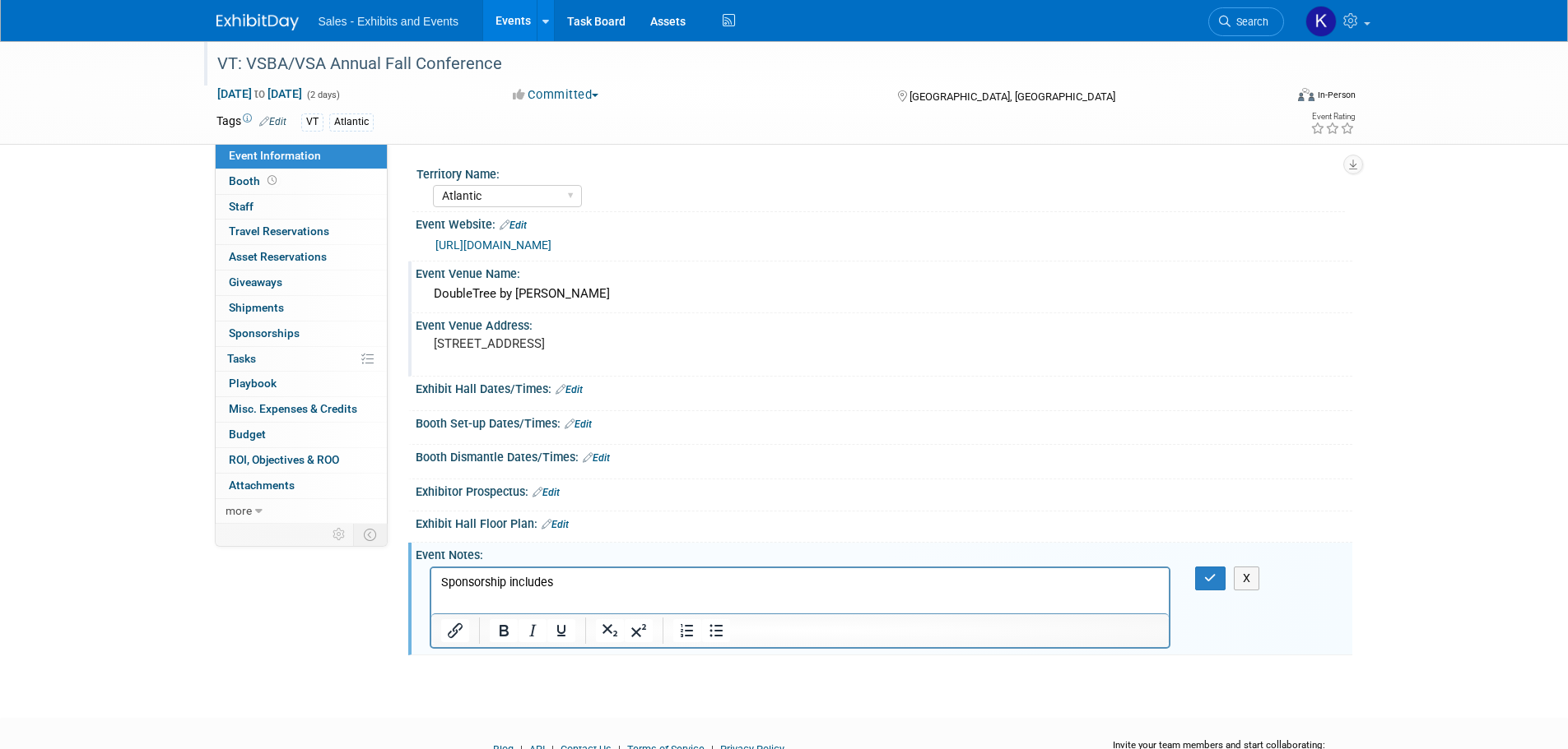
drag, startPoint x: 584, startPoint y: 577, endPoint x: 599, endPoint y: 577, distance: 15.0
click at [584, 577] on p "Sponsorship includes" at bounding box center [800, 582] width 719 height 16
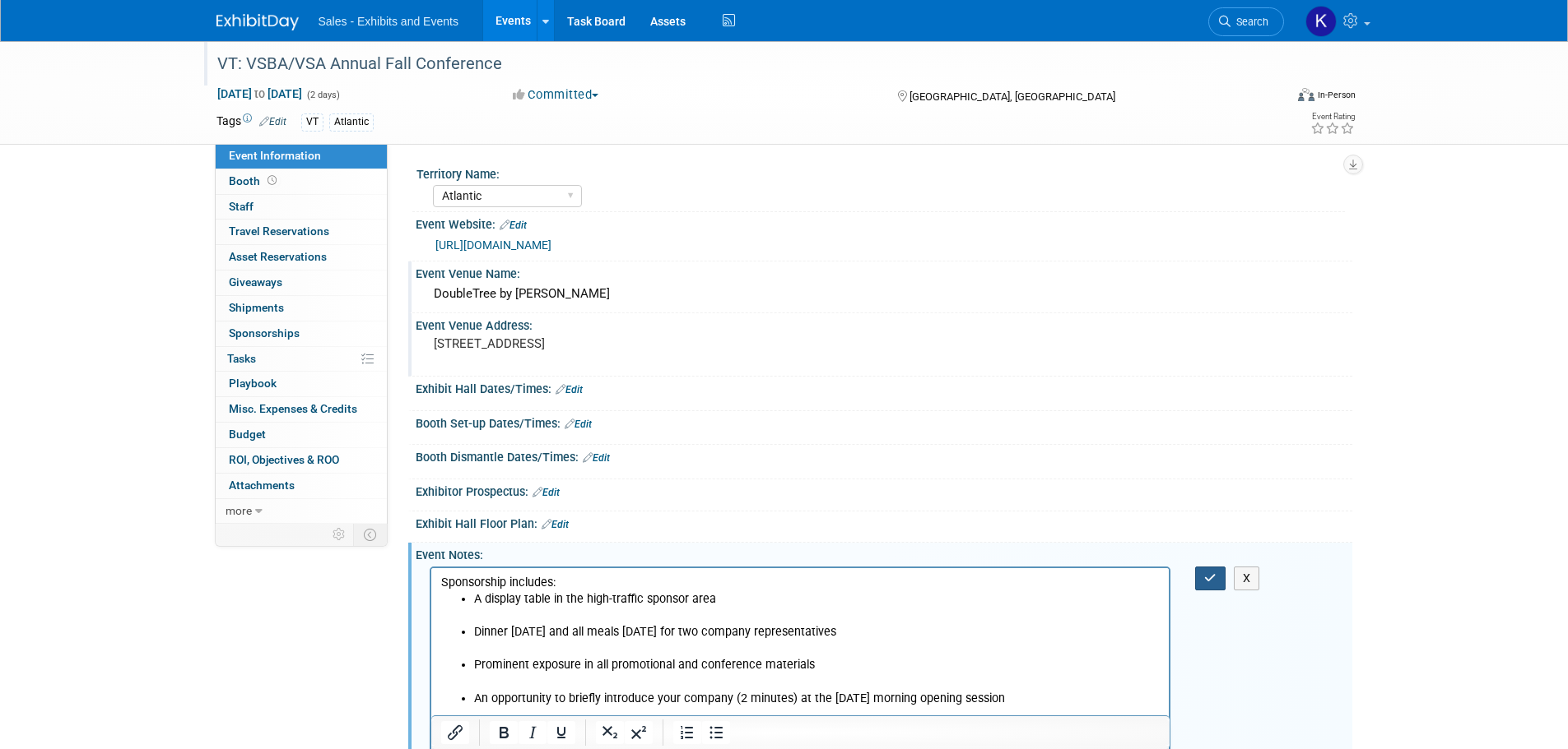
drag, startPoint x: 1214, startPoint y: 574, endPoint x: 1169, endPoint y: 586, distance: 46.6
click at [1214, 575] on icon "button" at bounding box center [1210, 577] width 13 height 12
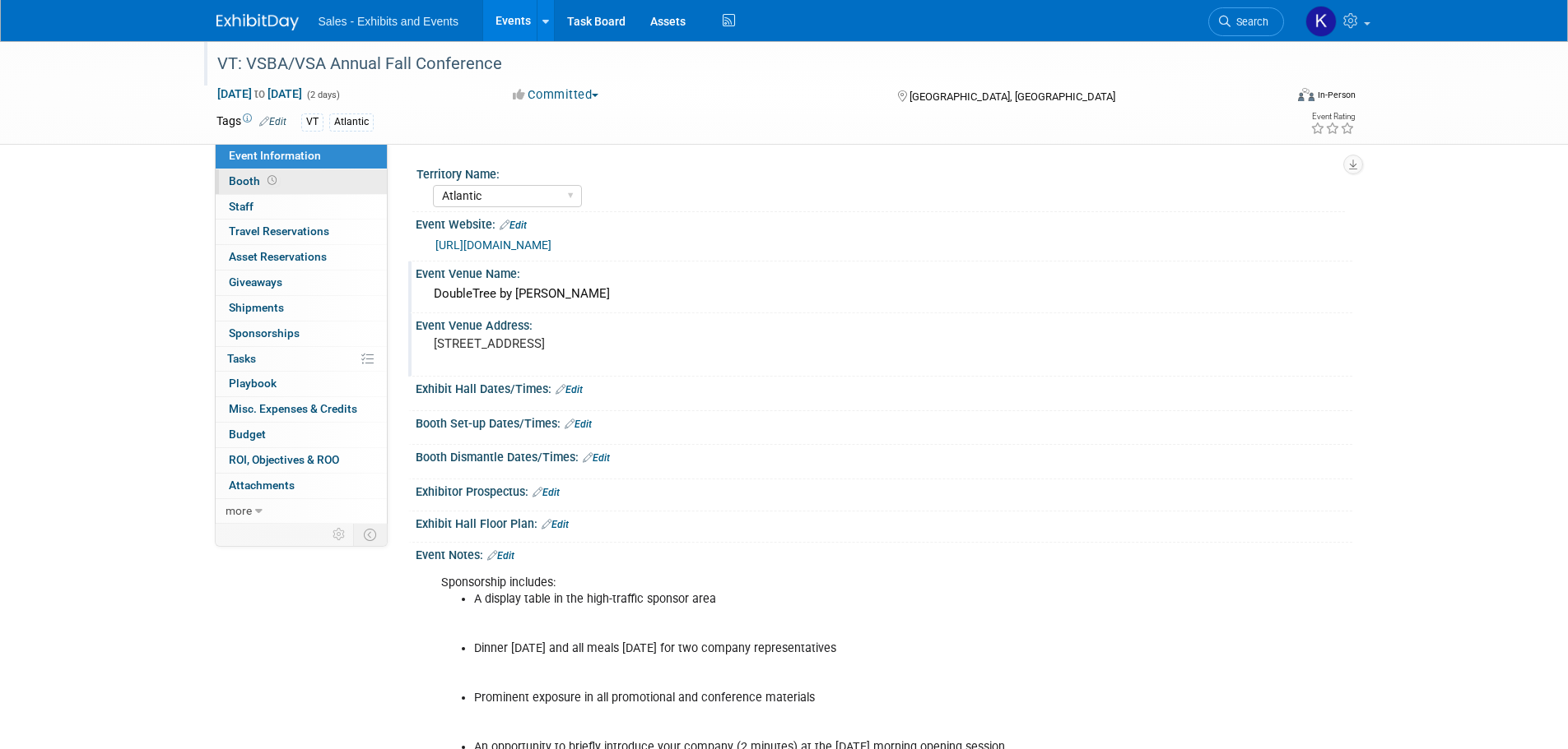
click at [242, 175] on span "Booth" at bounding box center [254, 181] width 51 height 13
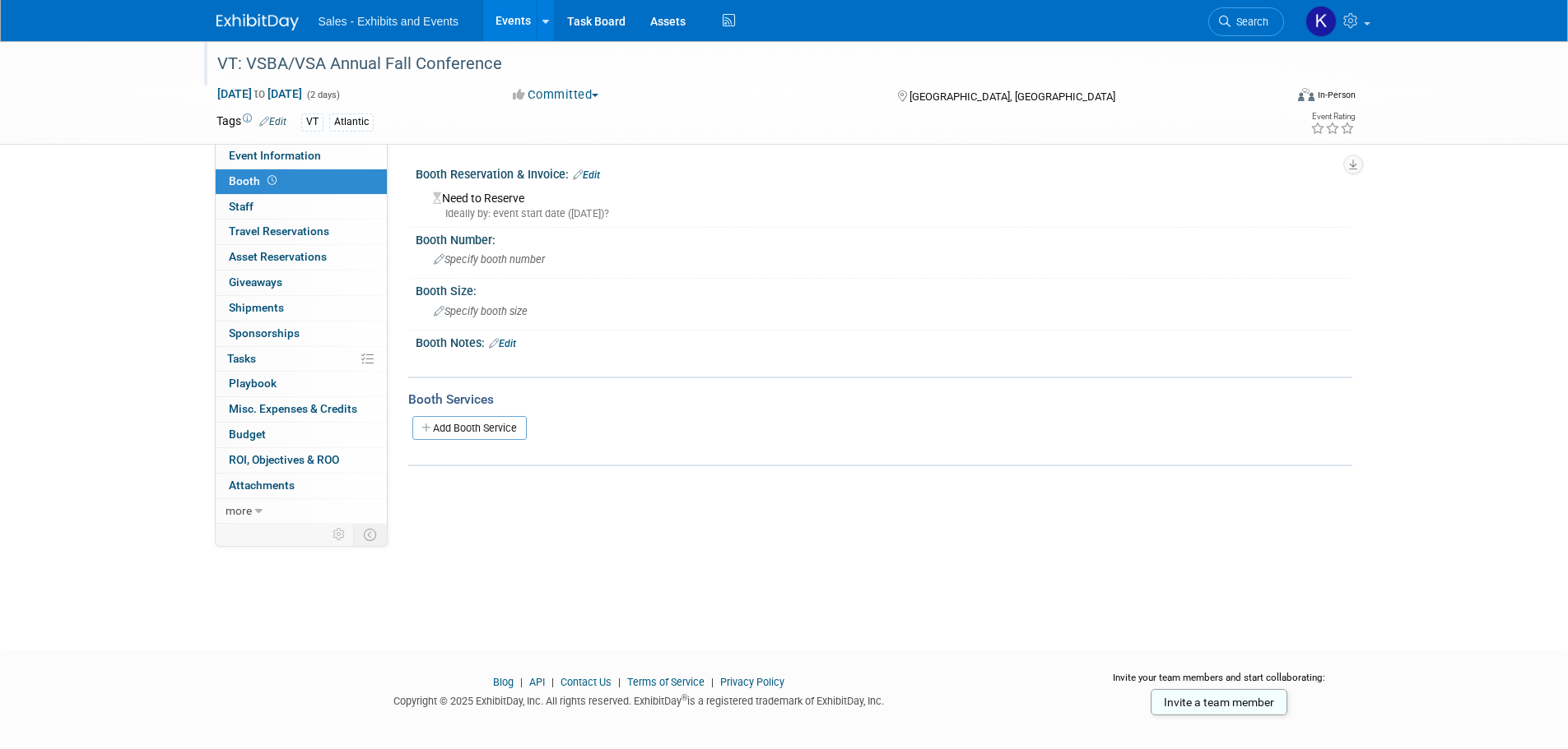
drag, startPoint x: 591, startPoint y: 176, endPoint x: 586, endPoint y: 192, distance: 16.8
click at [591, 177] on link "Edit" at bounding box center [586, 175] width 27 height 12
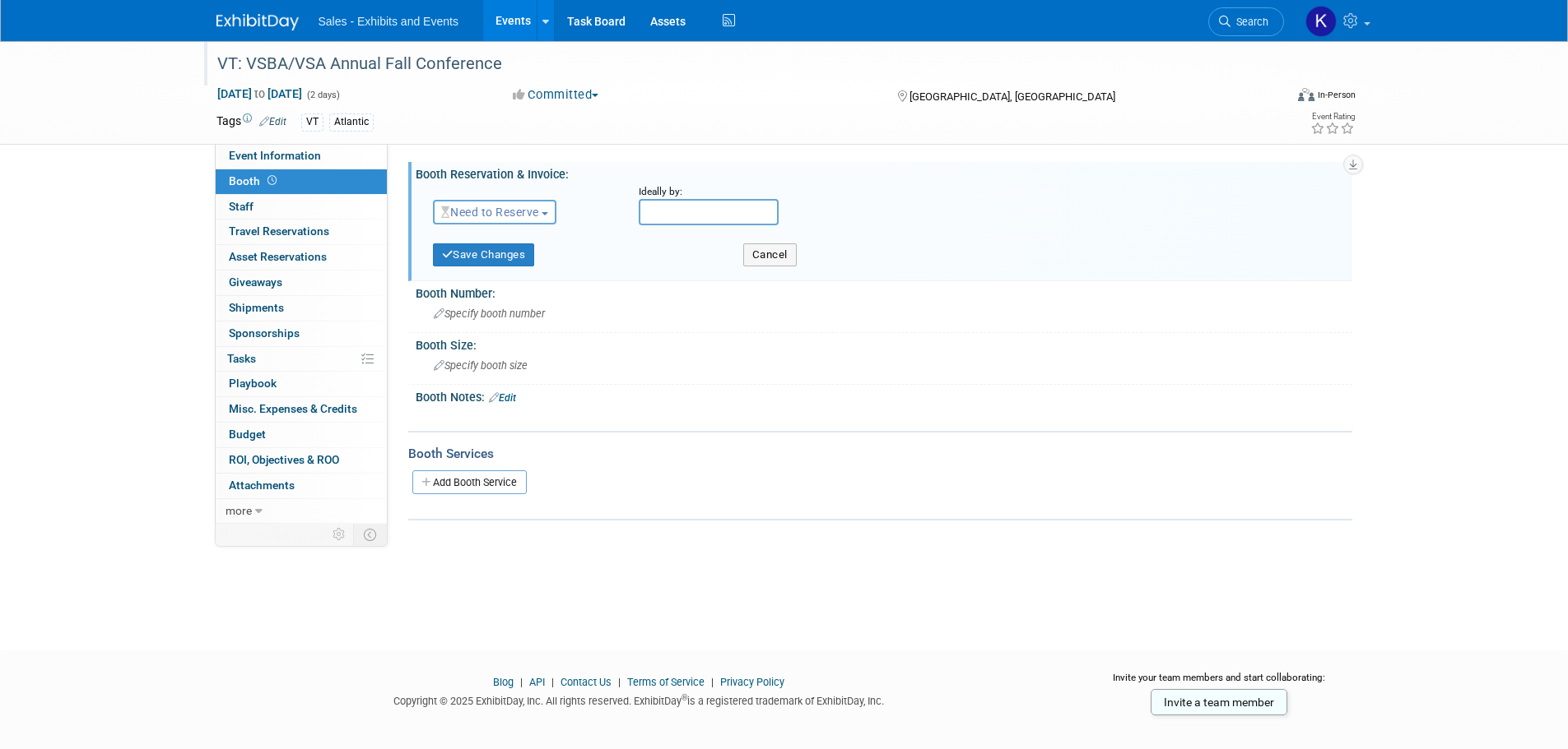
click at [530, 214] on span "Need to Reserve" at bounding box center [490, 212] width 98 height 13
drag, startPoint x: 507, startPoint y: 259, endPoint x: 516, endPoint y: 266, distance: 11.4
click at [507, 261] on link "Reserved" at bounding box center [521, 262] width 176 height 23
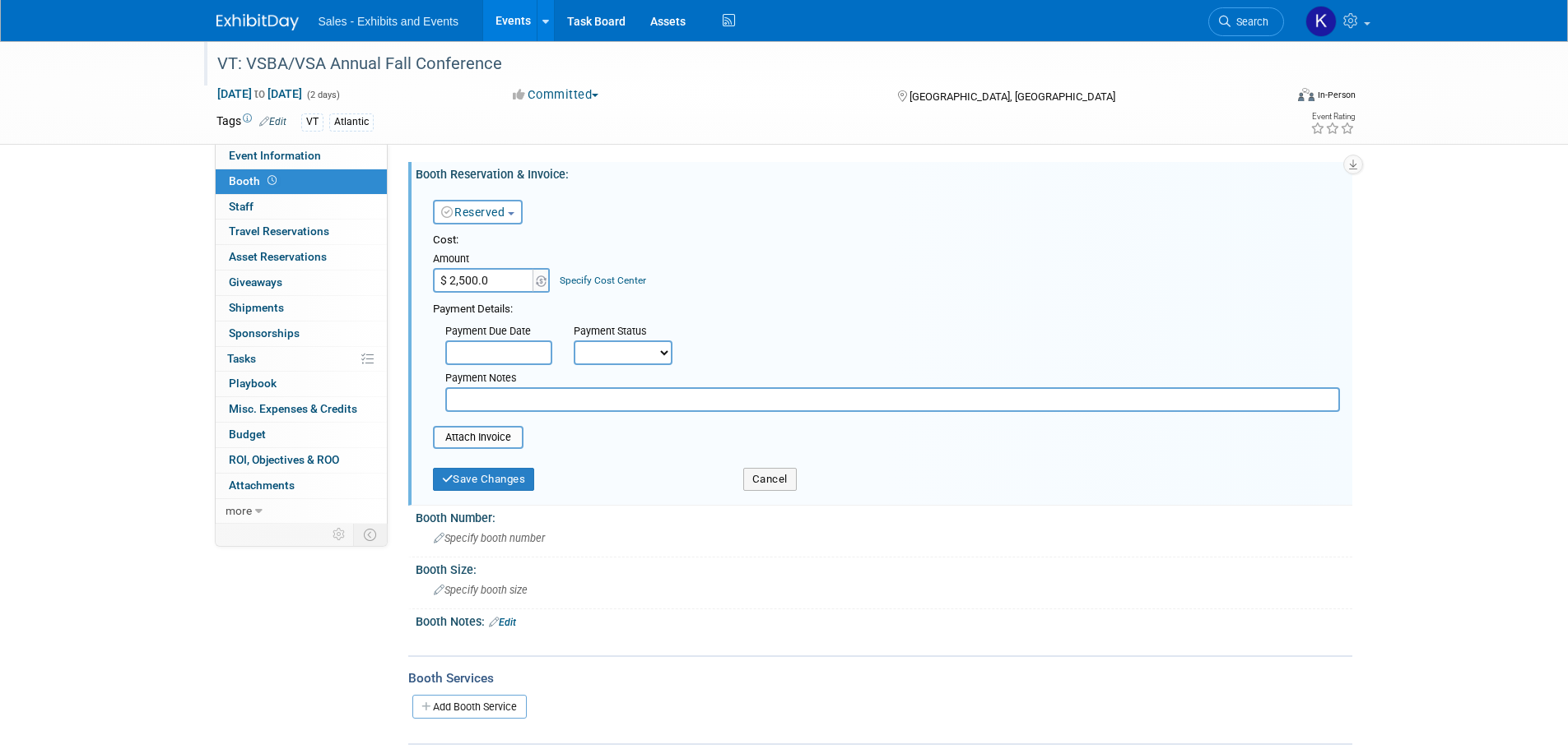
type input "$ 2,500.00"
drag, startPoint x: 482, startPoint y: 395, endPoint x: 497, endPoint y: 402, distance: 16.6
click at [484, 397] on input "text" at bounding box center [892, 399] width 895 height 25
type input "Requested invoice 9/26"
click at [510, 479] on button "Save Changes" at bounding box center [483, 478] width 102 height 23
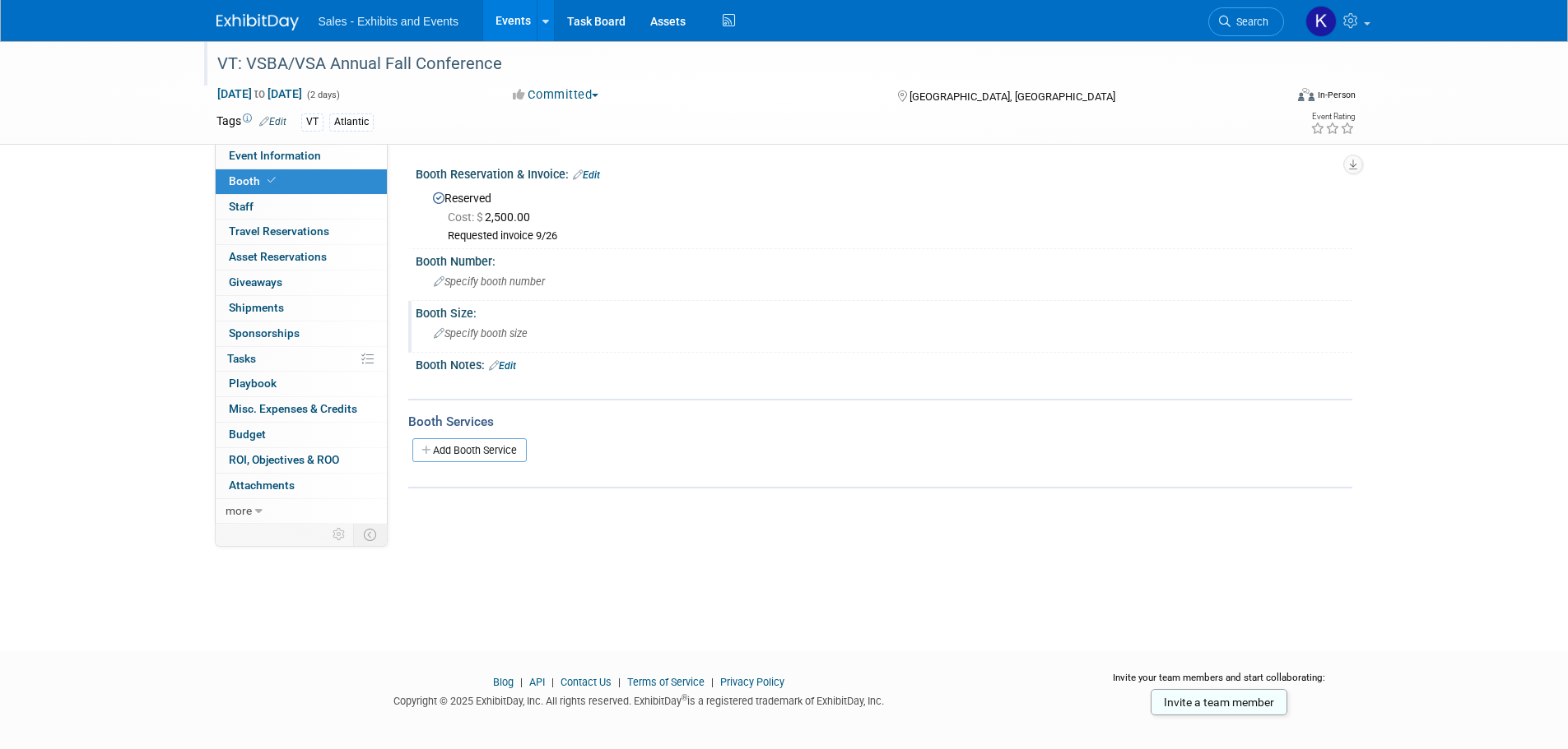
drag, startPoint x: 514, startPoint y: 333, endPoint x: 547, endPoint y: 348, distance: 36.2
click at [514, 333] on span "Specify booth size" at bounding box center [480, 334] width 94 height 13
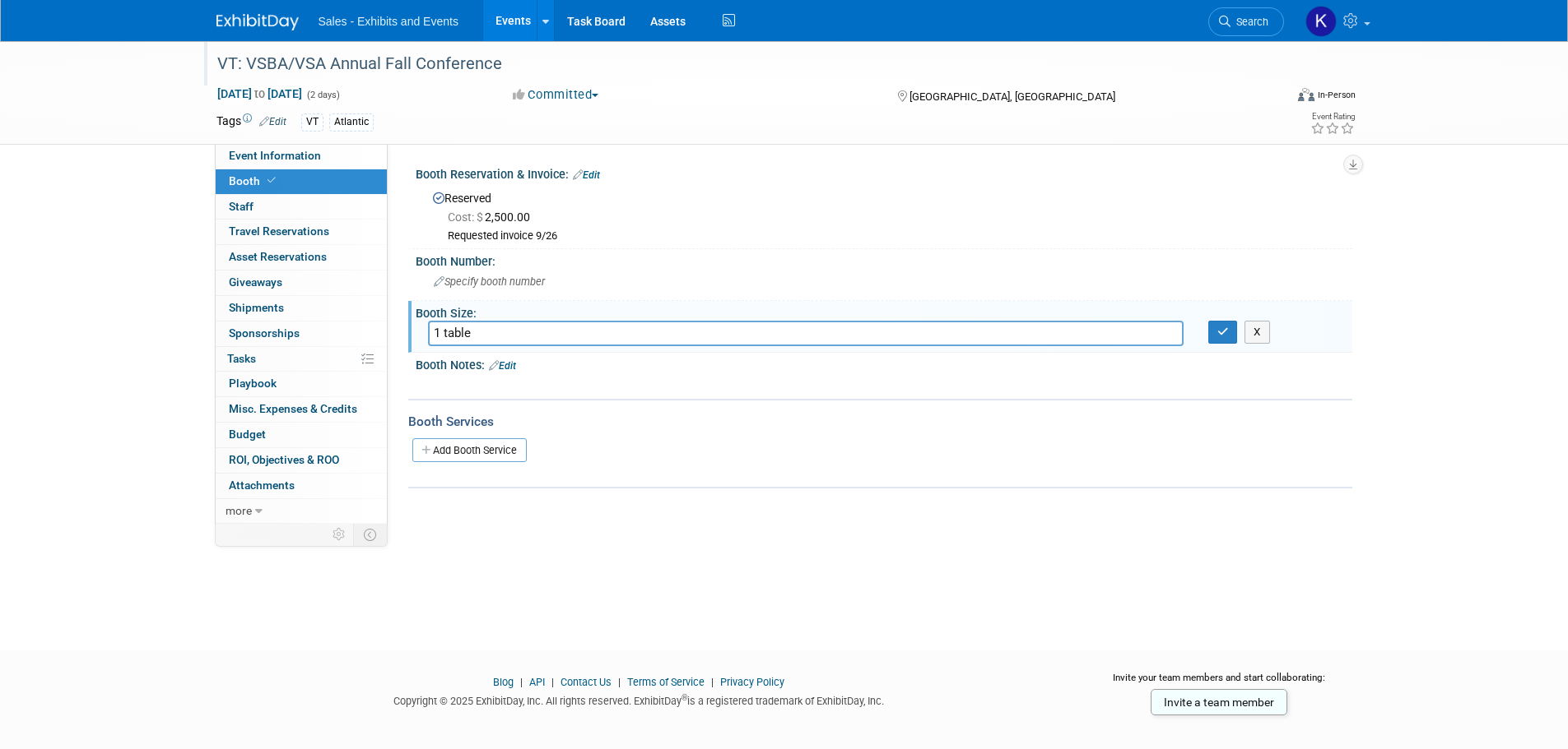
type input "1 table"
click at [790, 467] on div "Add Booth Service" at bounding box center [879, 450] width 944 height 38
click at [1220, 336] on icon "button" at bounding box center [1223, 332] width 12 height 11
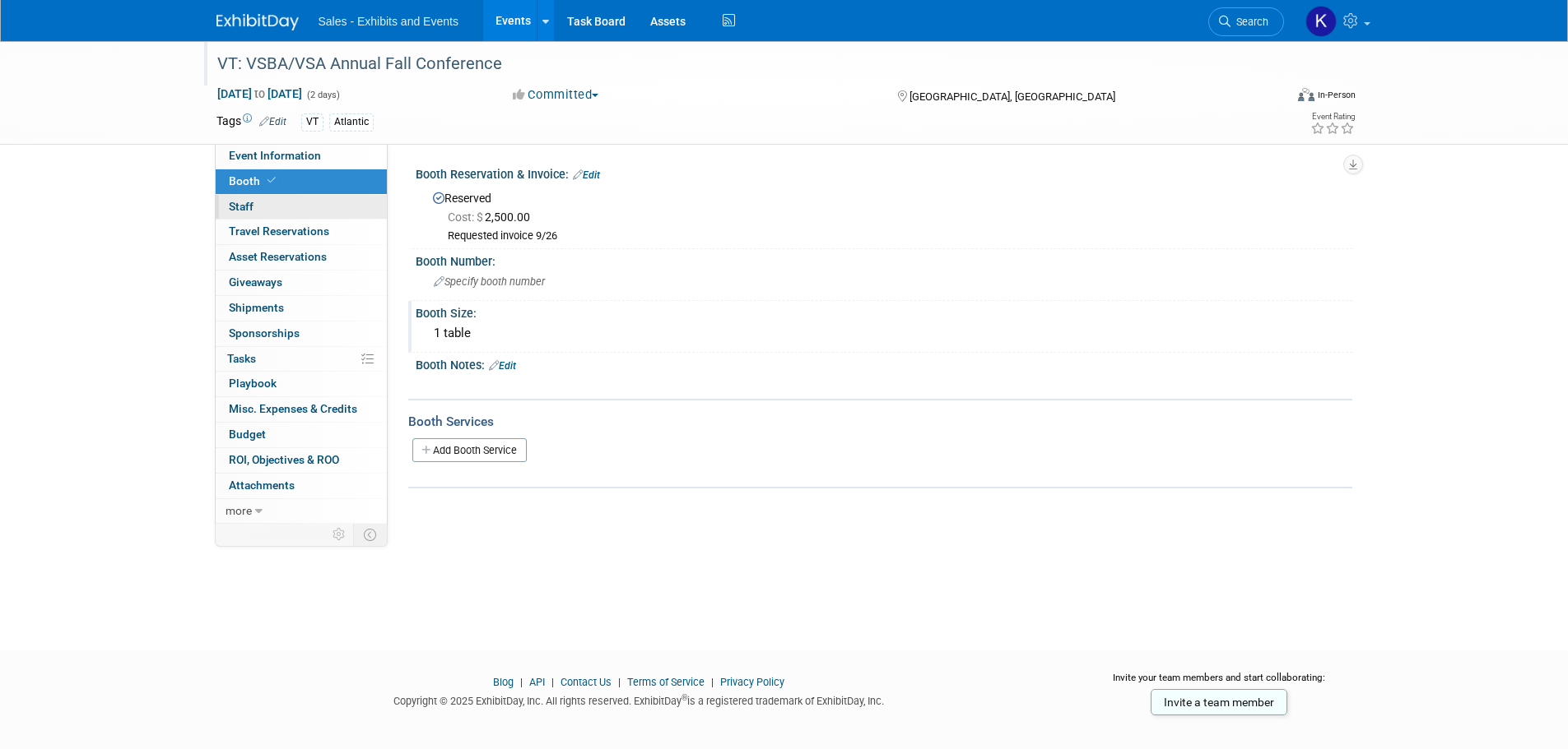
click at [244, 205] on span "Staff 0" at bounding box center [241, 206] width 25 height 13
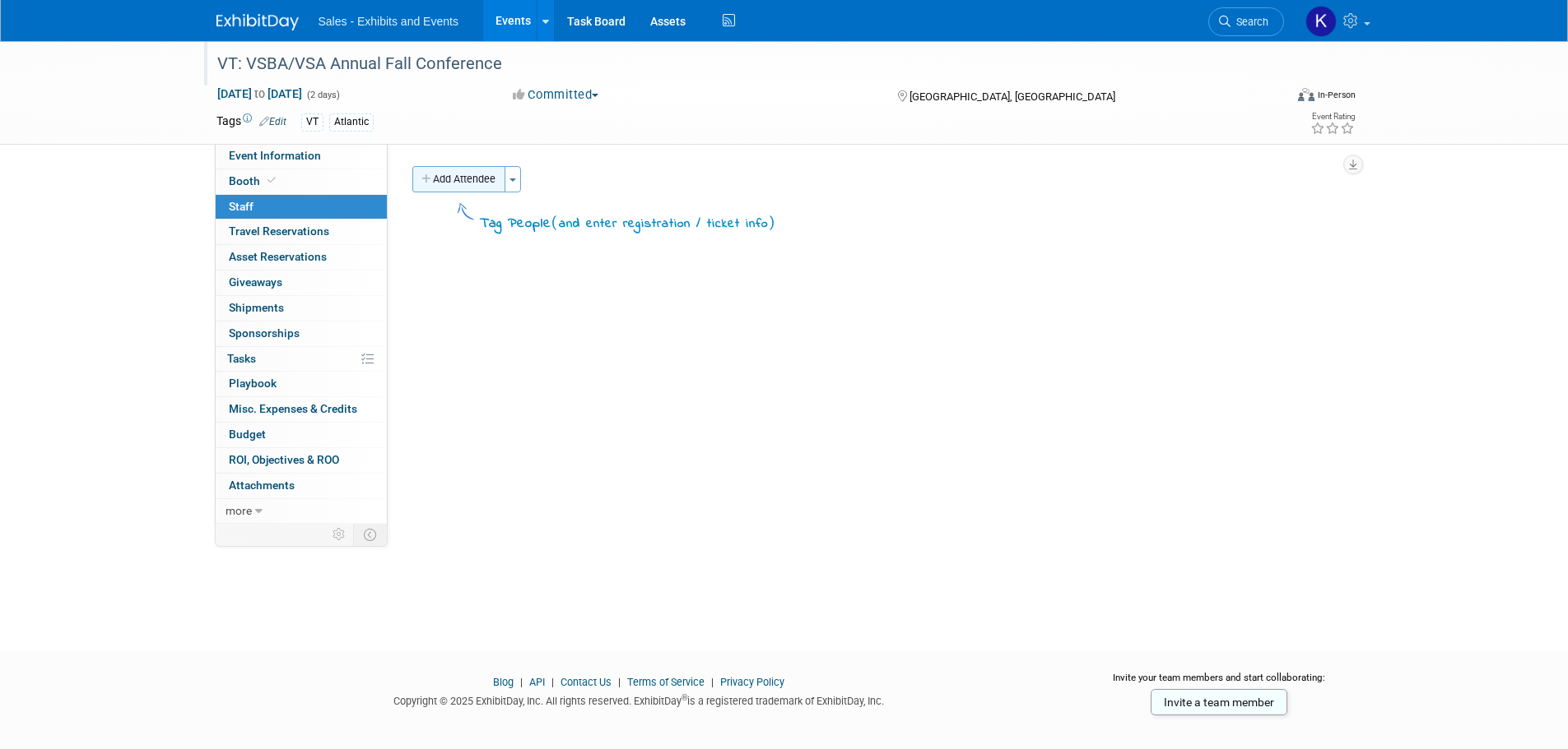
click at [475, 172] on button "Add Attendee" at bounding box center [459, 179] width 93 height 26
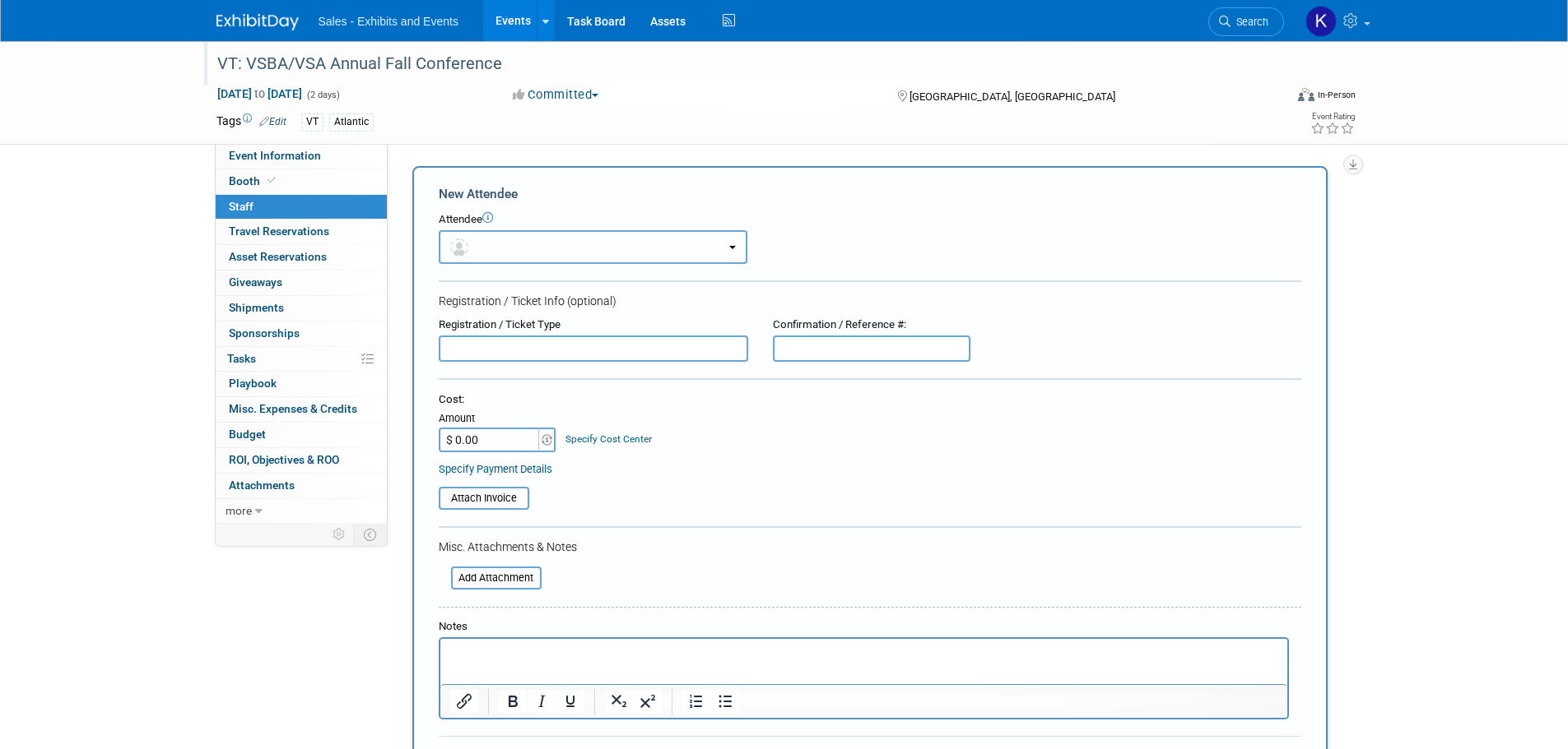
click at [506, 246] on button "button" at bounding box center [593, 247] width 309 height 34
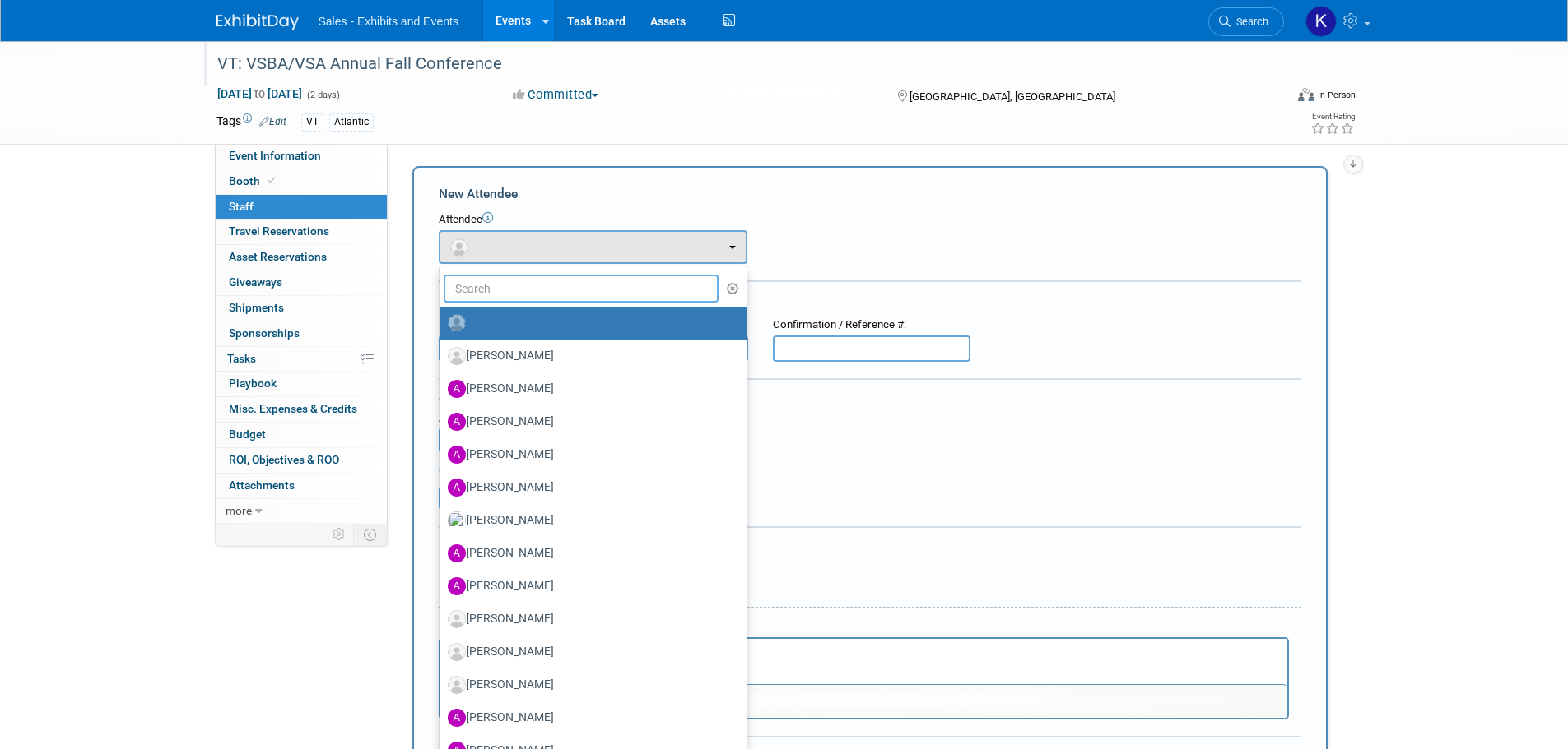
click at [521, 286] on input "text" at bounding box center [581, 289] width 275 height 28
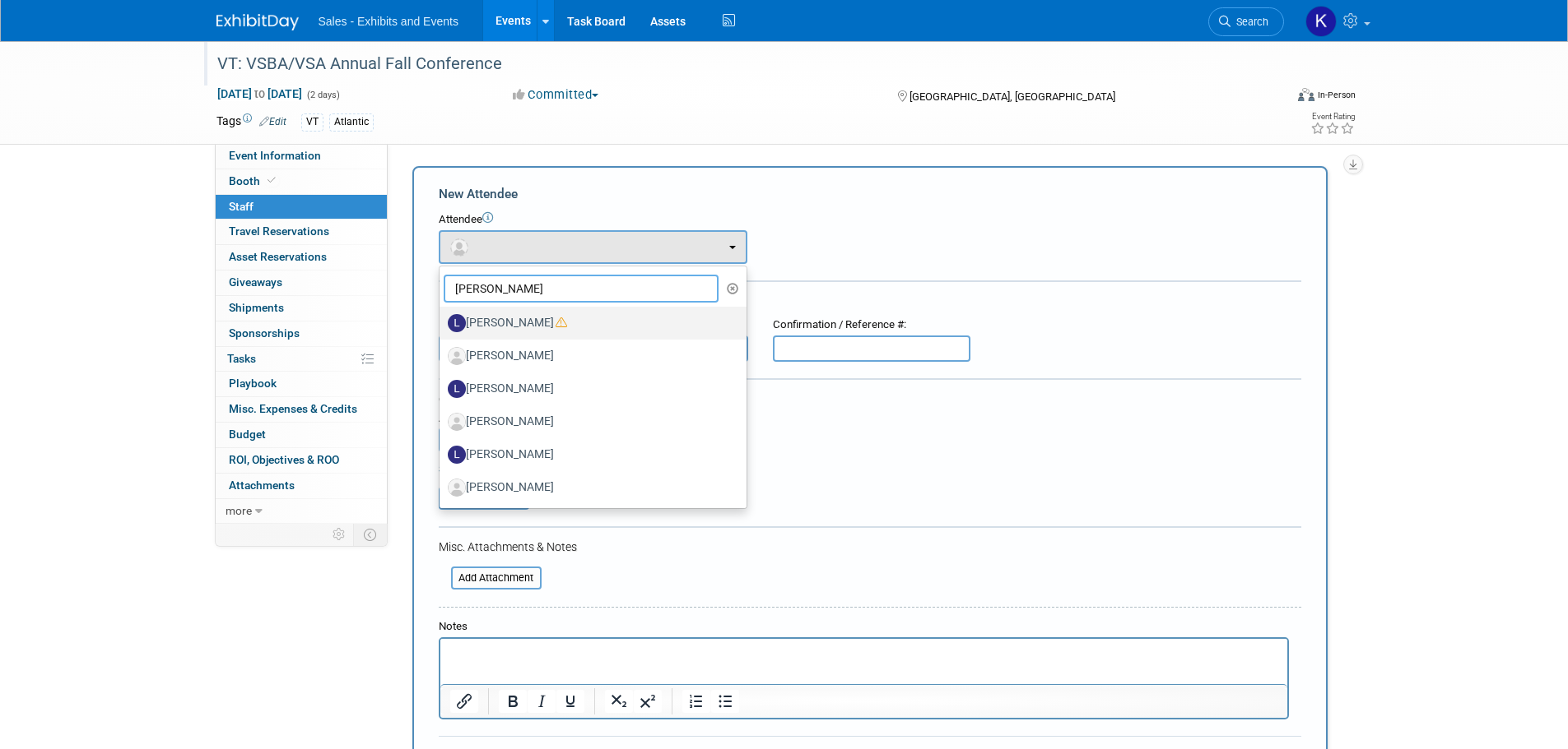
type input "[PERSON_NAME]"
click at [541, 322] on label "[PERSON_NAME]" at bounding box center [589, 322] width 283 height 26
click at [442, 322] on input "[PERSON_NAME]" at bounding box center [437, 321] width 11 height 11
select select "43f8059d-de6a-46d1-9c2f-d322ee63ada2"
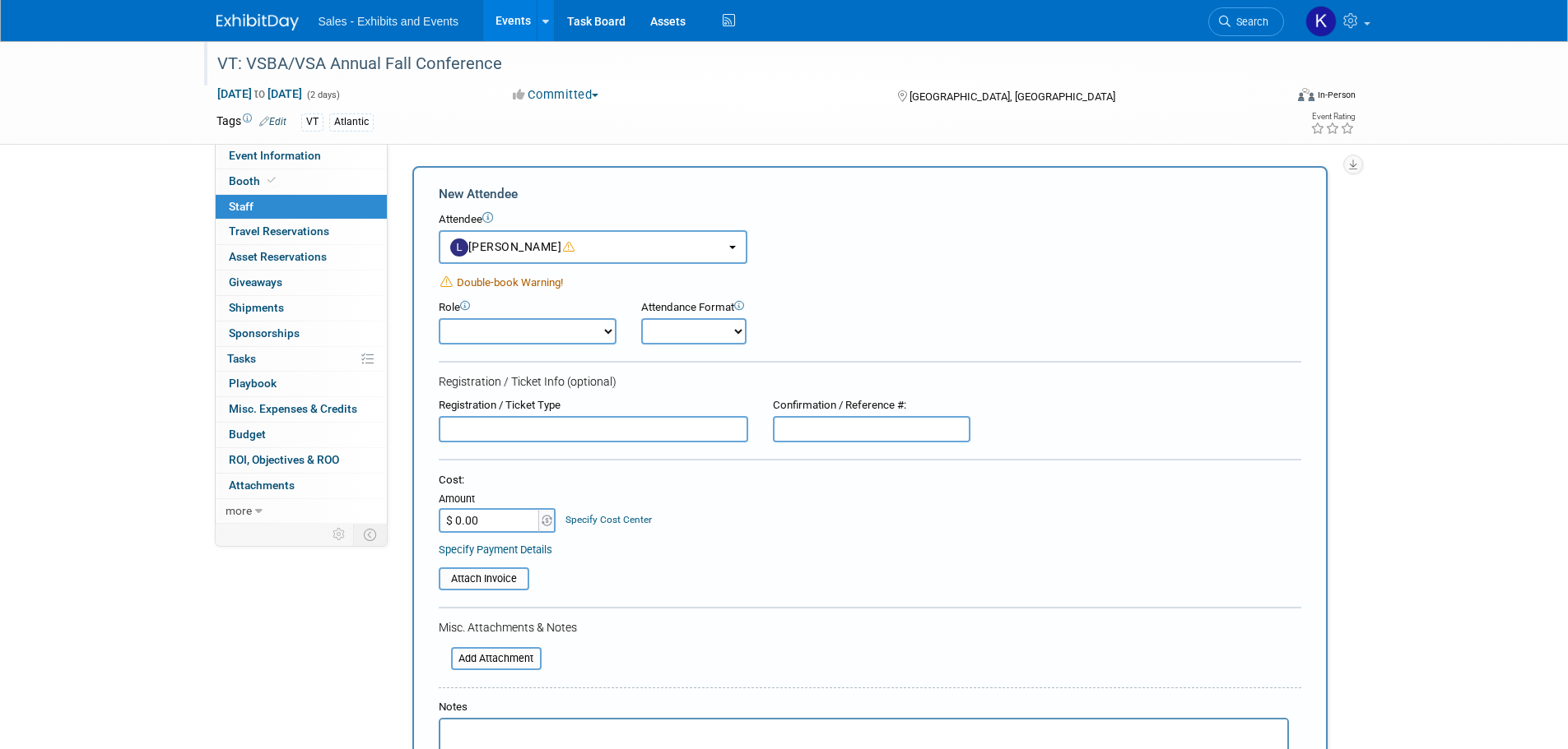
click at [595, 332] on select "Author Demonstrator Host Planner Presenter Product Rep Sales Representative" at bounding box center [528, 331] width 178 height 26
select select "4"
click at [439, 319] on select "Author Demonstrator Host Planner Presenter Product Rep Sales Representative" at bounding box center [528, 331] width 178 height 26
click at [696, 331] on select "Onsite Remote" at bounding box center [694, 331] width 105 height 26
select select "1"
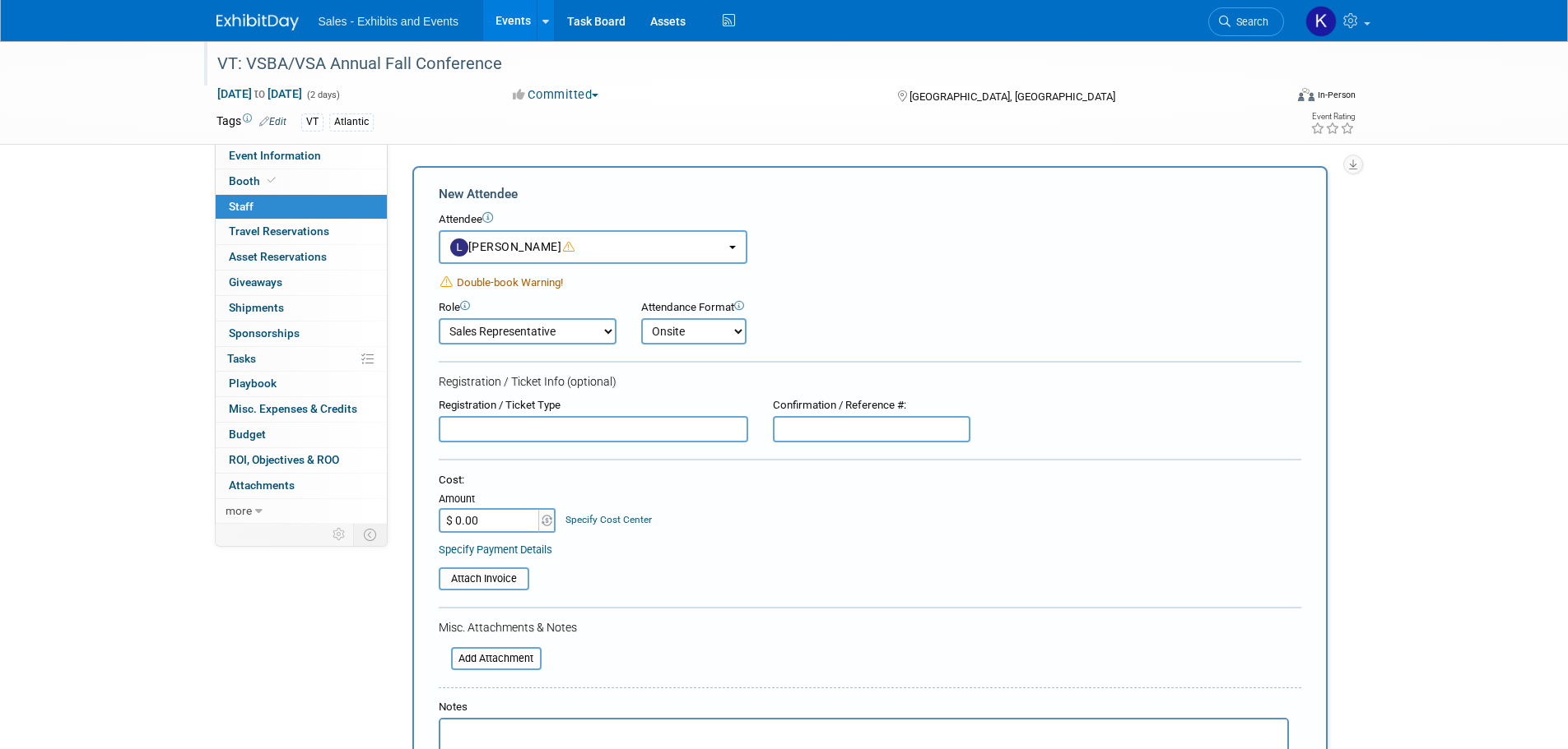
click at [641, 319] on select "Onsite Remote" at bounding box center [694, 331] width 105 height 26
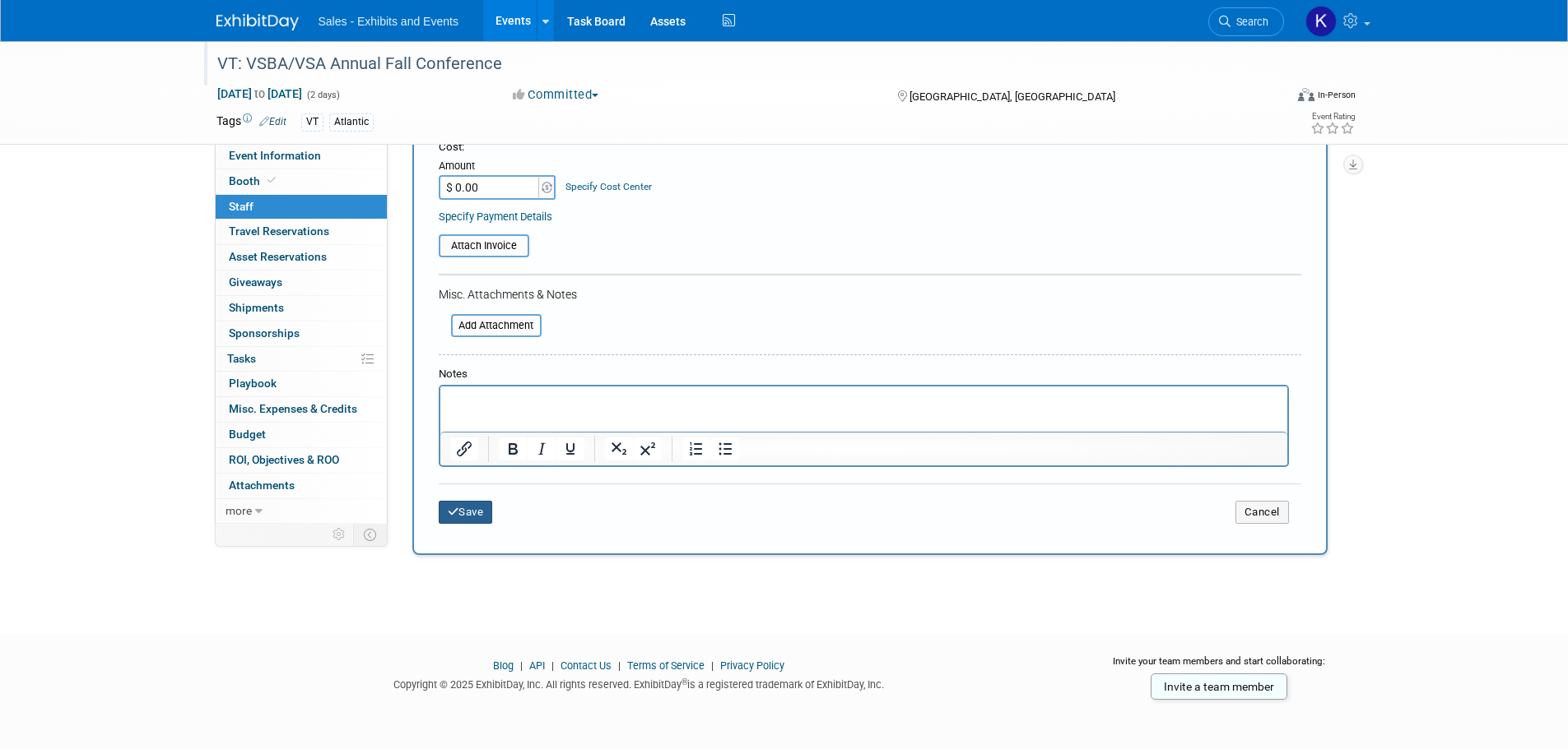
click at [471, 514] on button "Save" at bounding box center [466, 512] width 55 height 23
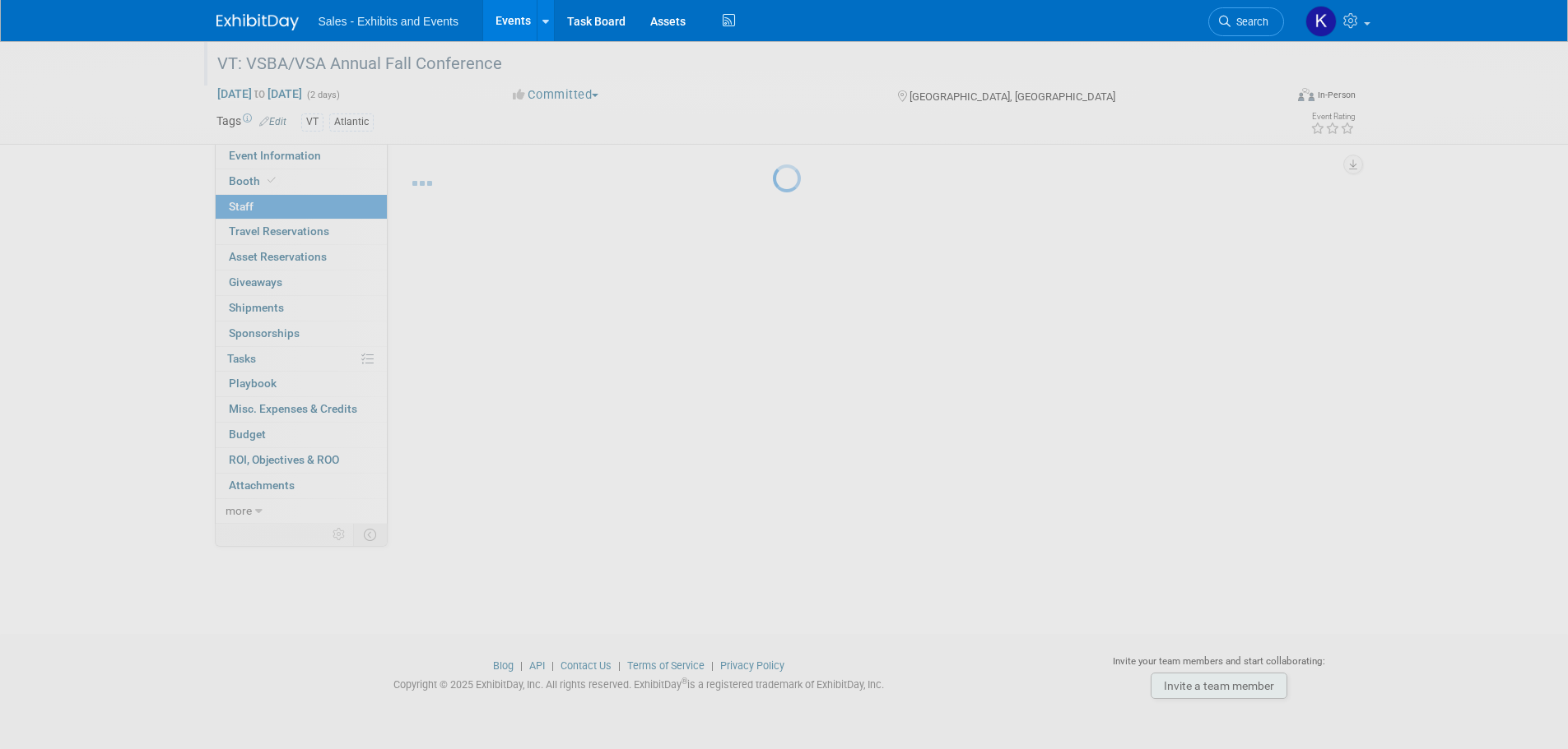
scroll to position [16, 0]
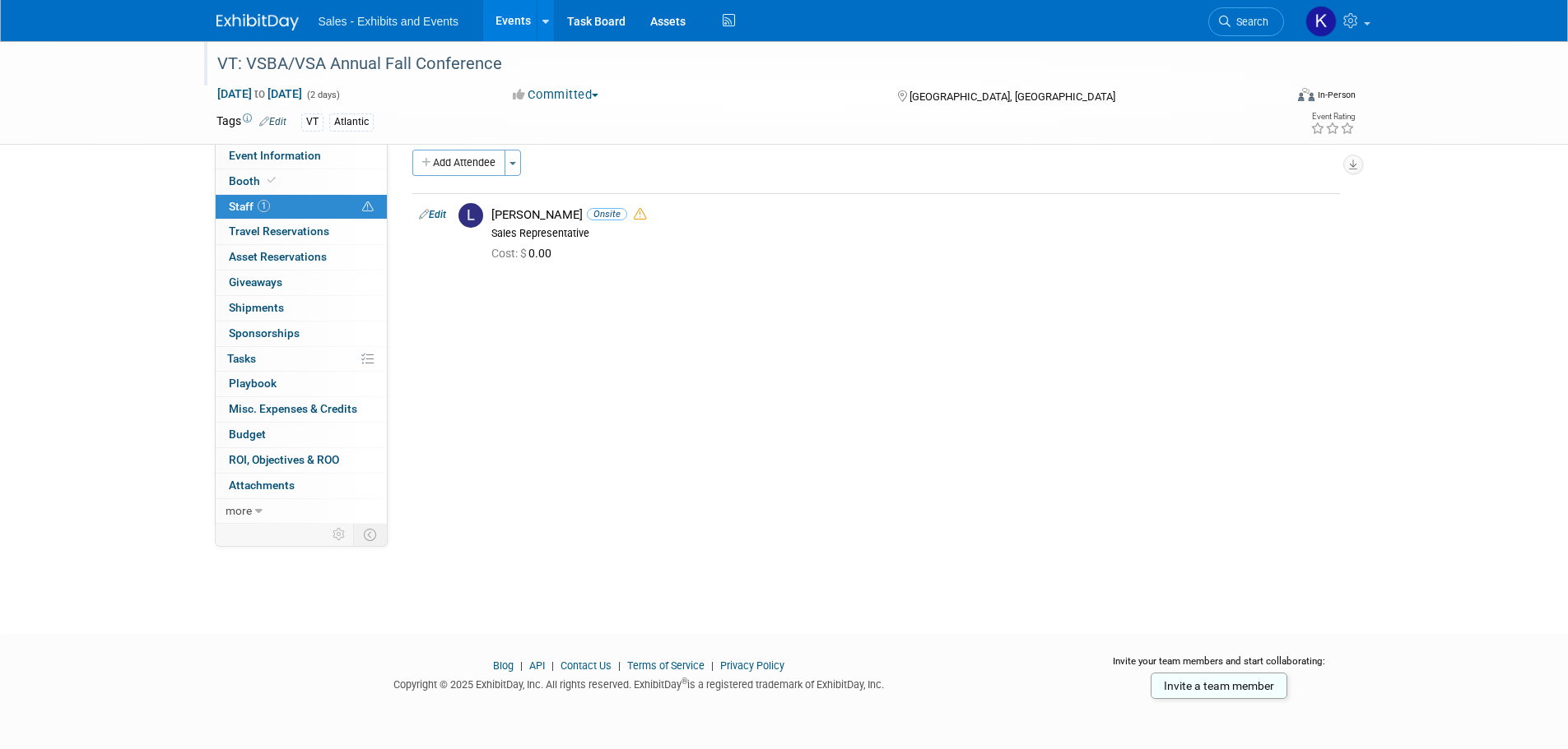
click at [263, 23] on img at bounding box center [257, 22] width 83 height 16
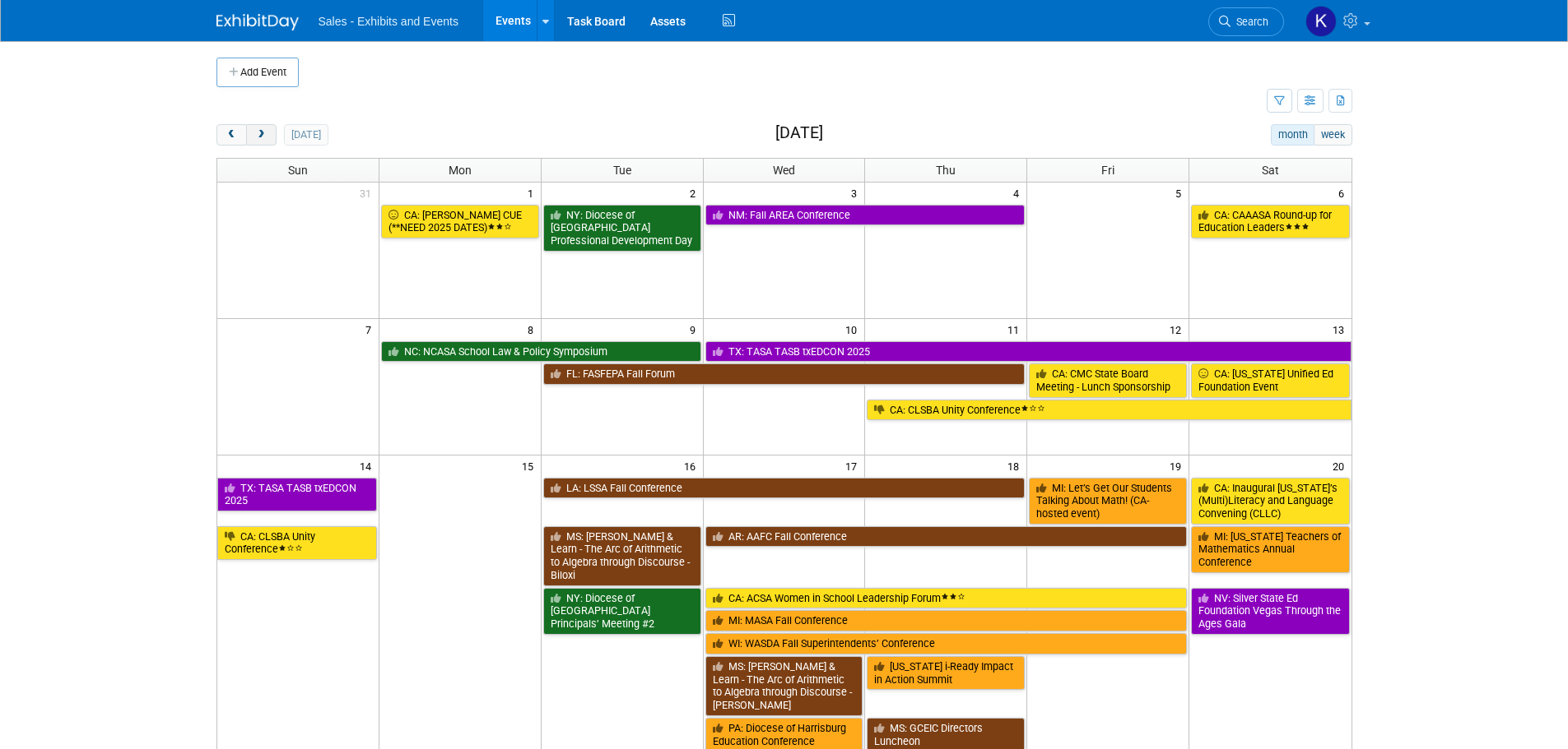
click at [260, 141] on button "next" at bounding box center [262, 135] width 31 height 22
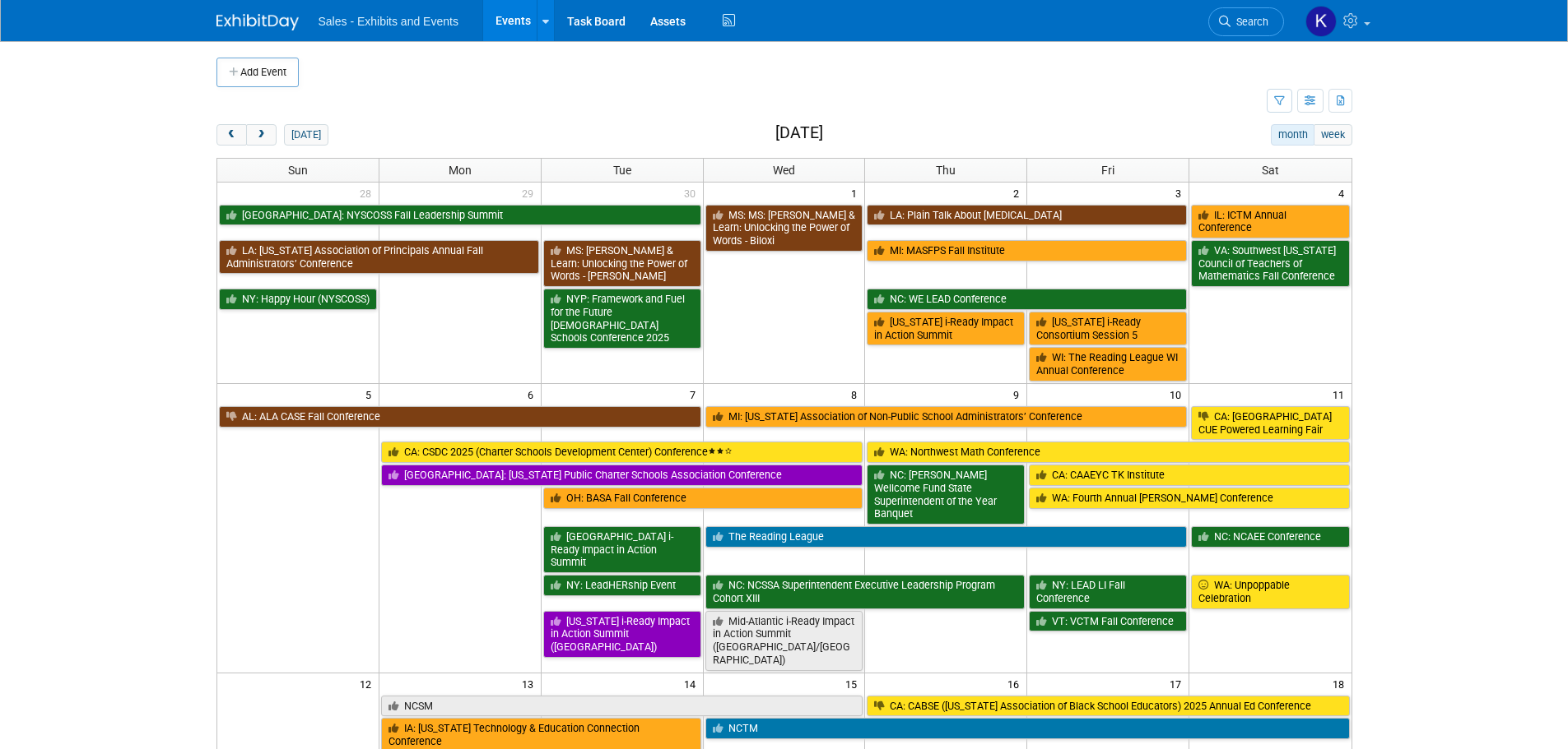
drag, startPoint x: 303, startPoint y: 141, endPoint x: 330, endPoint y: 153, distance: 29.5
click at [303, 142] on button "[DATE]" at bounding box center [305, 135] width 44 height 22
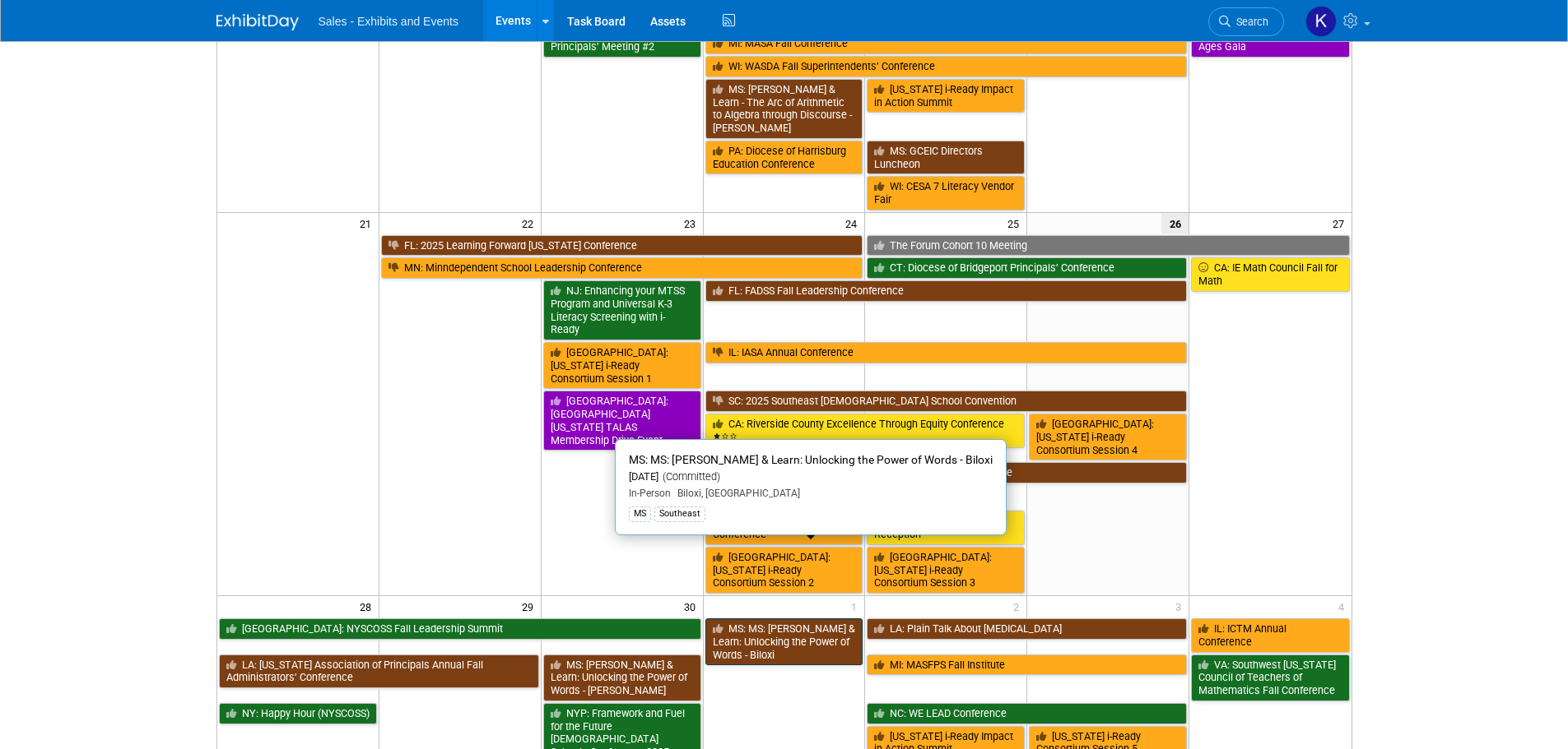
scroll to position [576, 0]
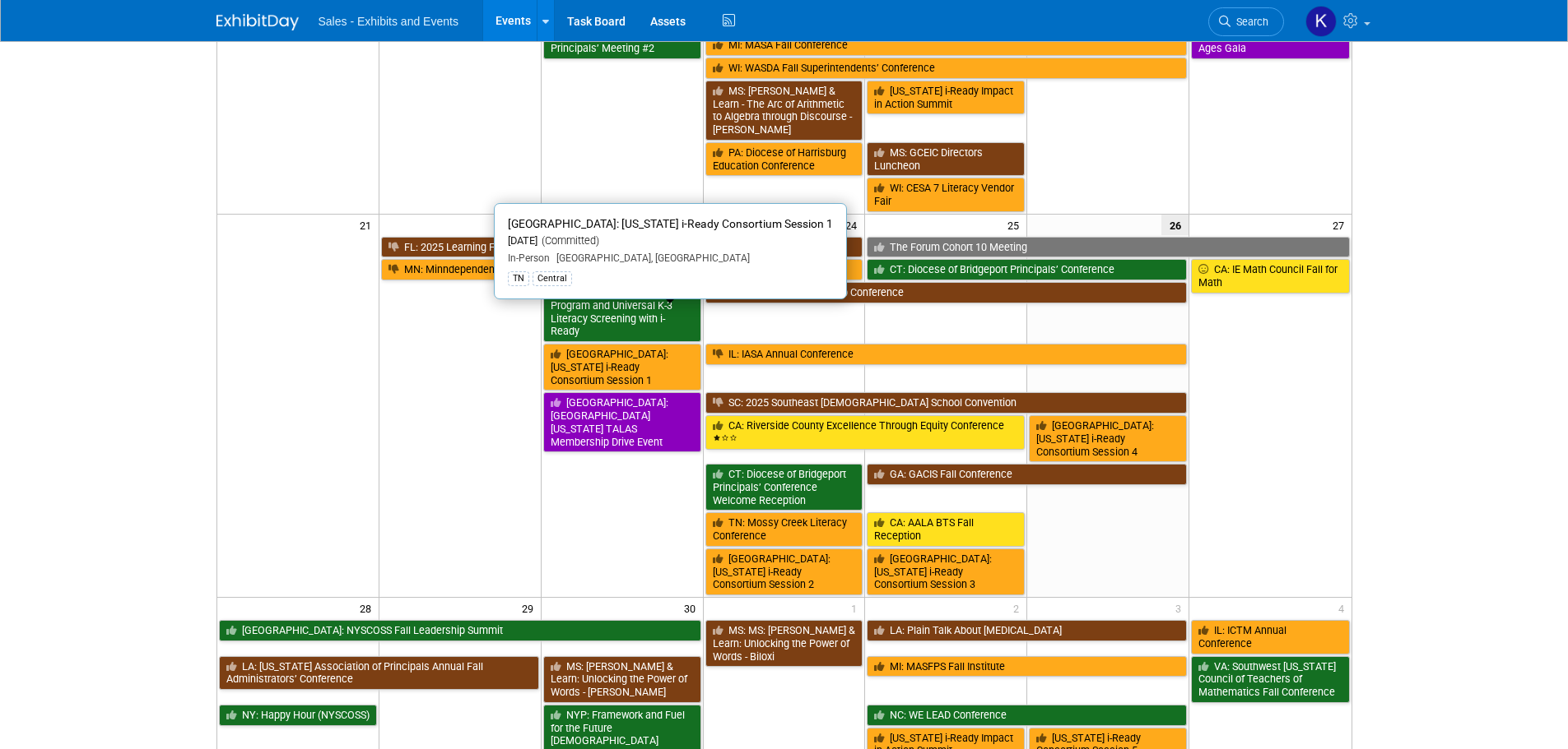
click at [667, 344] on link "[GEOGRAPHIC_DATA]: [US_STATE] i-Ready Consortium Session 1" at bounding box center [622, 368] width 158 height 47
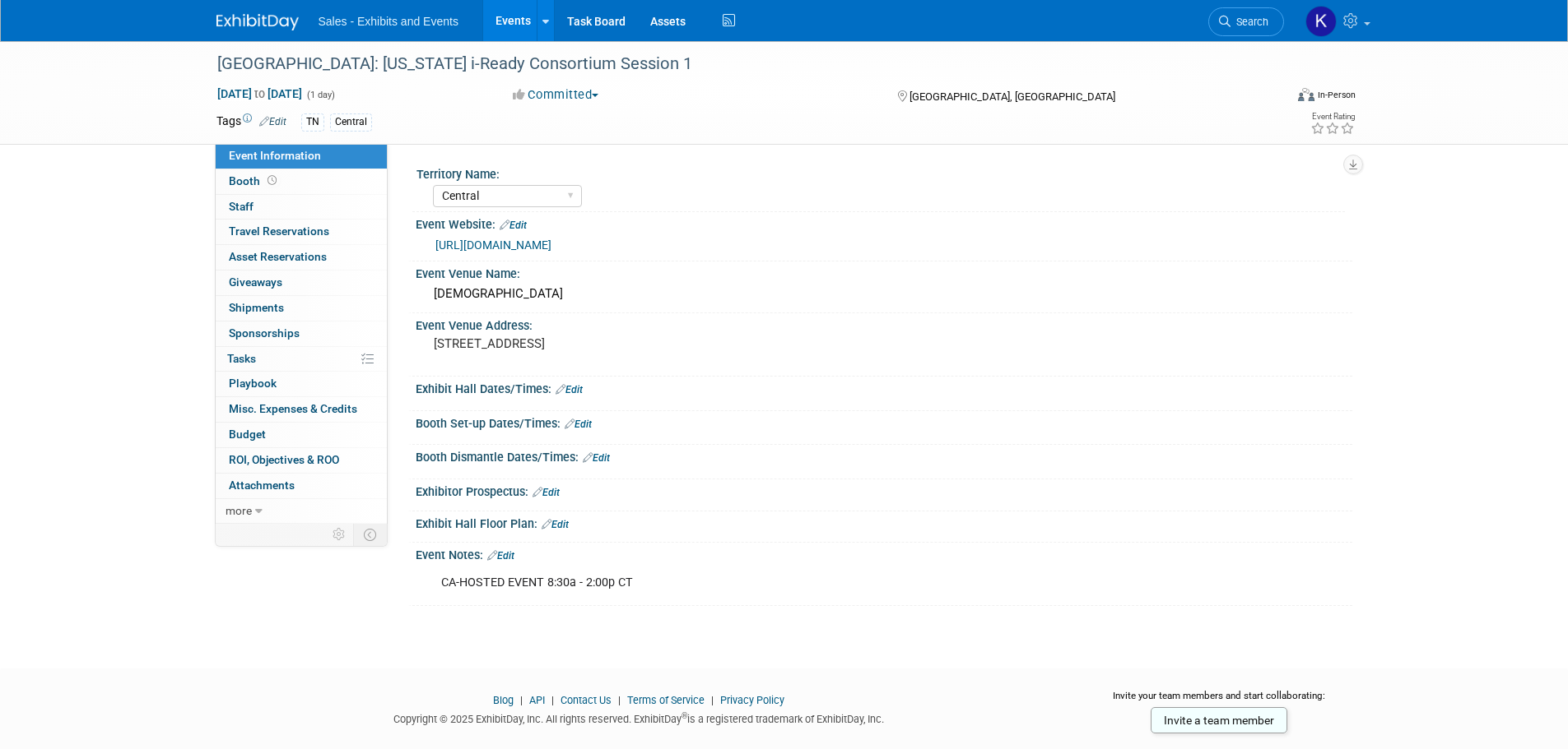
select select "Central"
drag, startPoint x: 266, startPoint y: 30, endPoint x: 293, endPoint y: 39, distance: 28.5
click at [266, 30] on img at bounding box center [257, 22] width 83 height 16
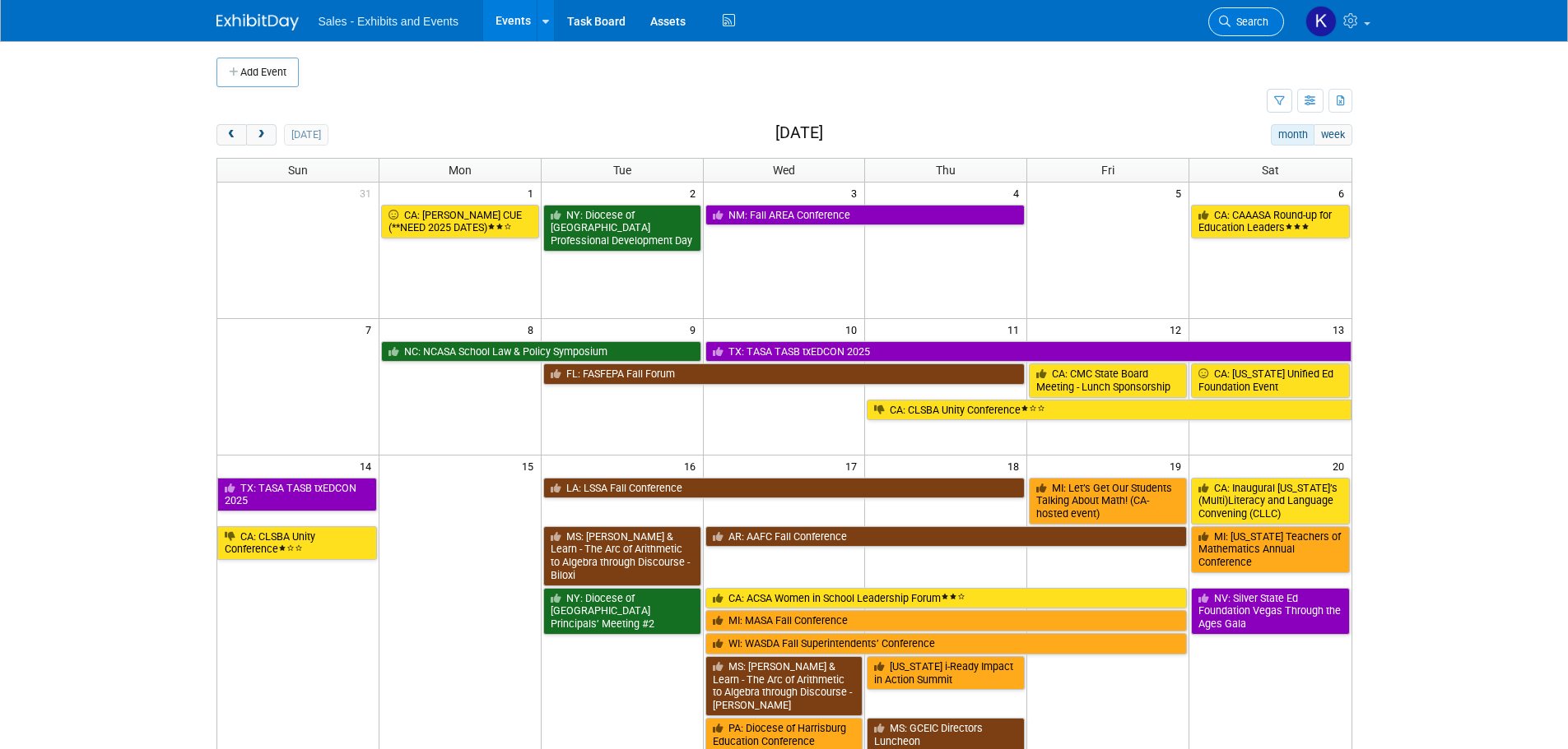
click at [1242, 22] on span "Search" at bounding box center [1249, 22] width 38 height 13
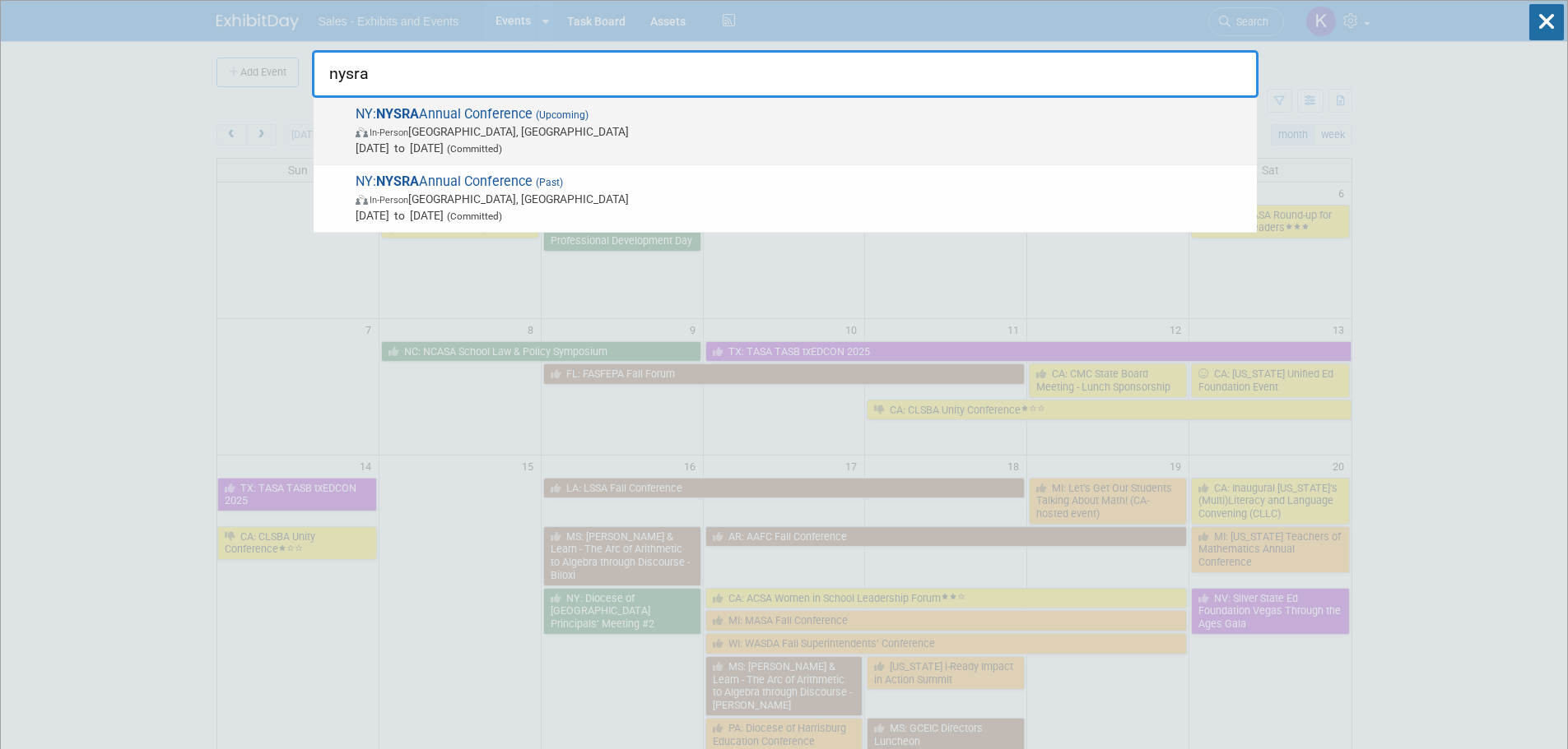
type input "nysra"
click at [451, 118] on span "[GEOGRAPHIC_DATA]: NYSRA Annual Conference (Upcoming) In-Person [GEOGRAPHIC_DAT…" at bounding box center [799, 131] width 898 height 50
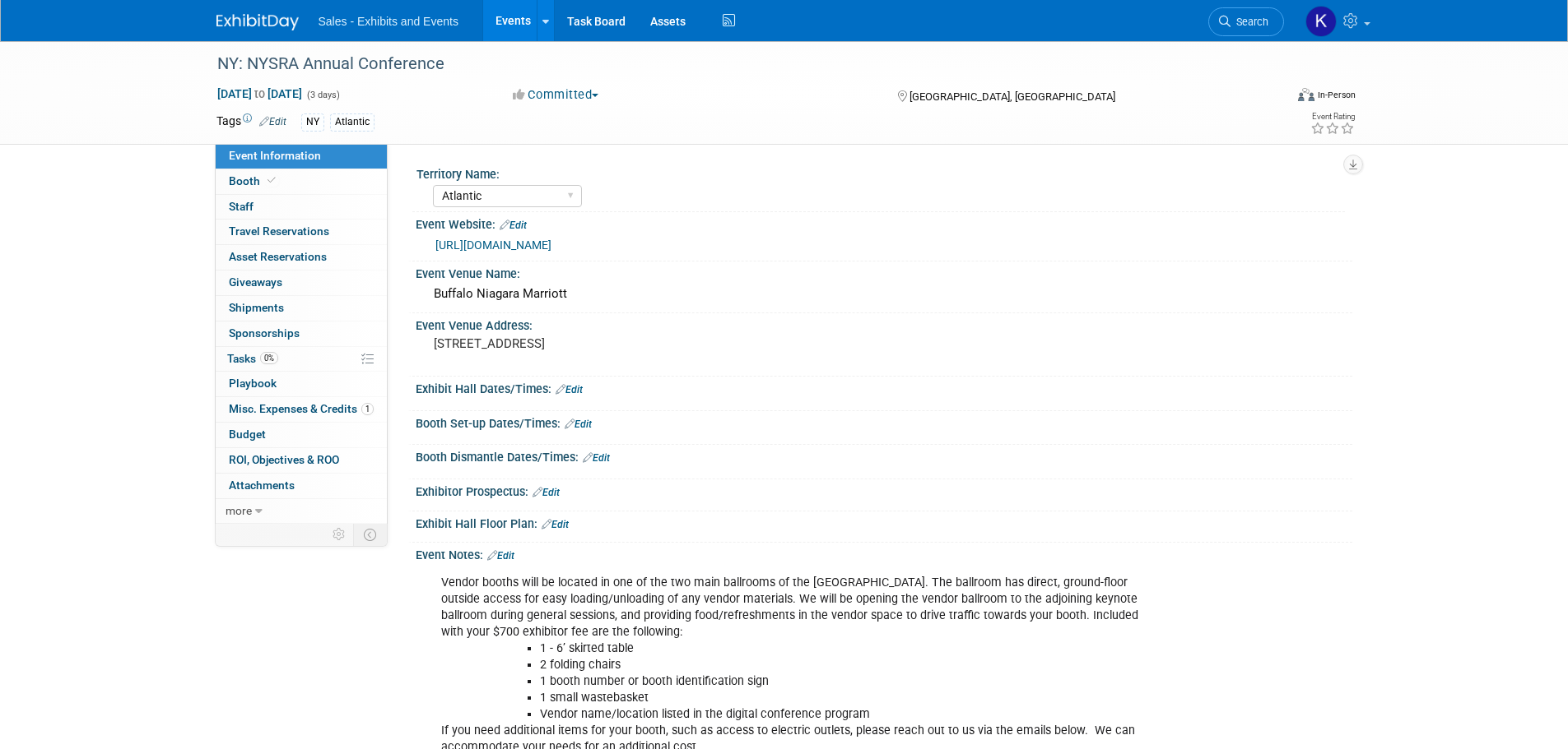
select select "Atlantic"
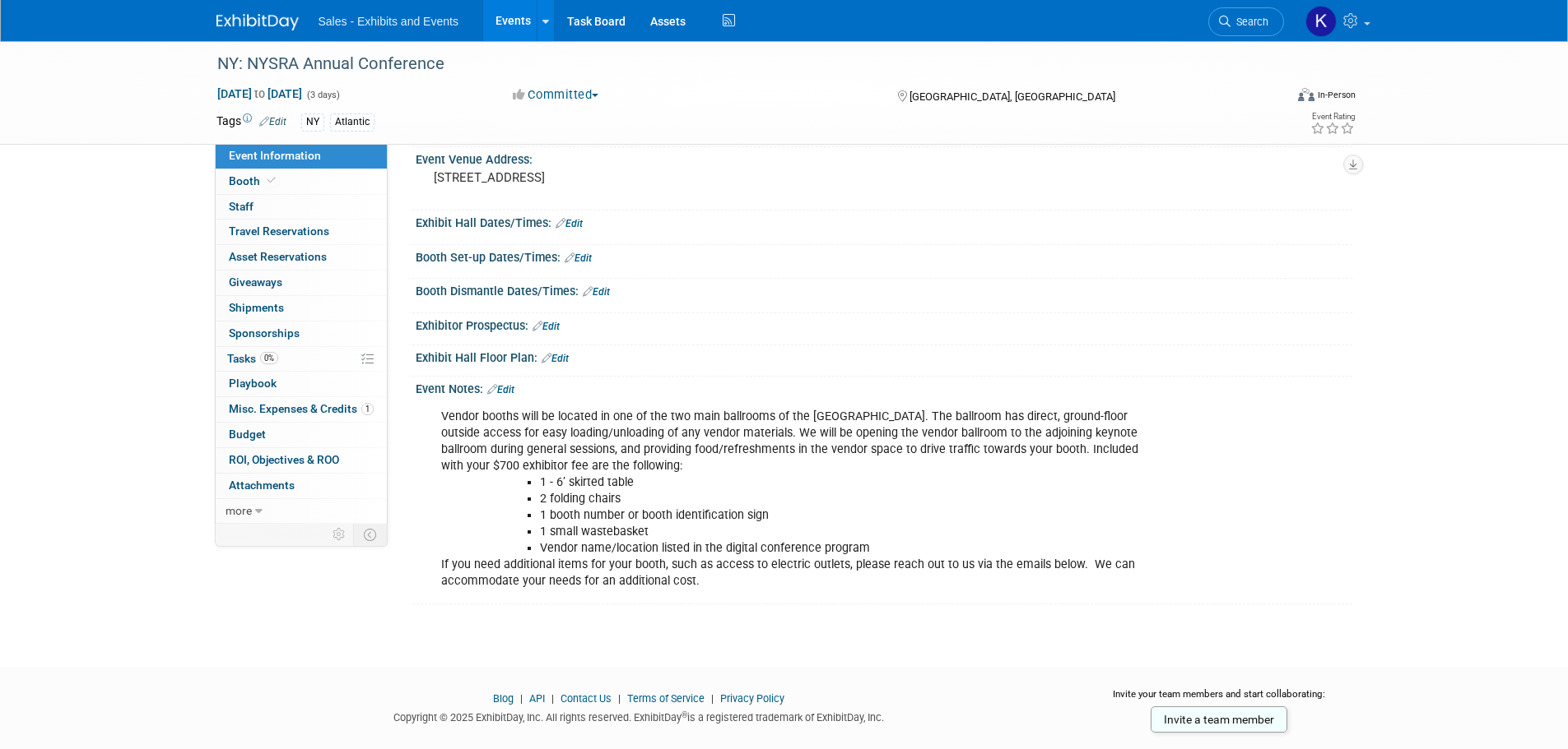
scroll to position [199, 0]
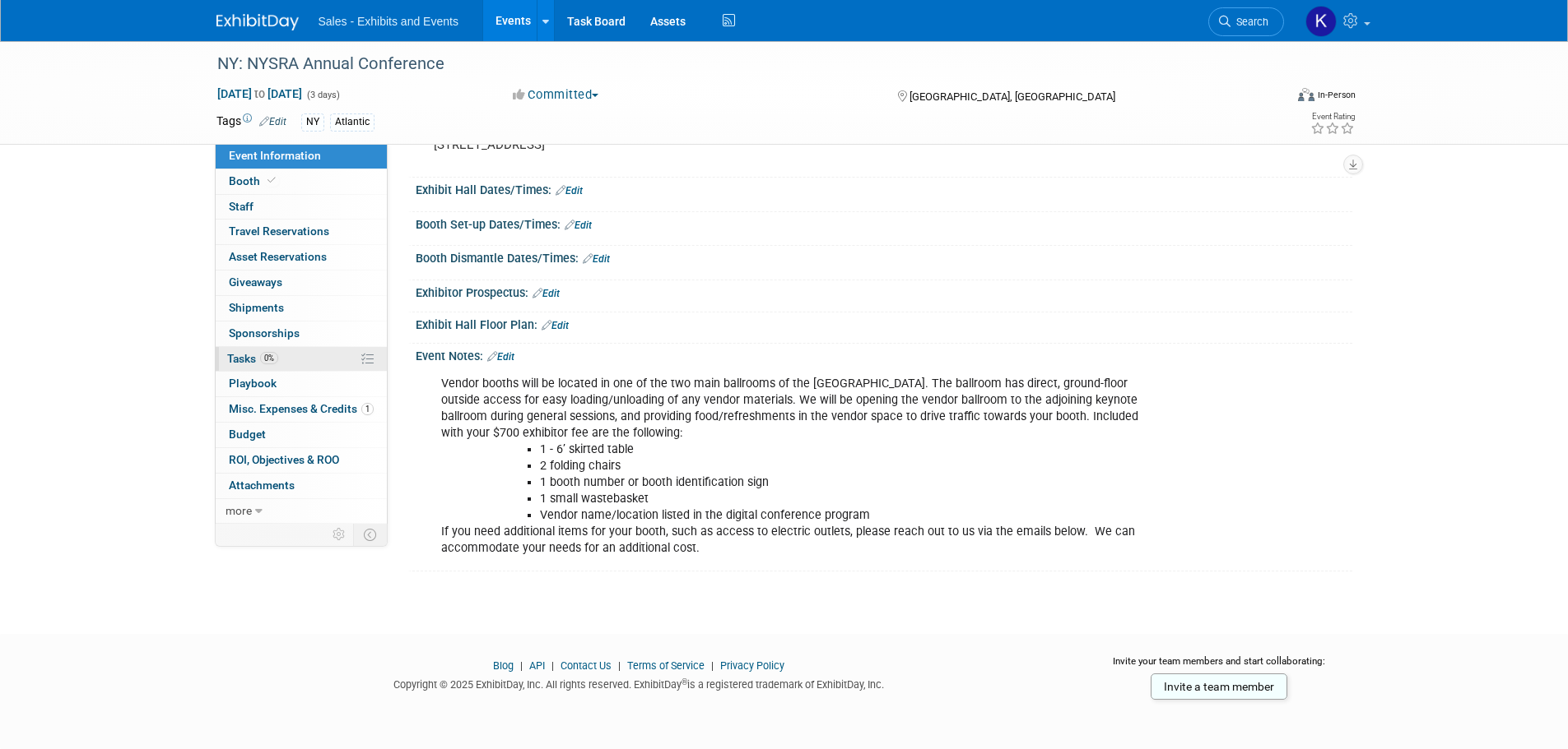
click at [243, 362] on span "Tasks 0%" at bounding box center [253, 359] width 51 height 13
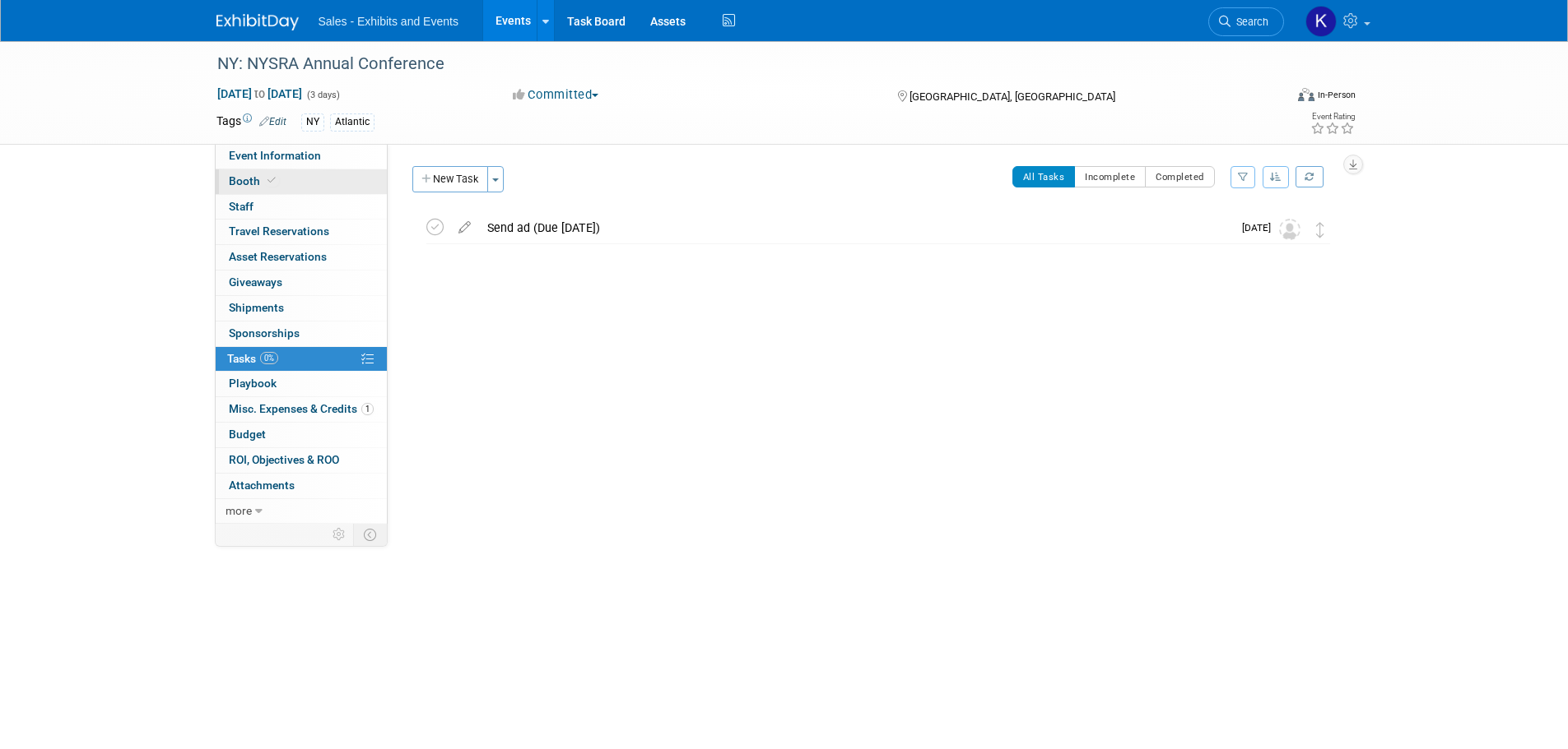
click at [240, 182] on span "Booth" at bounding box center [253, 181] width 50 height 13
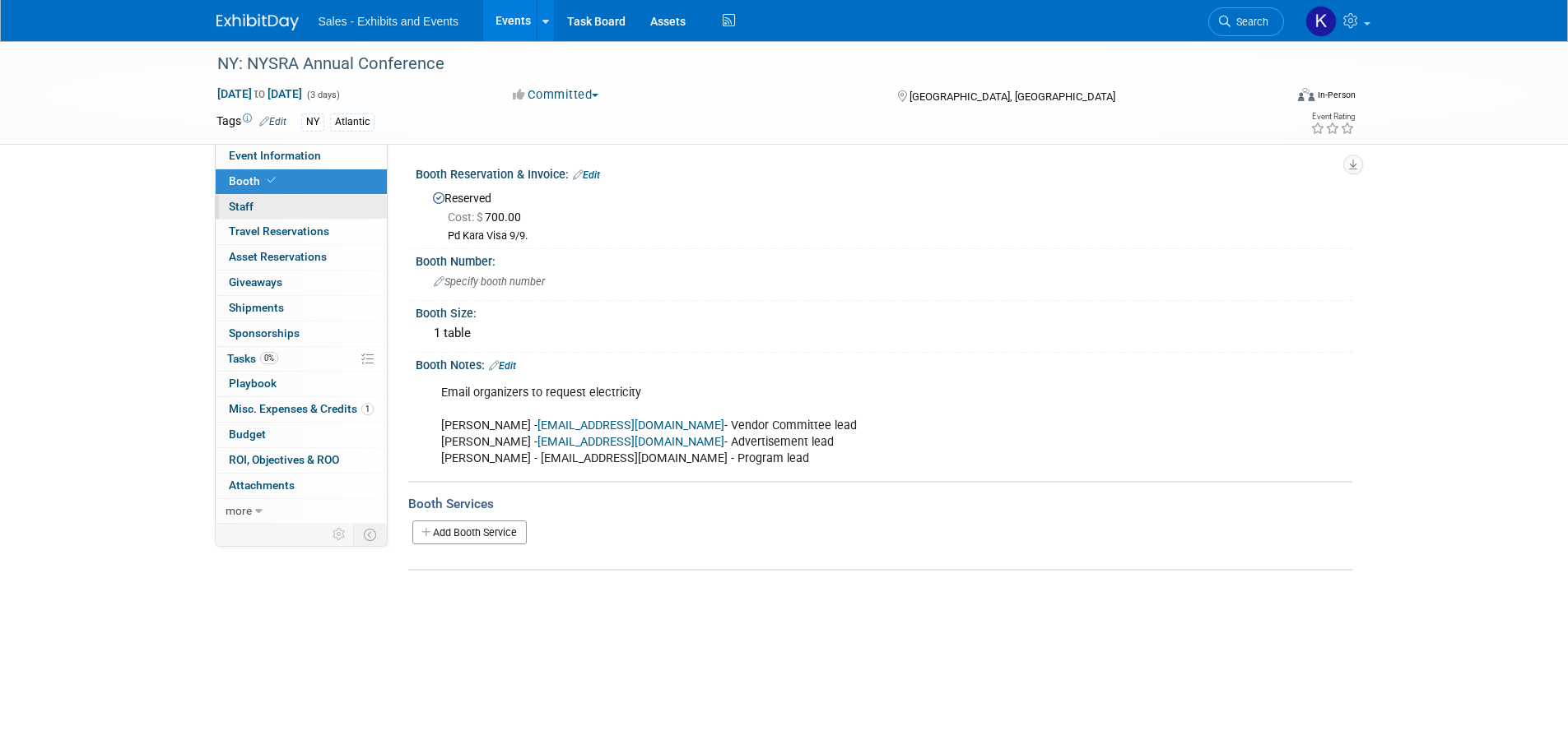
click at [238, 210] on span "Staff 0" at bounding box center [241, 206] width 25 height 13
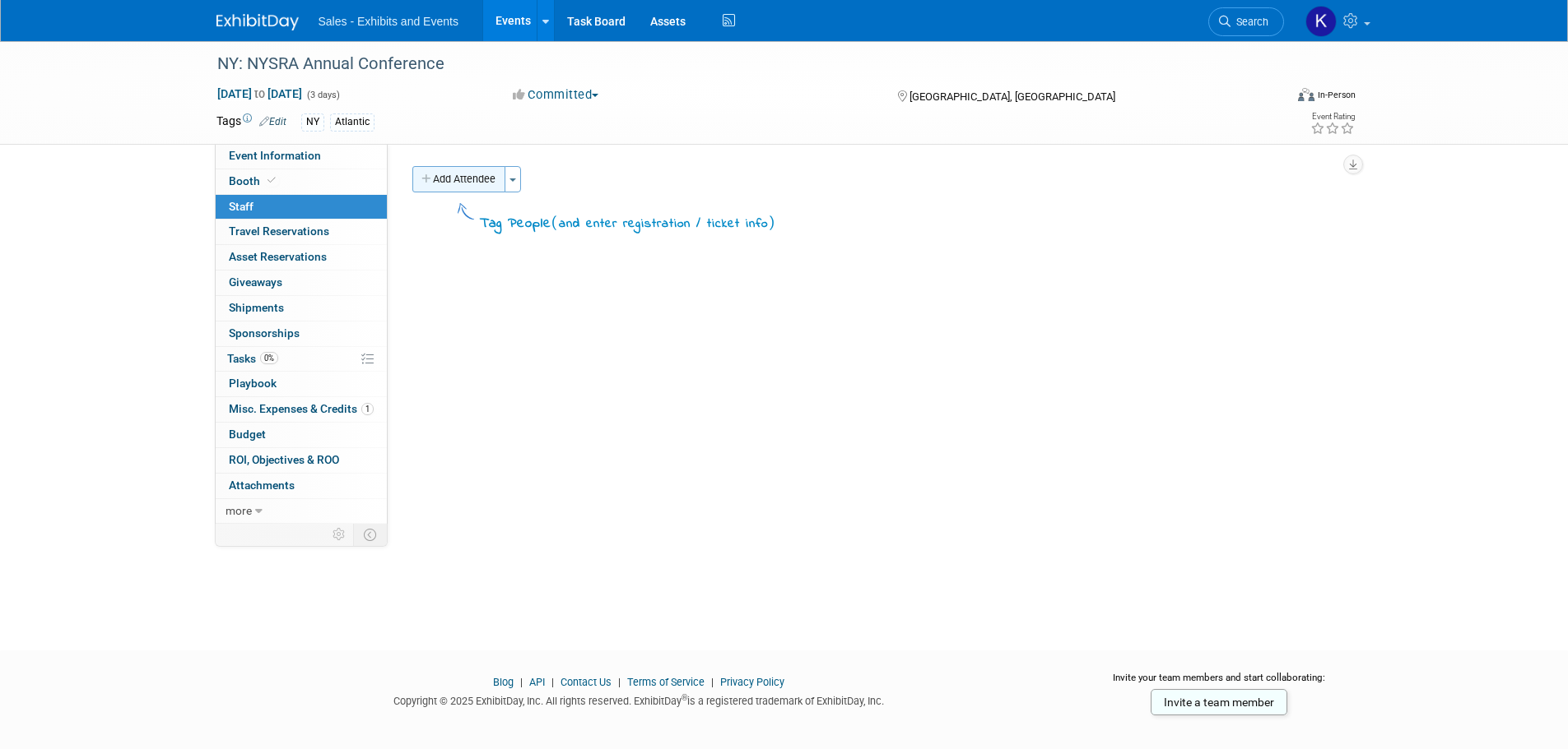
click at [481, 182] on button "Add Attendee" at bounding box center [459, 179] width 93 height 26
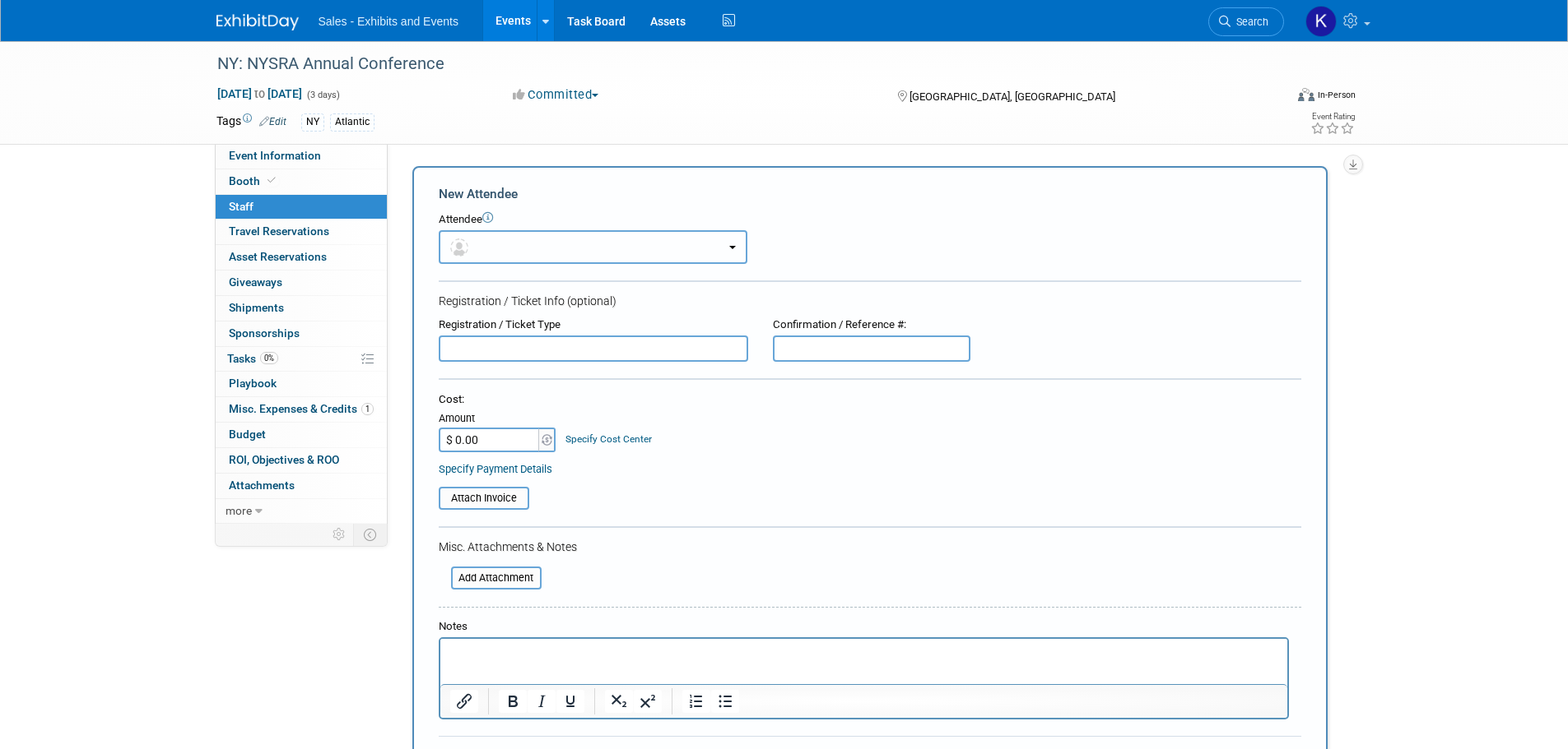
click at [532, 248] on button "button" at bounding box center [593, 247] width 309 height 34
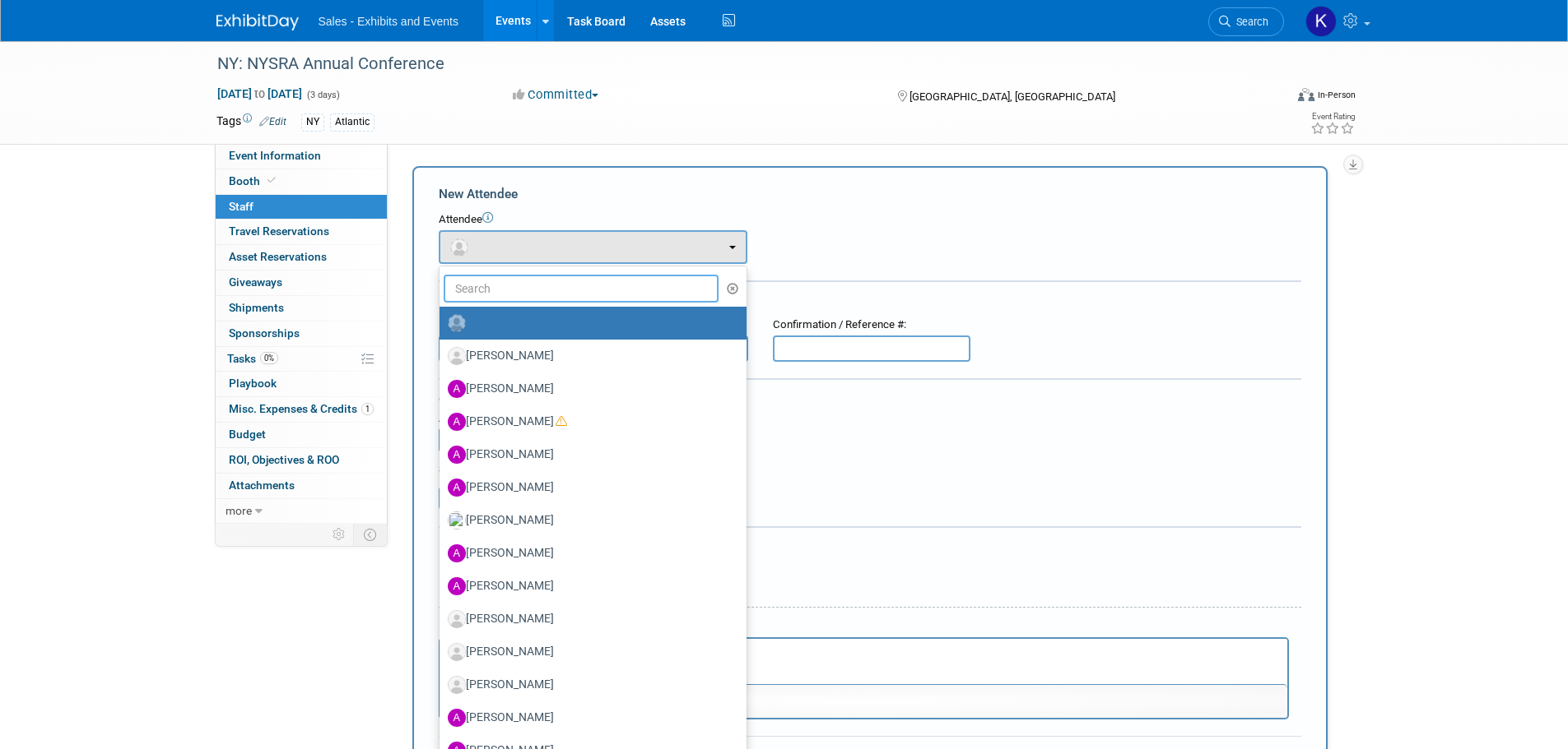
click at [543, 293] on input "text" at bounding box center [581, 289] width 275 height 28
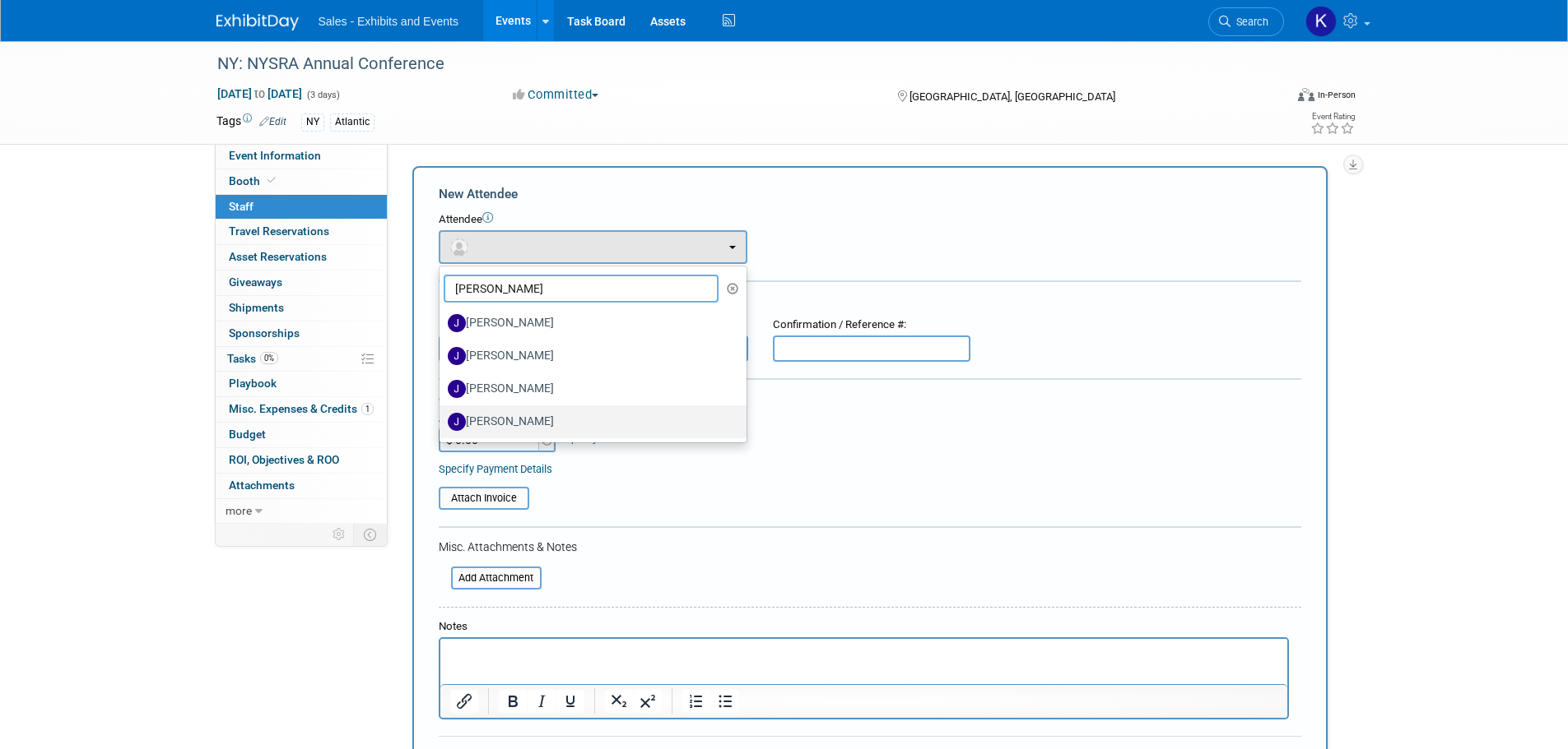
type input "jeff"
click at [531, 424] on label "Jeffrey Lipinczyk" at bounding box center [589, 421] width 283 height 26
drag, startPoint x: 572, startPoint y: 438, endPoint x: 575, endPoint y: 426, distance: 12.4
click at [573, 432] on link "Jeffrey Lipinczyk" at bounding box center [593, 422] width 307 height 33
drag, startPoint x: 579, startPoint y: 426, endPoint x: 606, endPoint y: 412, distance: 30.4
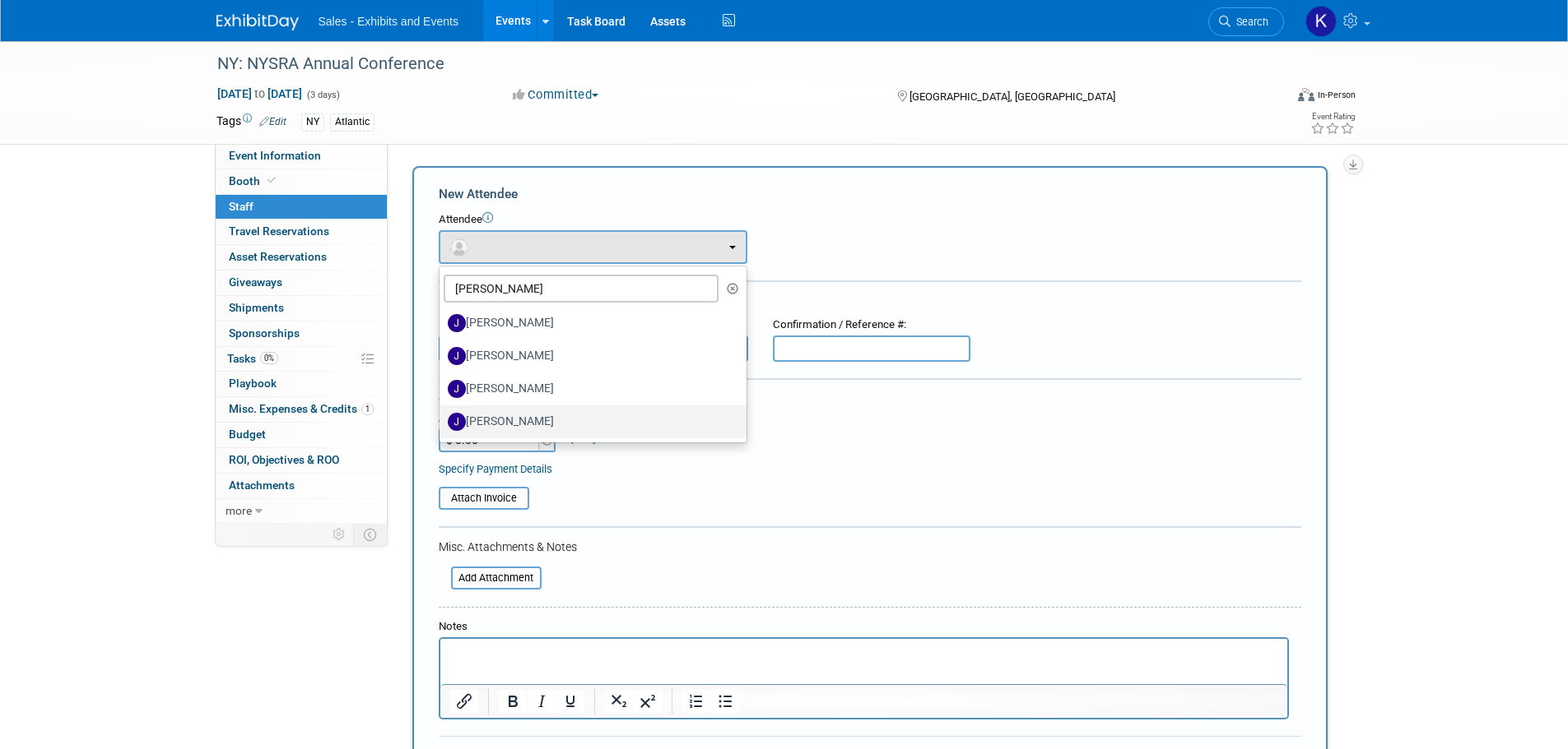
click at [579, 427] on label "Jeffrey Lipinczyk" at bounding box center [589, 421] width 283 height 26
click at [442, 425] on input "Jeffrey Lipinczyk" at bounding box center [437, 420] width 11 height 11
select select "a2556055-7488-4c55-910e-3b3ee26b0a37"
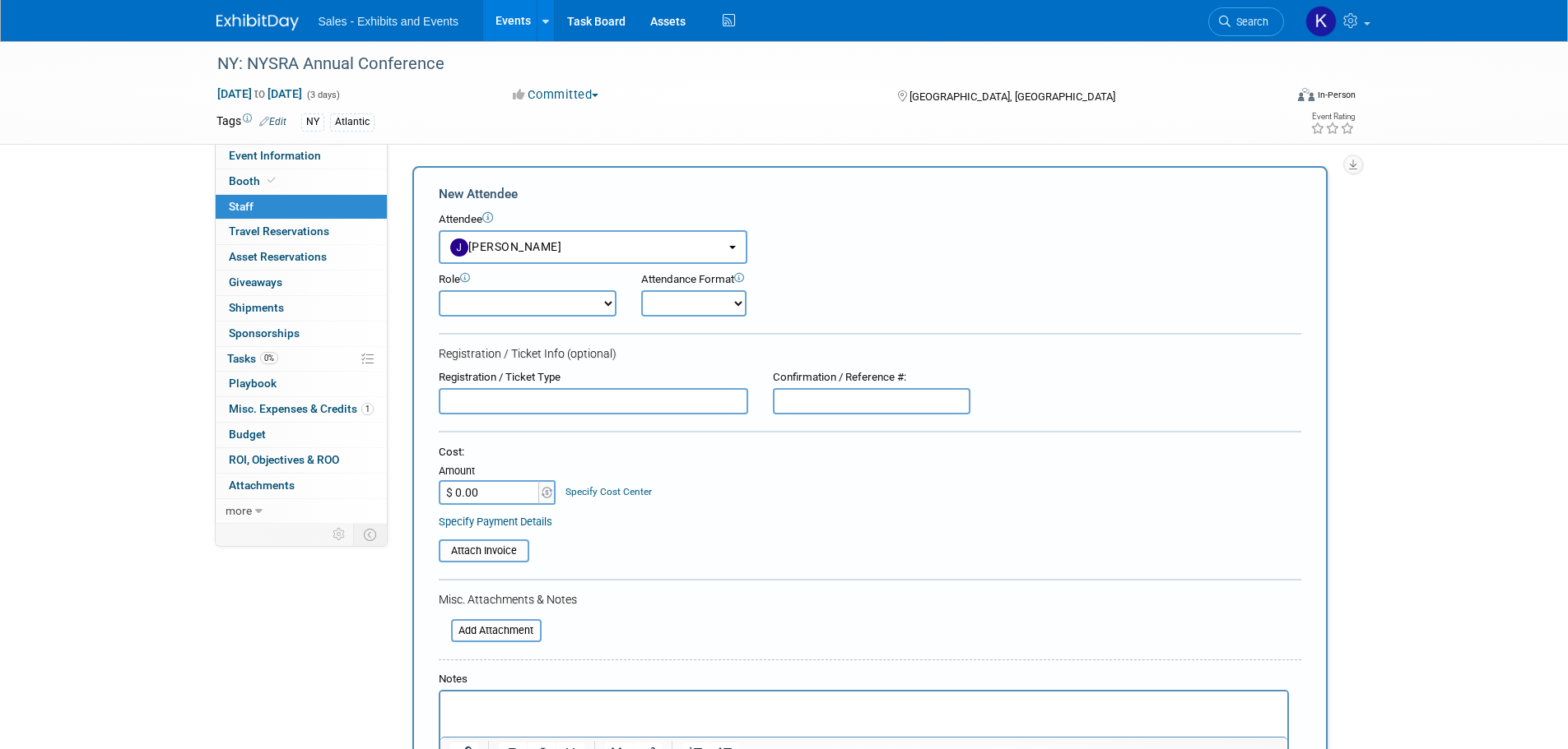
drag, startPoint x: 597, startPoint y: 303, endPoint x: 598, endPoint y: 313, distance: 10.0
click at [597, 305] on select "Author Demonstrator Host Planner Presenter Product Rep Sales Representative" at bounding box center [528, 303] width 178 height 26
select select "4"
click at [439, 291] on select "Author Demonstrator Host Planner Presenter Product Rep Sales Representative" at bounding box center [528, 303] width 178 height 26
click at [708, 302] on select "Onsite Remote" at bounding box center [694, 303] width 105 height 26
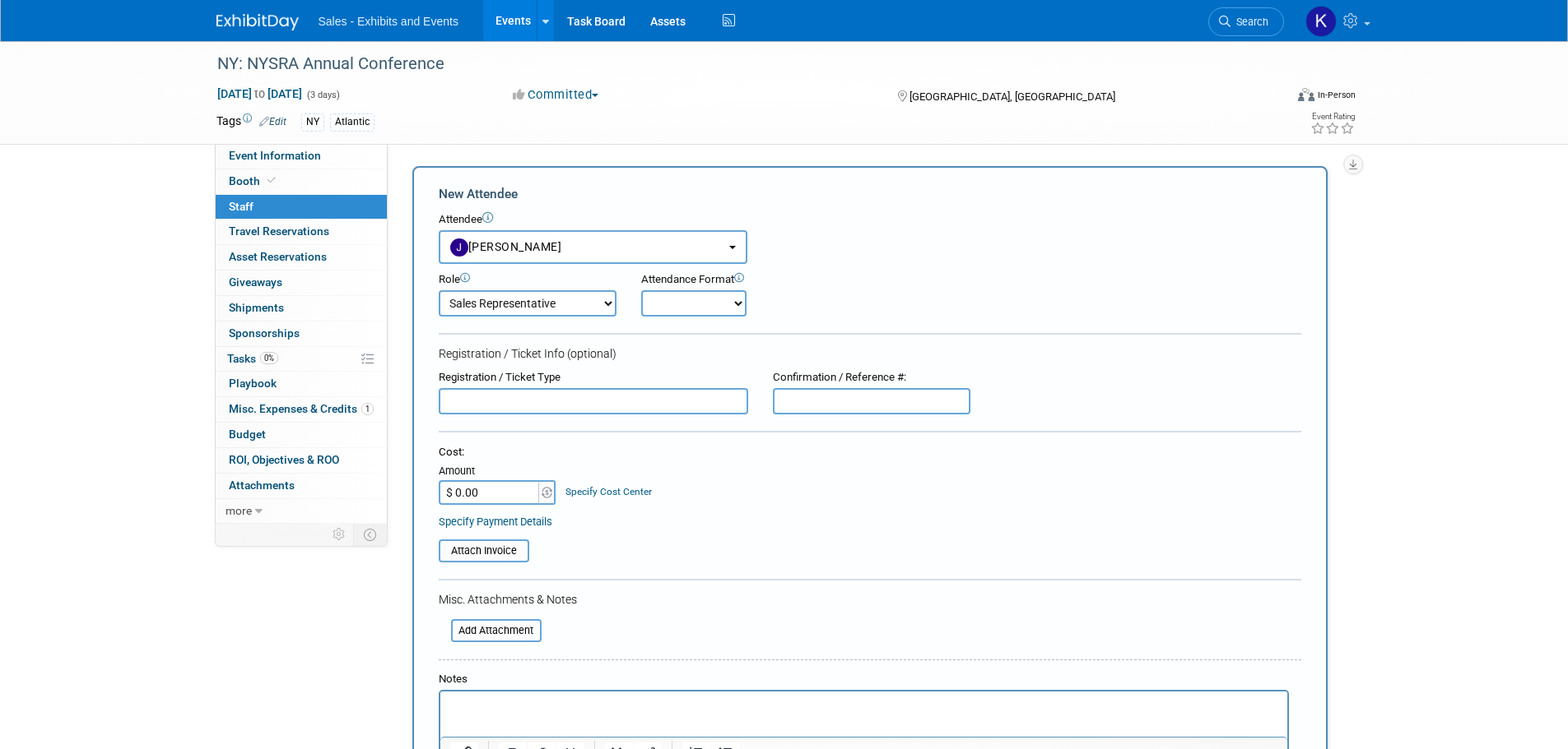
select select "1"
click at [641, 291] on select "Onsite Remote" at bounding box center [694, 303] width 105 height 26
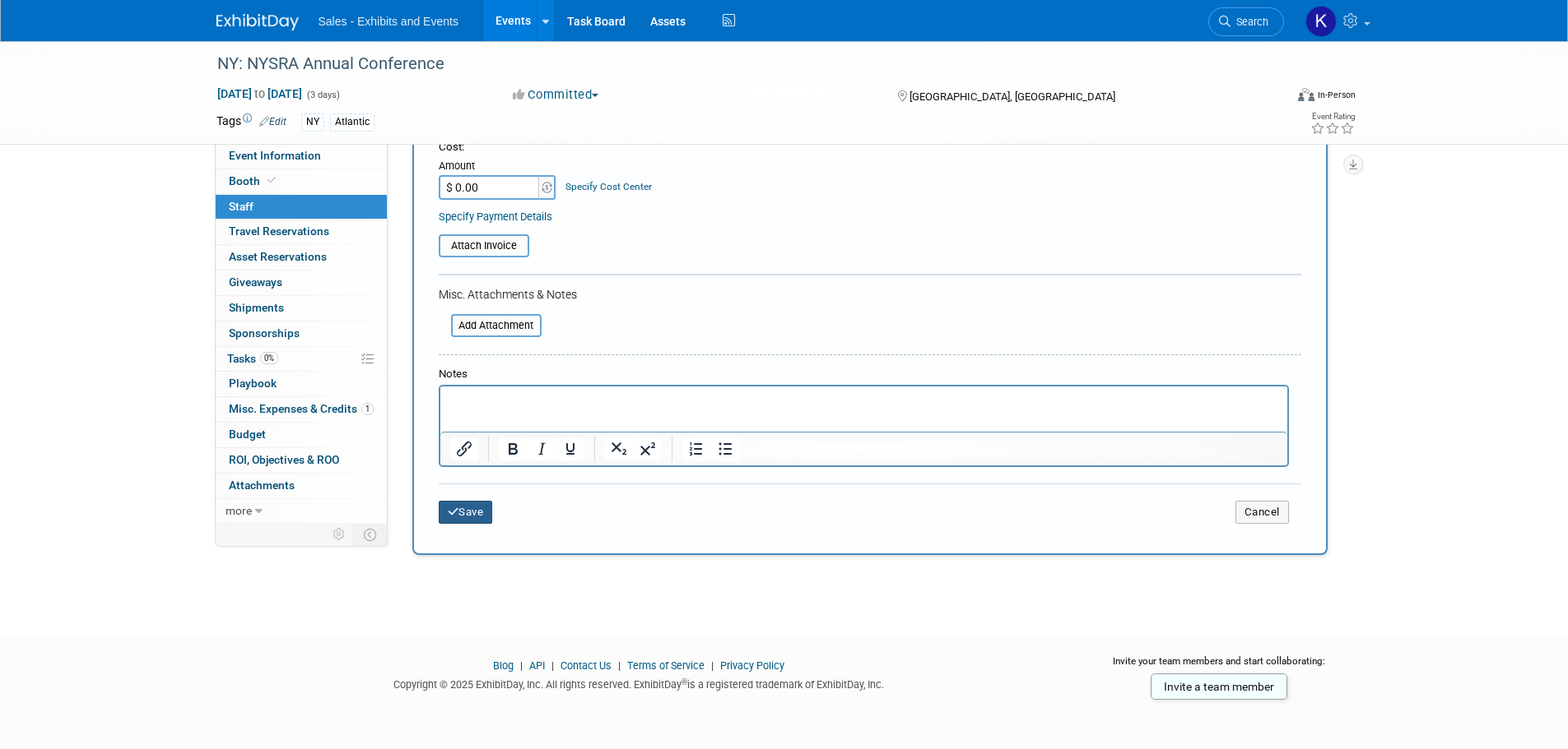
drag, startPoint x: 482, startPoint y: 506, endPoint x: 493, endPoint y: 508, distance: 11.2
click at [483, 506] on button "Save" at bounding box center [466, 512] width 55 height 23
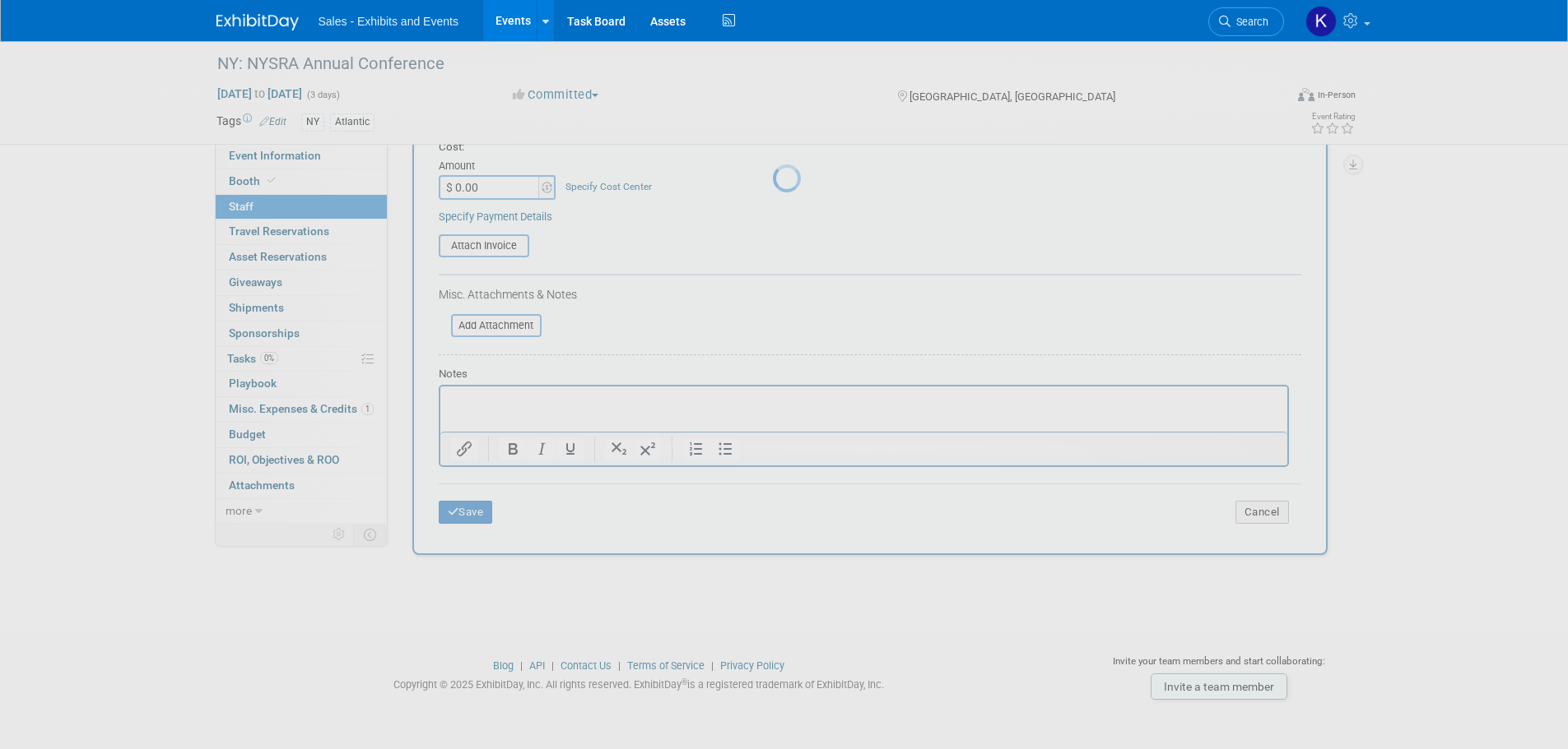
scroll to position [16, 0]
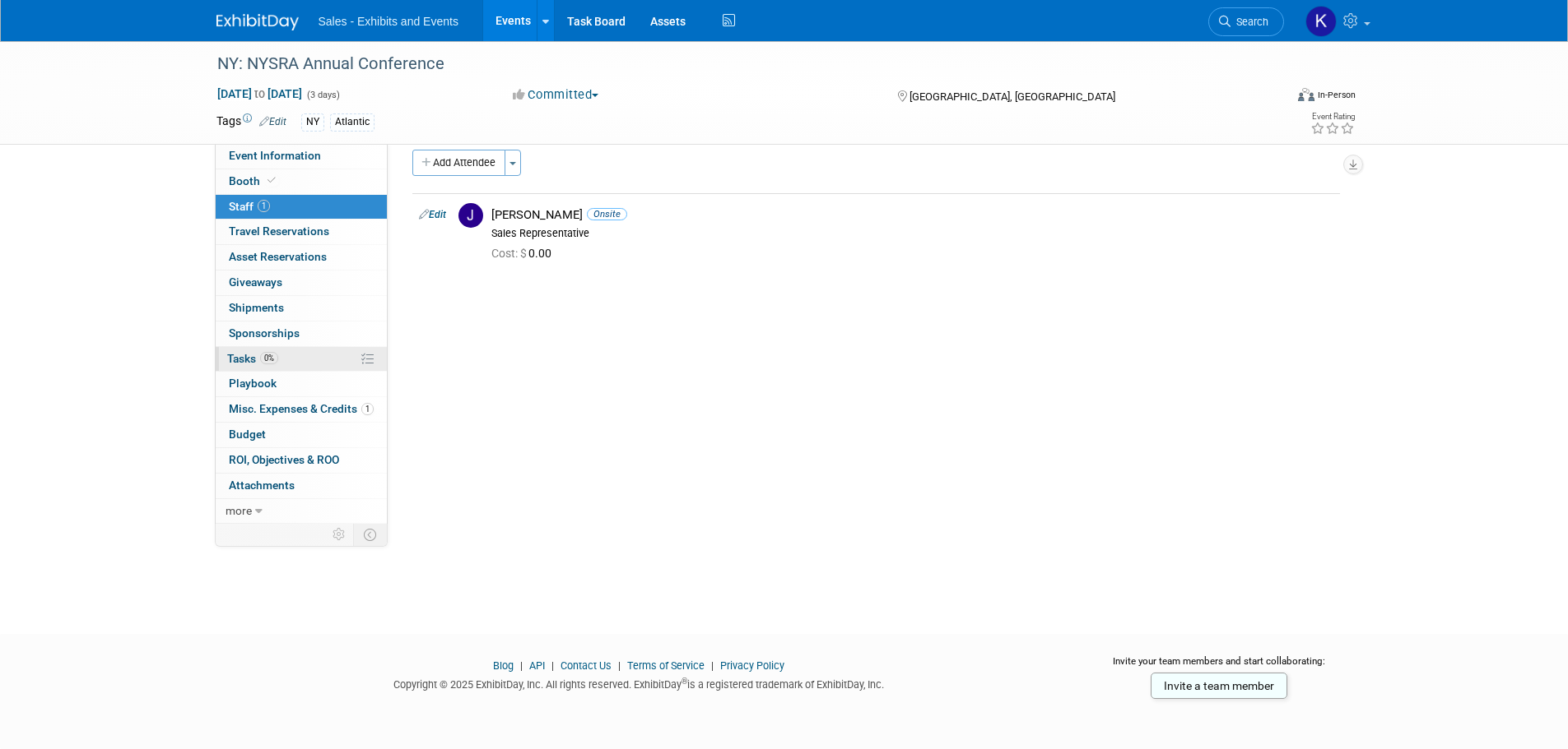
click at [235, 360] on span "Tasks 0%" at bounding box center [253, 359] width 51 height 13
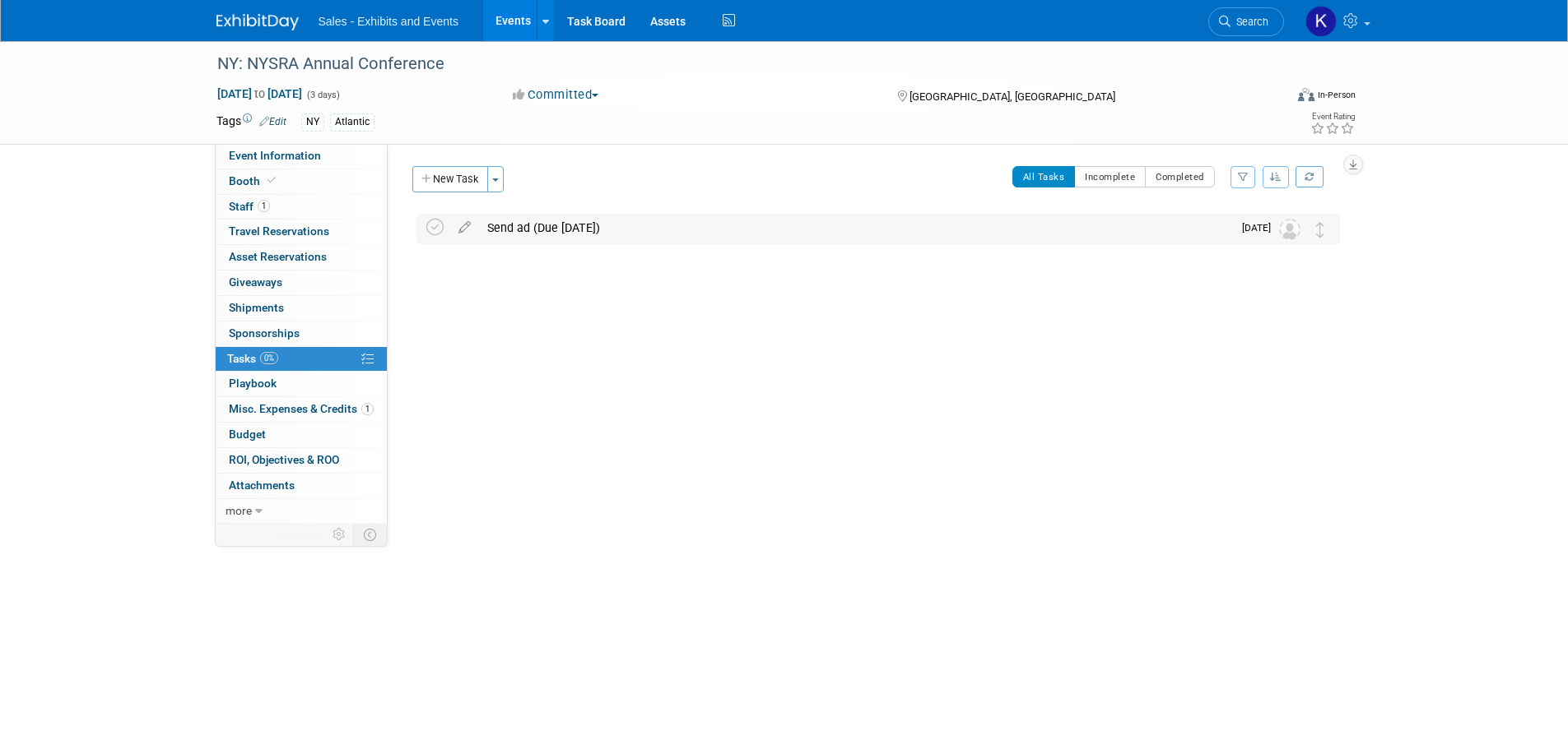
drag, startPoint x: 560, startPoint y: 224, endPoint x: 543, endPoint y: 232, distance: 18.8
click at [559, 224] on div "Send ad (Due Oct 27)" at bounding box center [855, 228] width 753 height 28
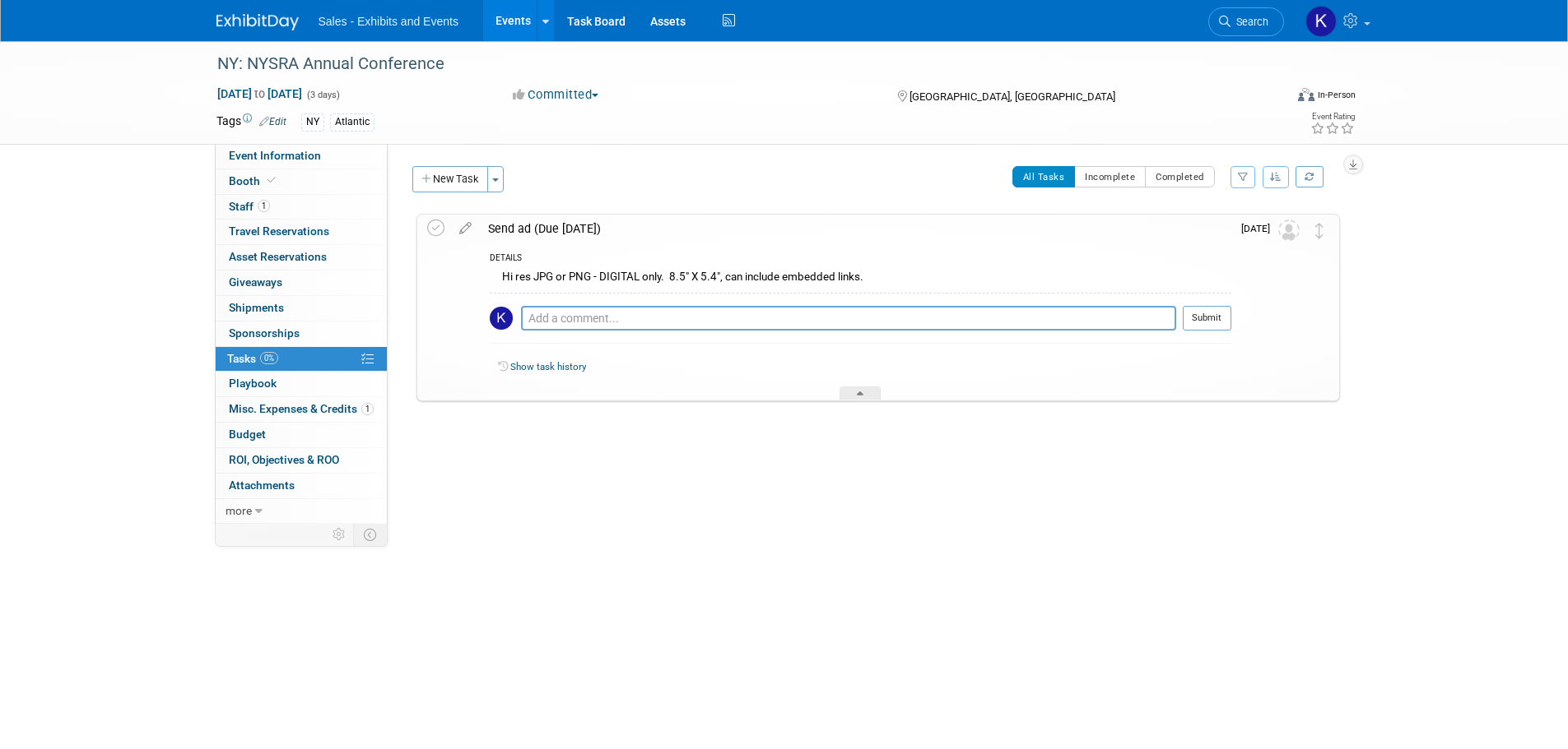
click at [922, 288] on div "Hi res JPG or PNG - DIGITAL only. 8.5" X 5.4", can include embedded links." at bounding box center [860, 279] width 741 height 25
click at [860, 265] on div "DETAILS" at bounding box center [860, 259] width 741 height 14
drag, startPoint x: 869, startPoint y: 277, endPoint x: 826, endPoint y: 277, distance: 43.0
click at [868, 277] on div "Hi res JPG or PNG - DIGITAL only. 8.5" X 5.4", can include embedded links." at bounding box center [860, 279] width 741 height 25
click at [816, 277] on div "Hi res JPG or PNG - DIGITAL only. 8.5" X 5.4", can include embedded links." at bounding box center [860, 279] width 741 height 25
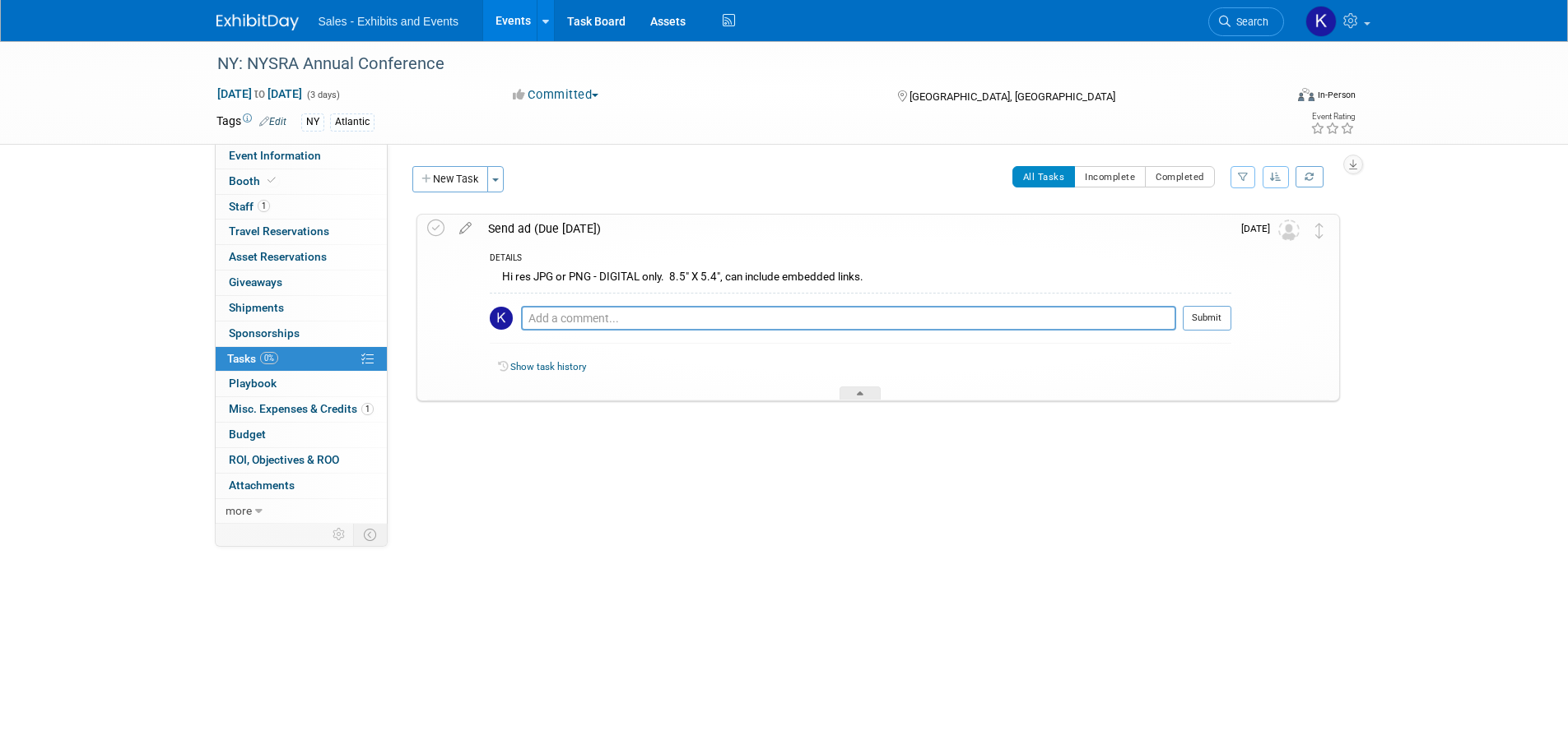
click at [869, 273] on div "Hi res JPG or PNG - DIGITAL only. 8.5" X 5.4", can include embedded links." at bounding box center [860, 279] width 741 height 25
click at [470, 225] on icon at bounding box center [465, 224] width 29 height 21
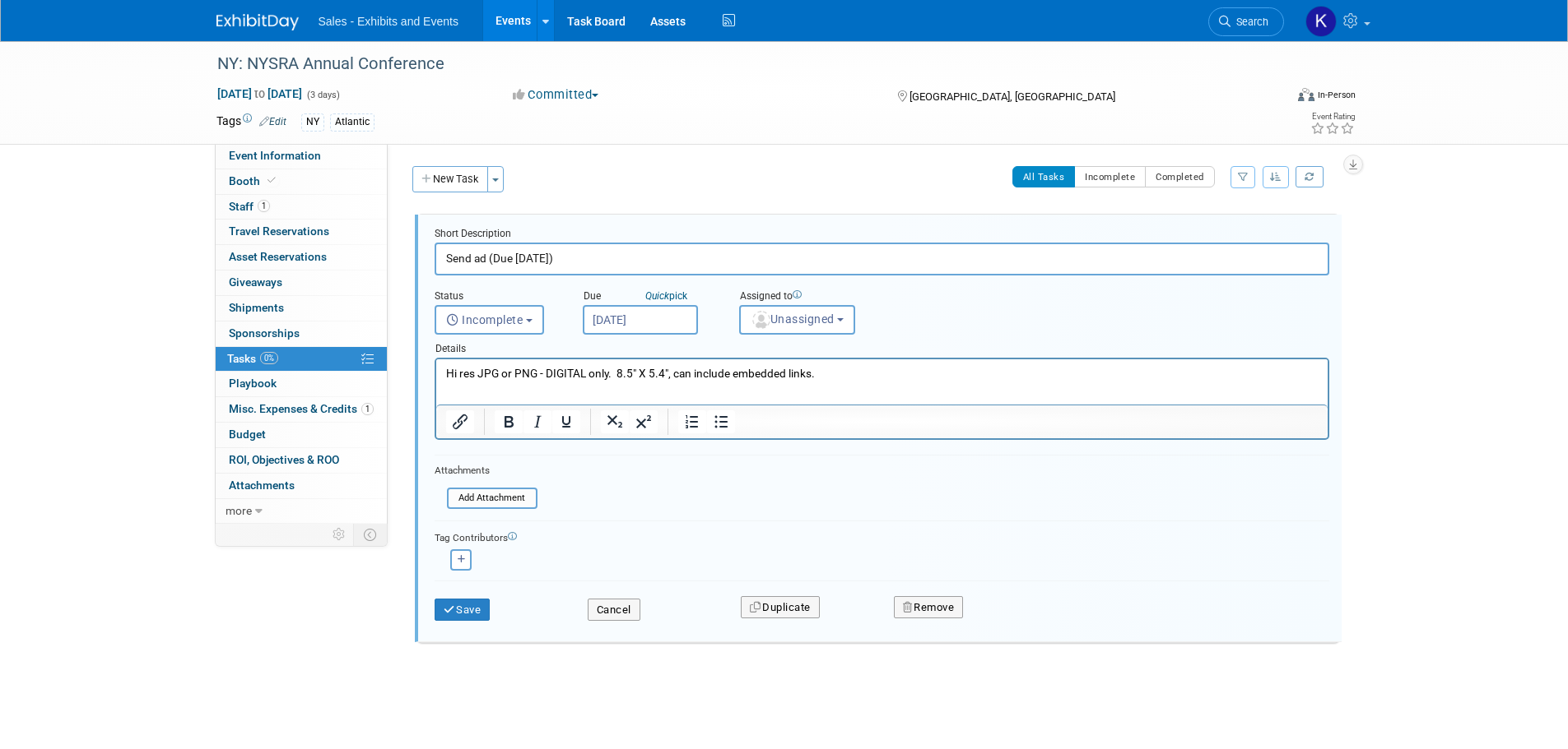
drag, startPoint x: 820, startPoint y: 371, endPoint x: 438, endPoint y: 372, distance: 382.0
click at [439, 372] on html "Hi res JPG or PNG - DIGITAL only. 8.5" X 5.4", can include embedded links." at bounding box center [880, 370] width 891 height 22
copy p "Hi res JPG or PNG - DIGITAL only. 8.5" X 5.4", can include embedded links."
drag, startPoint x: 461, startPoint y: 606, endPoint x: 498, endPoint y: 612, distance: 37.5
click at [461, 607] on button "Save" at bounding box center [462, 609] width 56 height 23
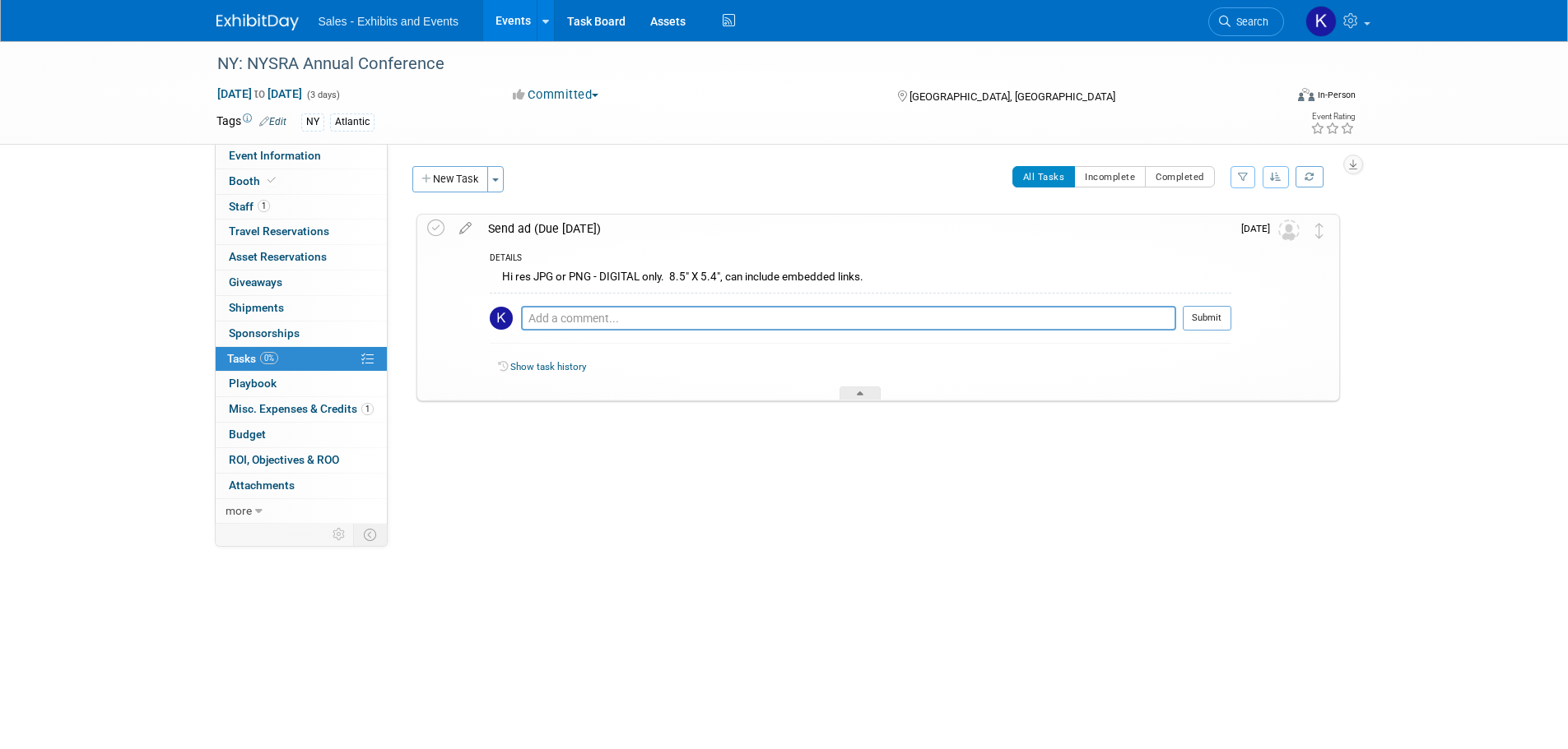
click at [632, 167] on div "All Tasks Incomplete Completed Filter by Assignee -- Select Assignee -- All una…" at bounding box center [926, 183] width 827 height 34
click at [662, 183] on div "All Tasks Incomplete Completed Filter by Assignee -- Select Assignee -- All una…" at bounding box center [926, 183] width 827 height 34
click at [266, 23] on img at bounding box center [257, 22] width 83 height 16
